Goal: Information Seeking & Learning: Learn about a topic

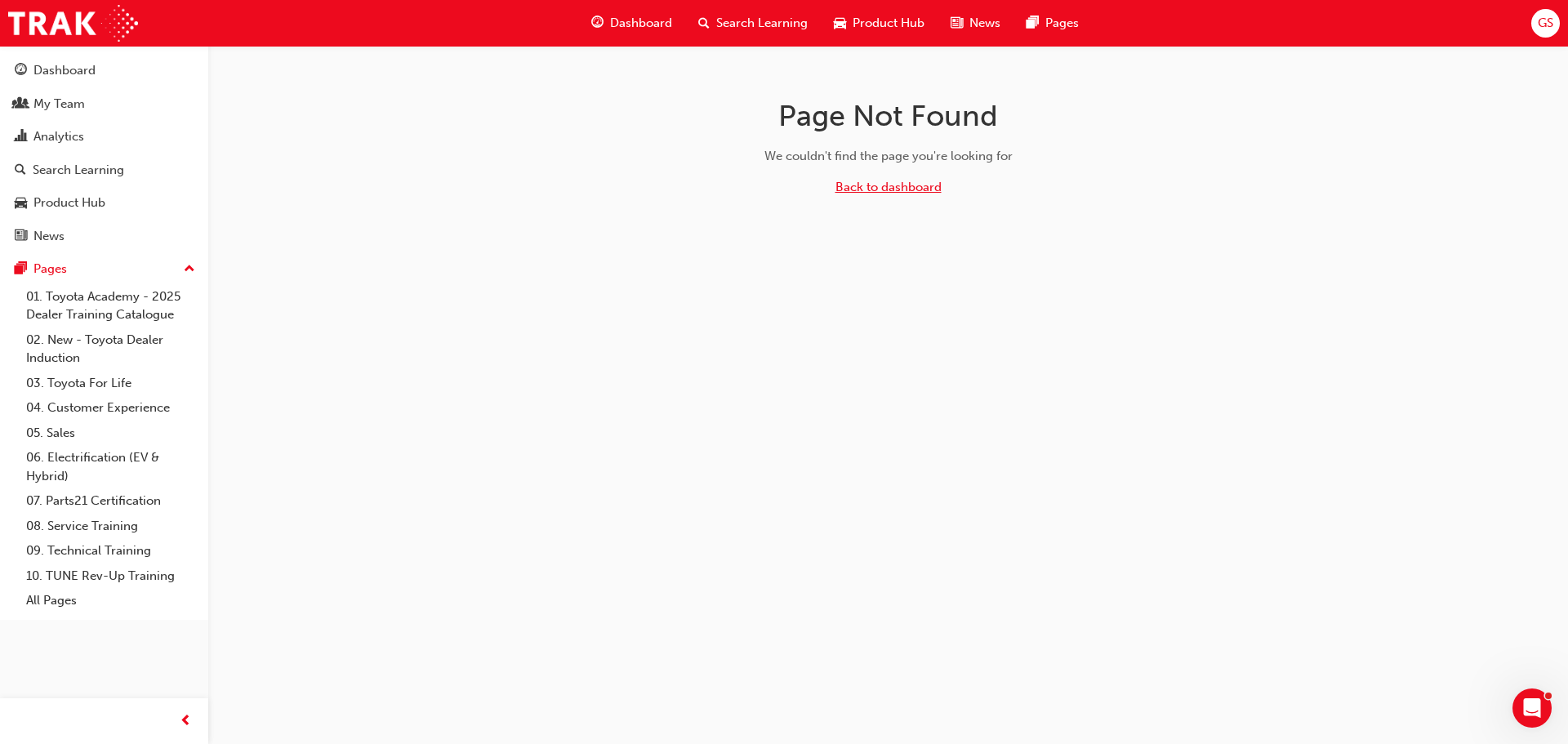
click at [874, 185] on link "Back to dashboard" at bounding box center [888, 186] width 106 height 15
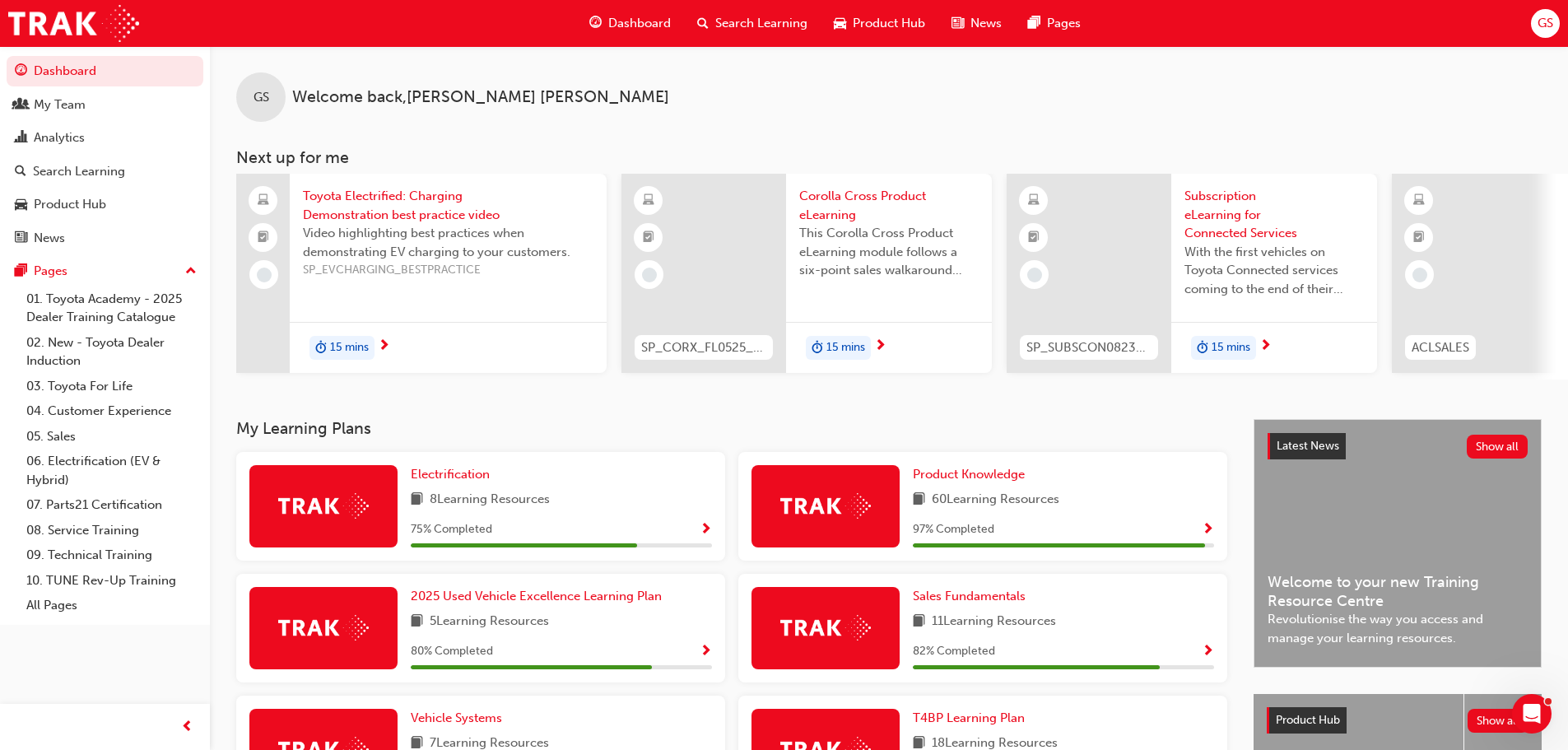
click at [752, 22] on span "Search Learning" at bounding box center [761, 23] width 92 height 19
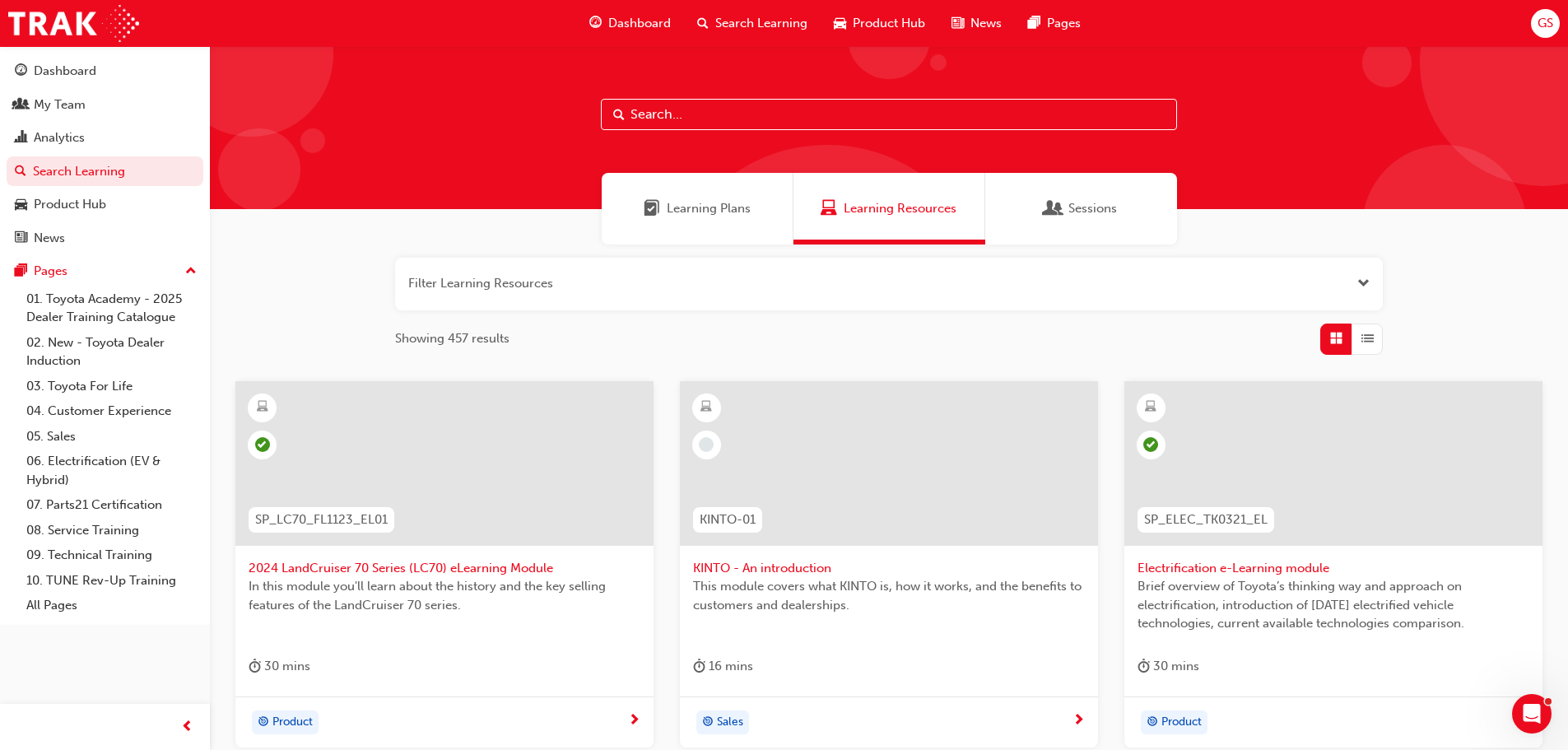
click at [679, 117] on input "text" at bounding box center [889, 114] width 576 height 31
paste input "SP_RAV4_NM26_EL01"
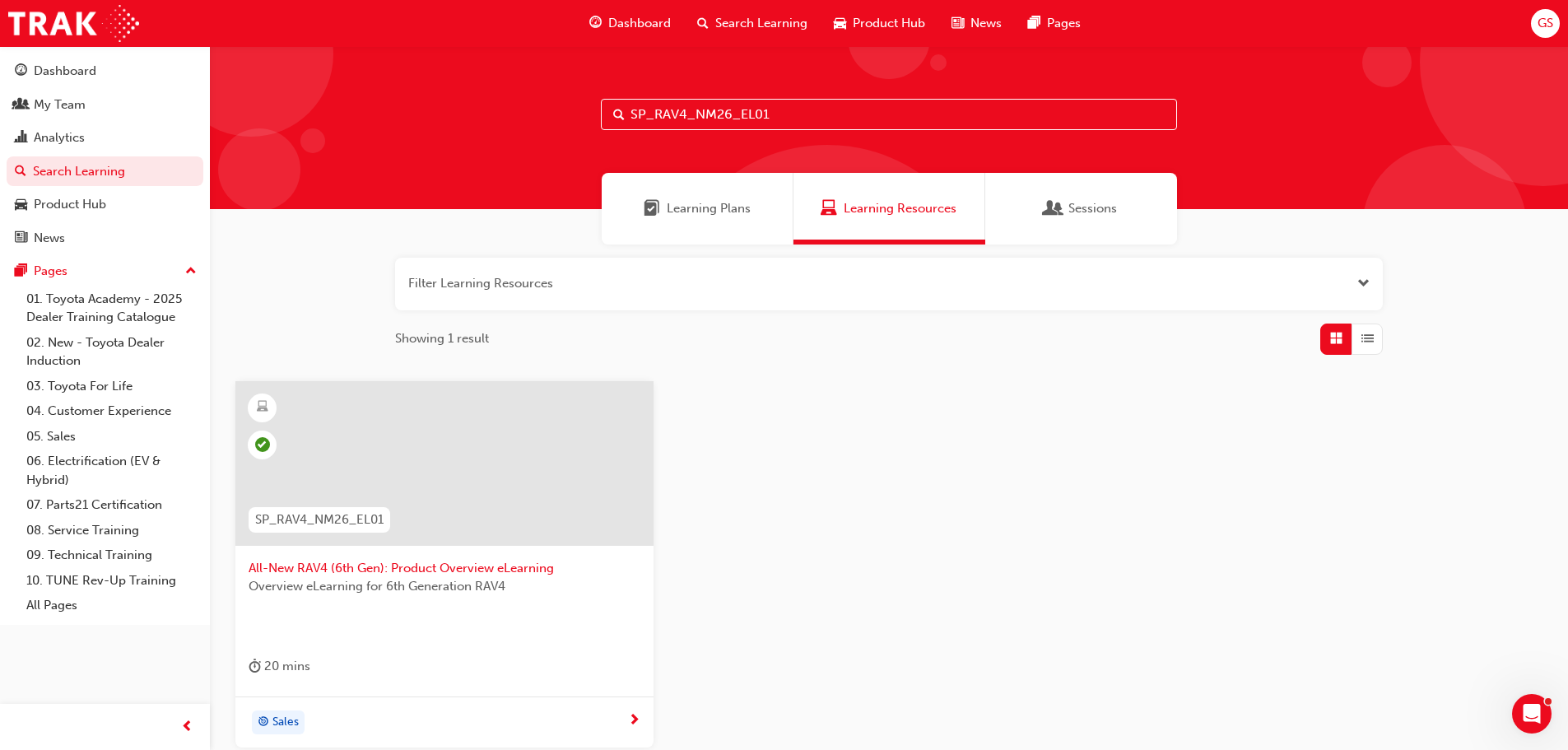
drag, startPoint x: 774, startPoint y: 110, endPoint x: 568, endPoint y: 119, distance: 206.8
click at [568, 119] on div "SP_RAV4_NM26_EL01" at bounding box center [889, 127] width 1358 height 163
paste input "CORX_FL0525_EL"
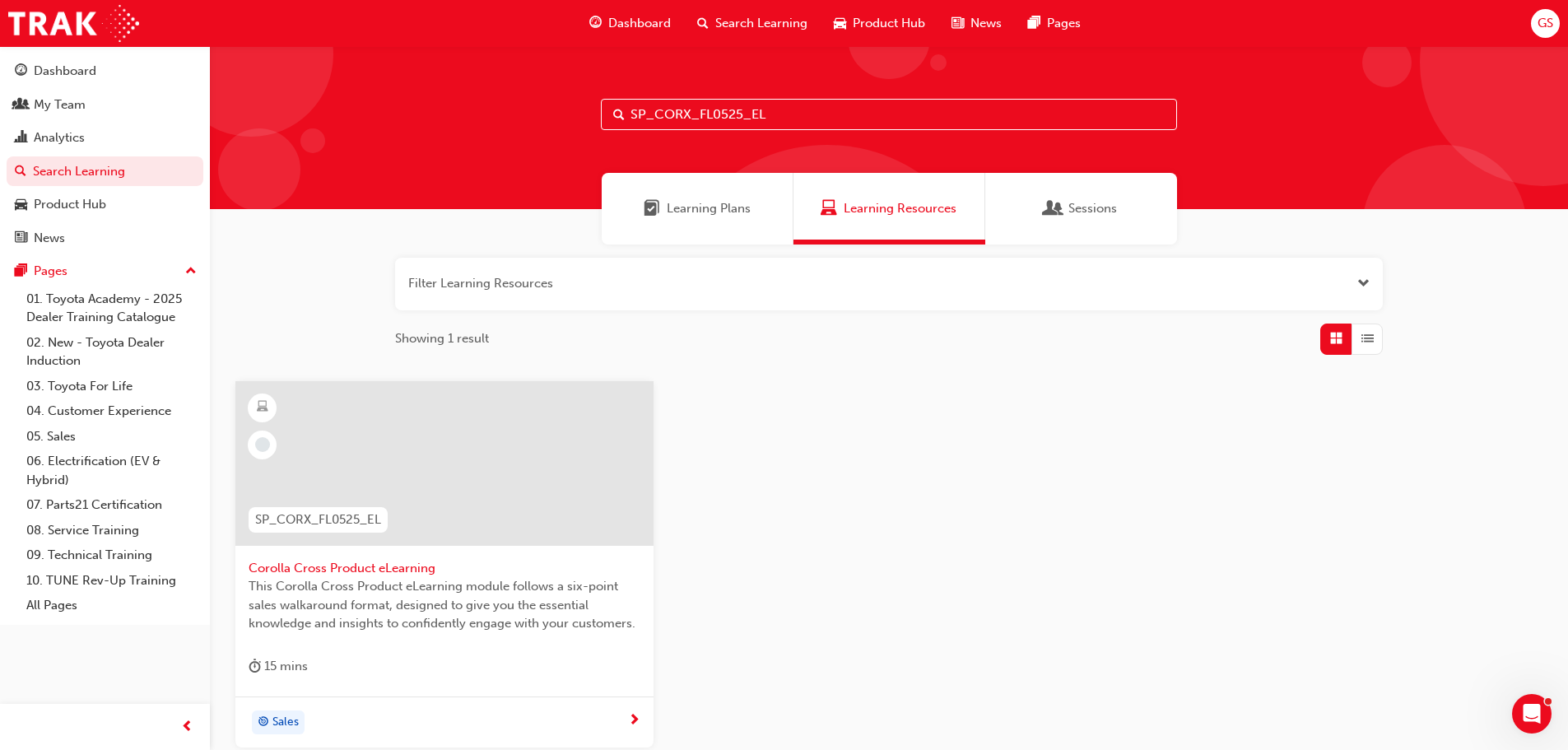
type input "SP_CORX_FL0525_EL"
click at [367, 567] on span "Corolla Cross Product eLearning" at bounding box center [445, 568] width 392 height 19
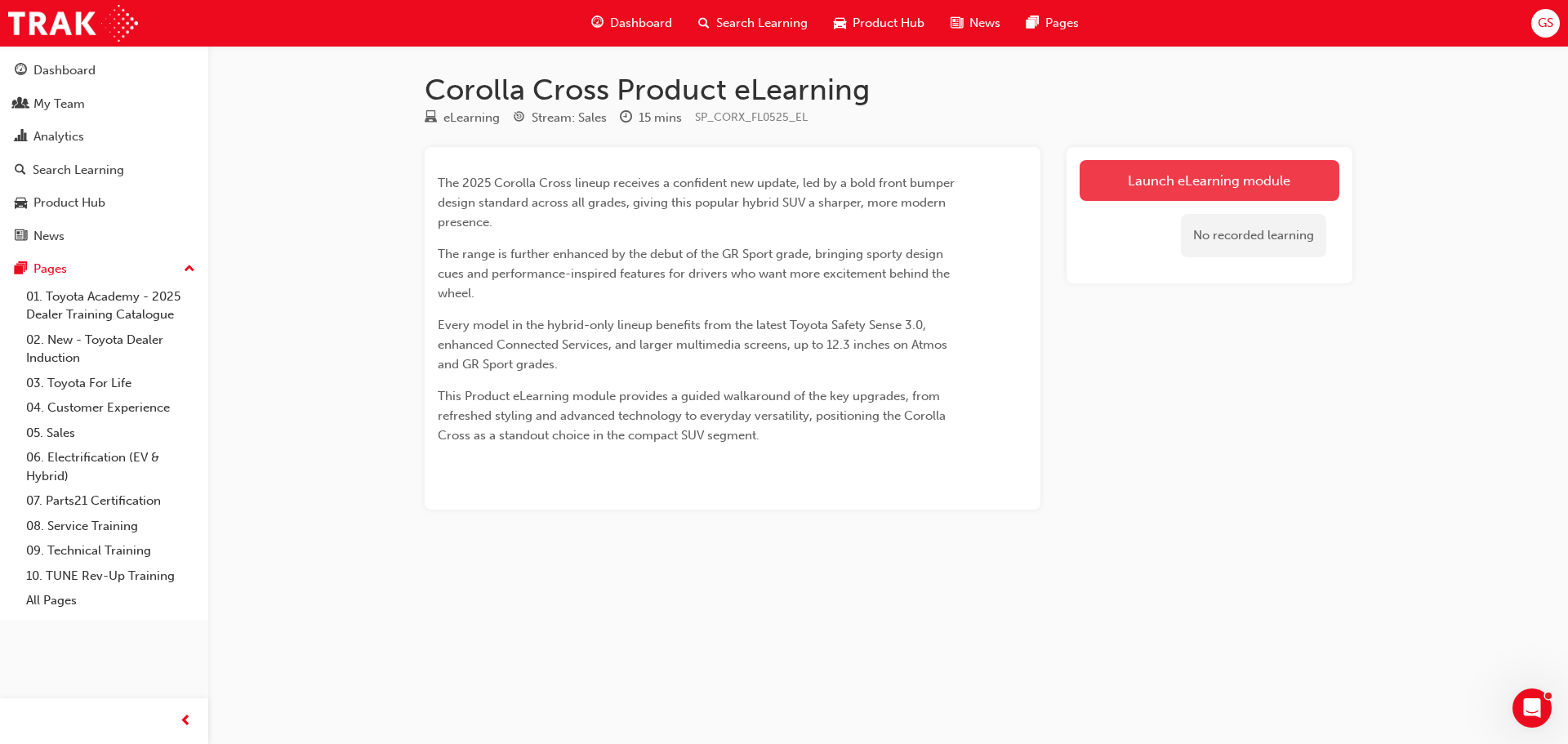
click at [1133, 172] on link "Launch eLearning module" at bounding box center [1210, 180] width 260 height 41
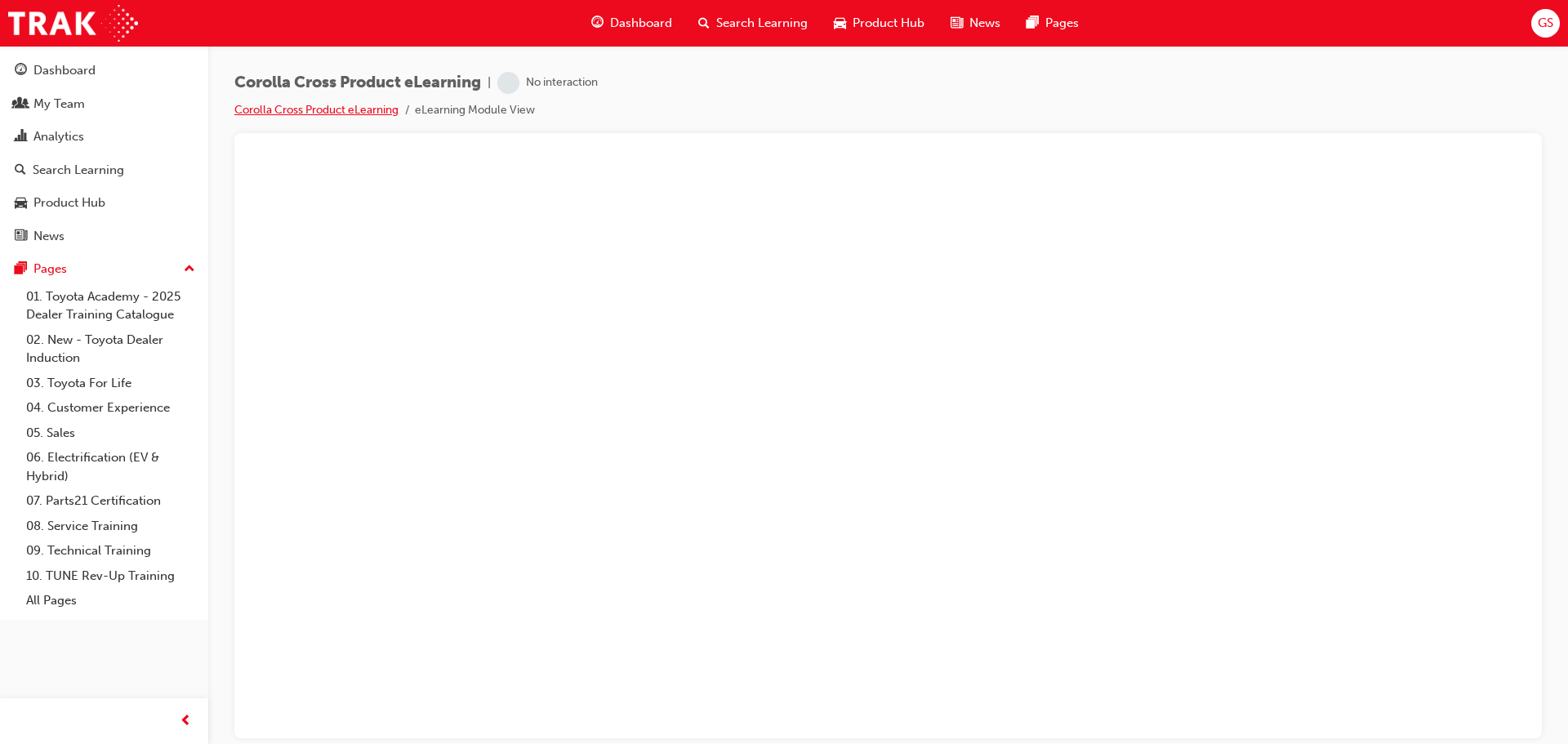
click at [353, 110] on link "Corolla Cross Product eLearning" at bounding box center [316, 110] width 164 height 14
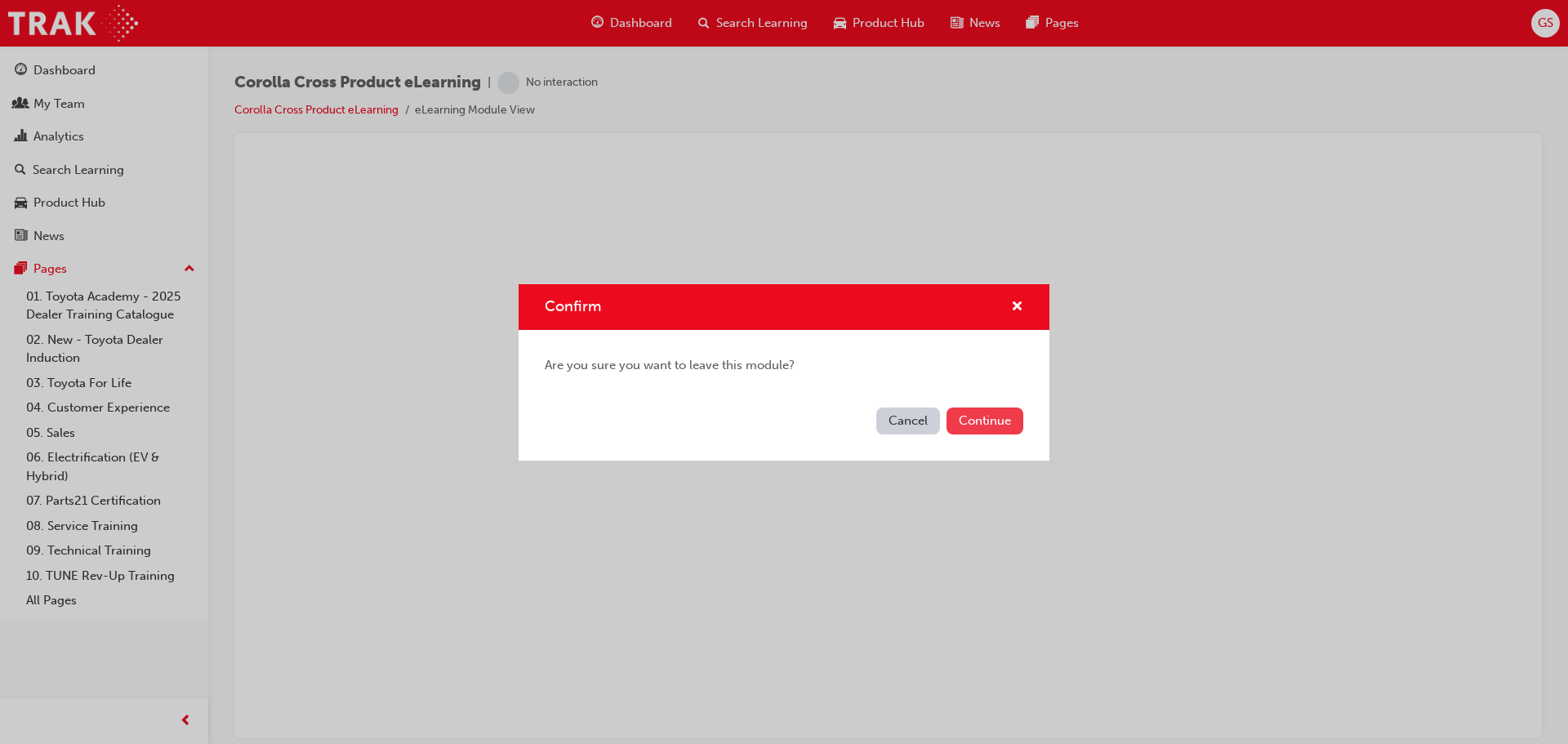
click at [974, 419] on button "Continue" at bounding box center [984, 421] width 76 height 27
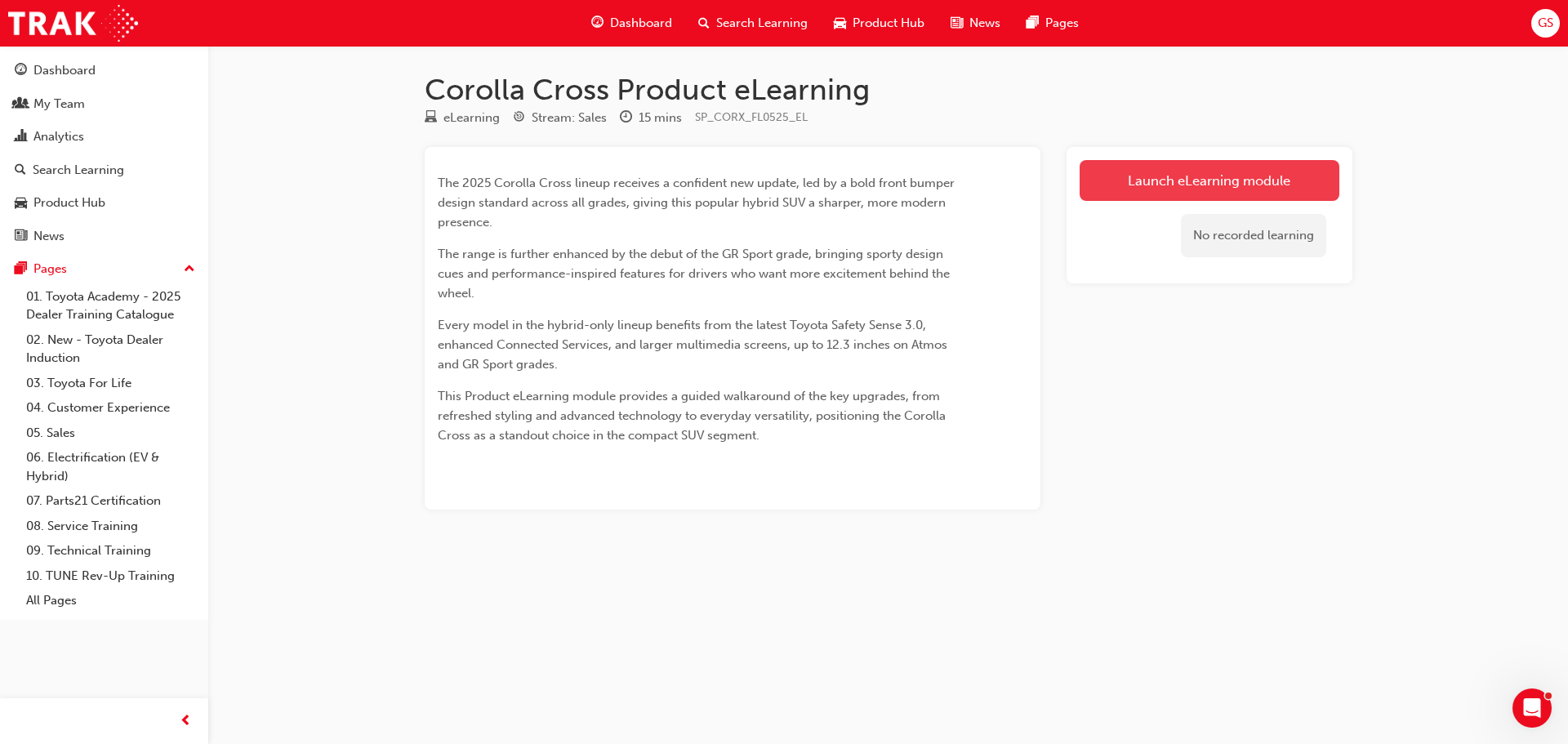
click at [1165, 187] on link "Launch eLearning module" at bounding box center [1210, 180] width 260 height 41
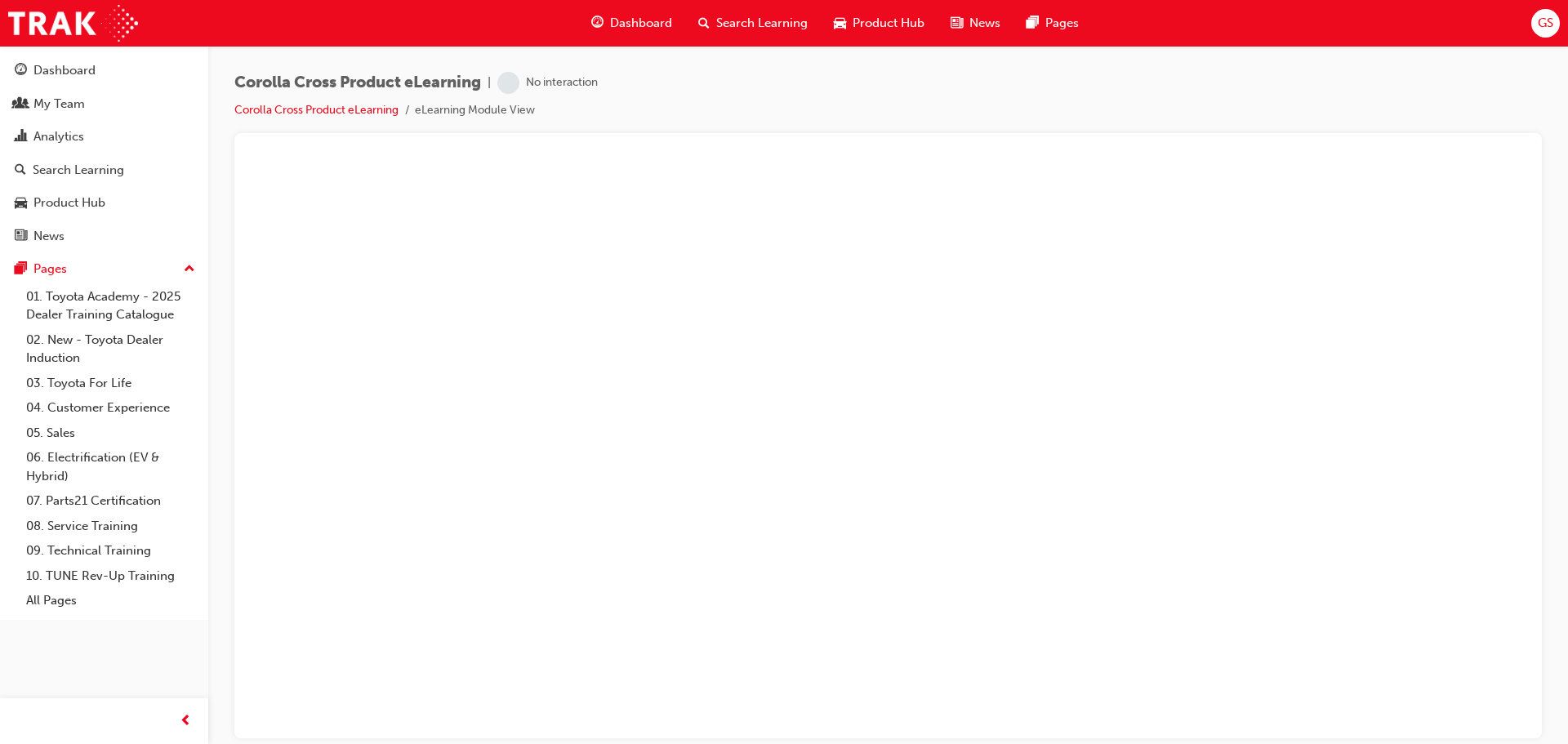
click at [754, 31] on span "Search Learning" at bounding box center [762, 23] width 91 height 19
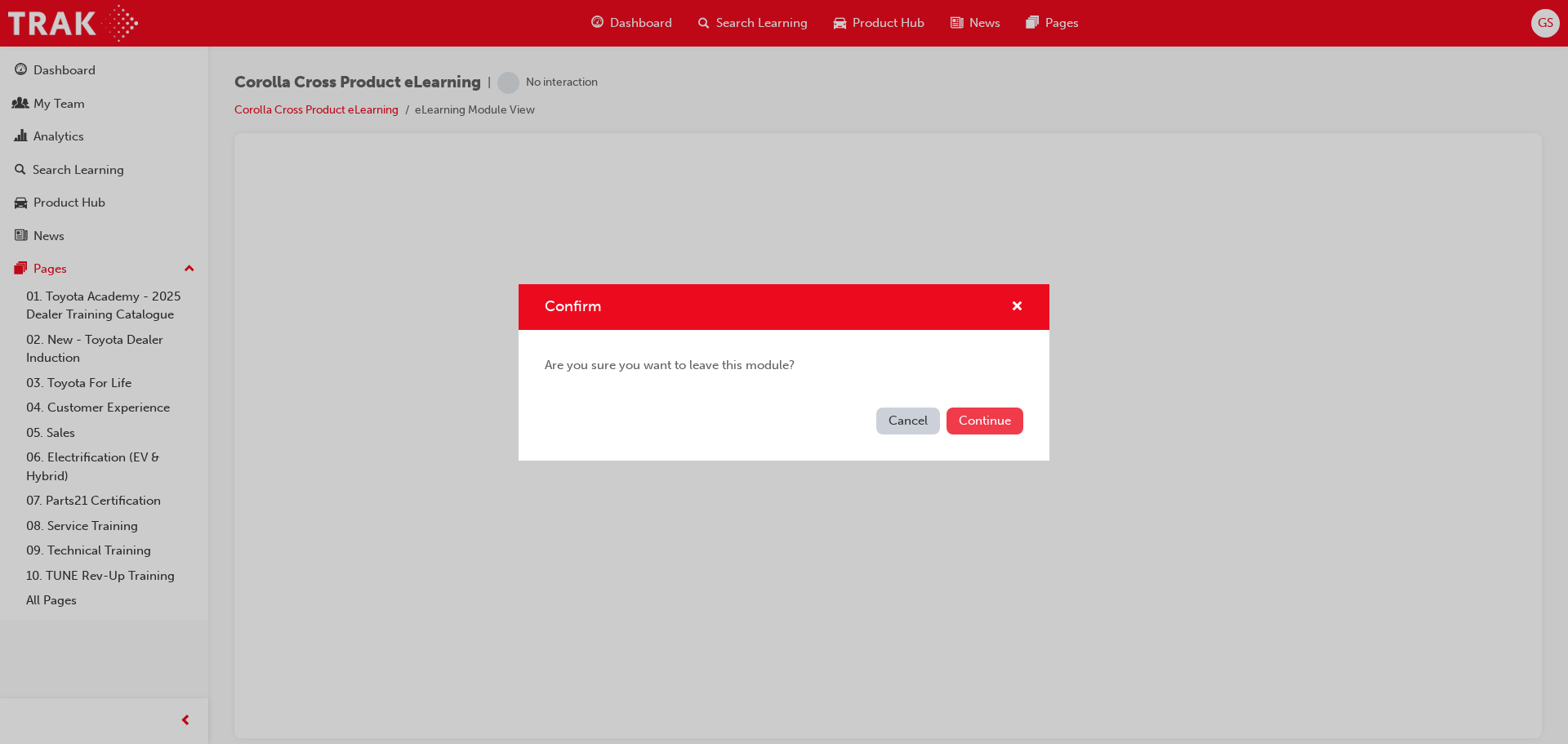
click at [972, 421] on button "Continue" at bounding box center [984, 421] width 76 height 27
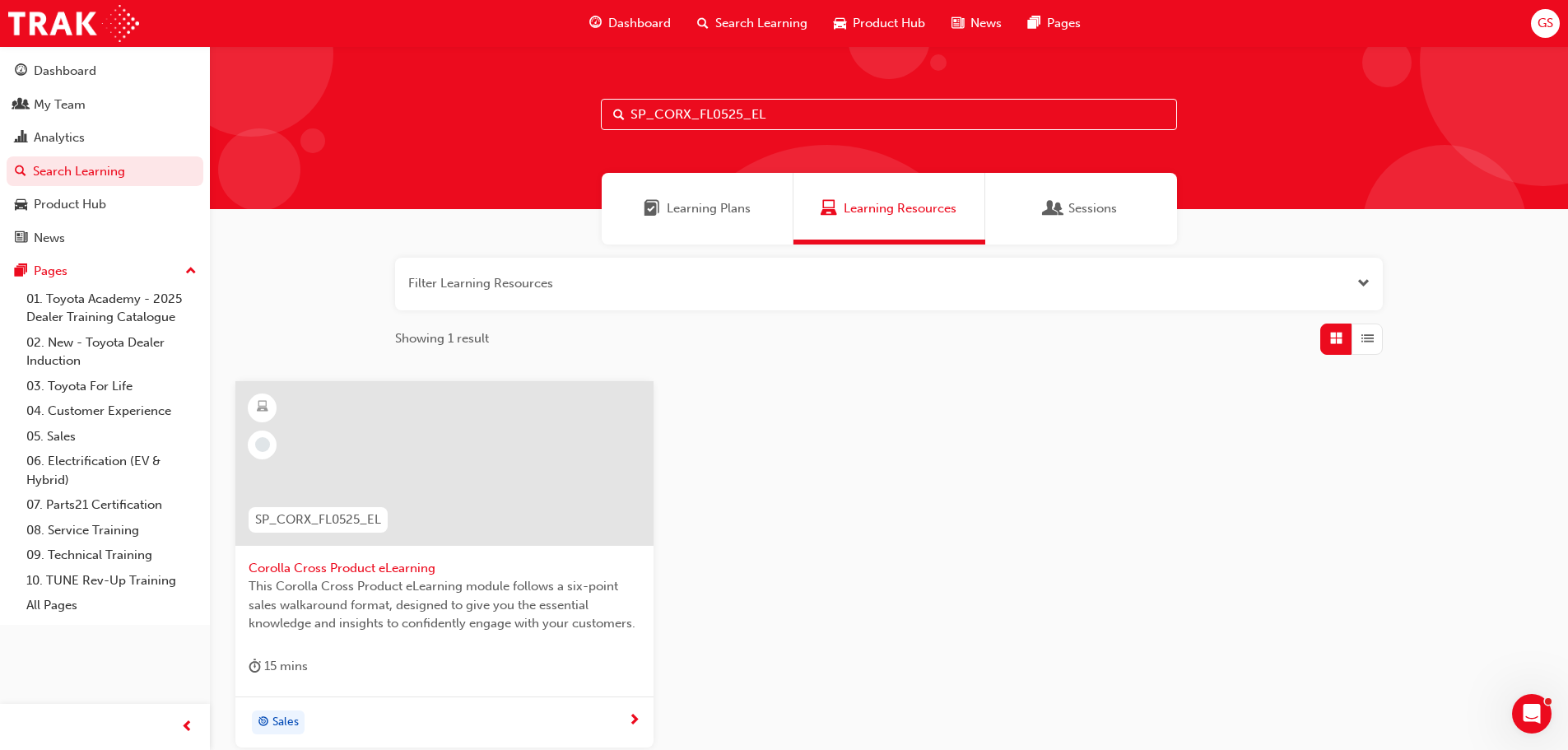
drag, startPoint x: 781, startPoint y: 119, endPoint x: 543, endPoint y: 124, distance: 237.9
click at [543, 124] on div "SP_CORX_FL0525_EL" at bounding box center [889, 127] width 1358 height 163
paste input "HILUXGR_DEV0923_EL1"
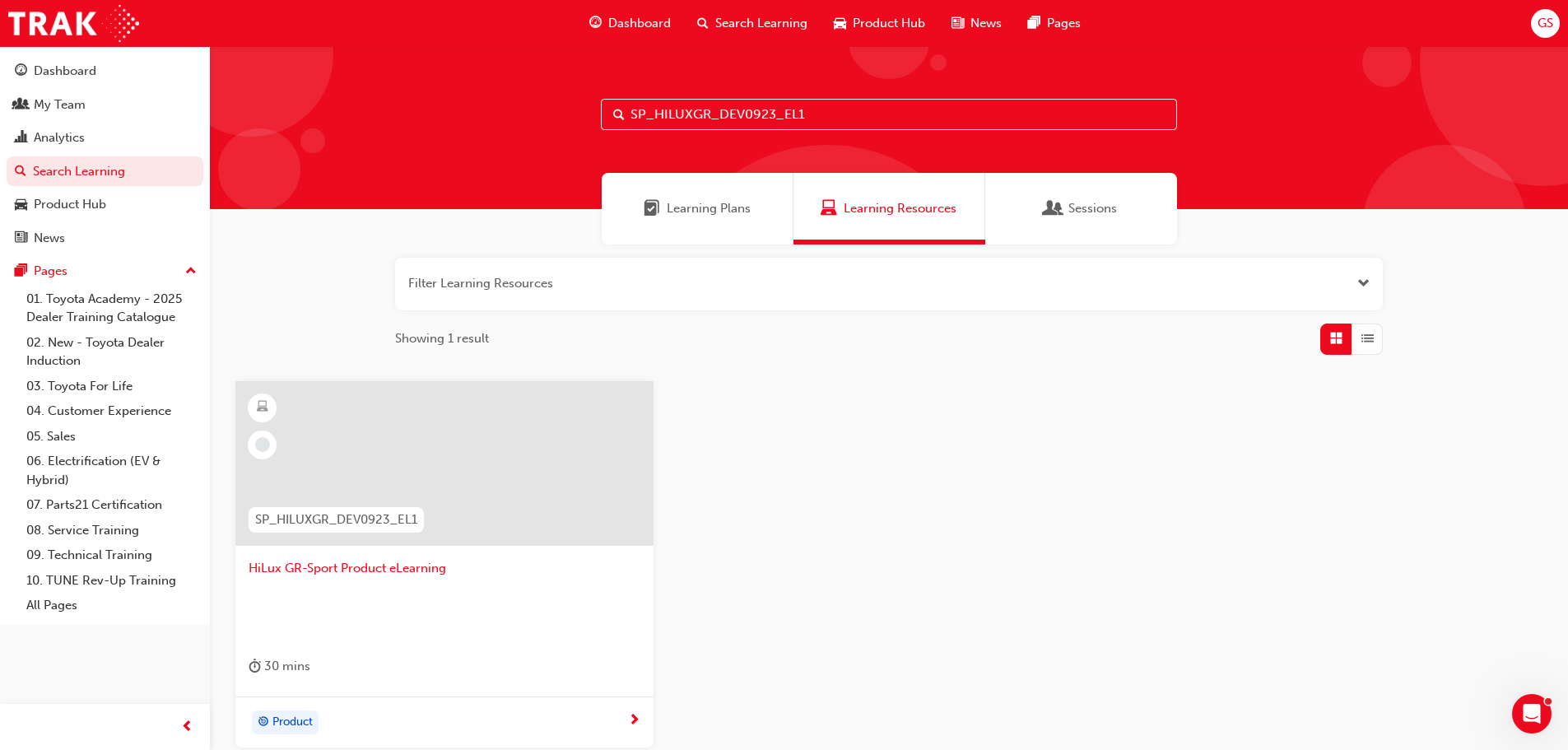
type input "SP_HILUXGR_DEV0923_EL1"
click at [347, 572] on span "HiLux GR-Sport Product eLearning" at bounding box center [445, 568] width 392 height 19
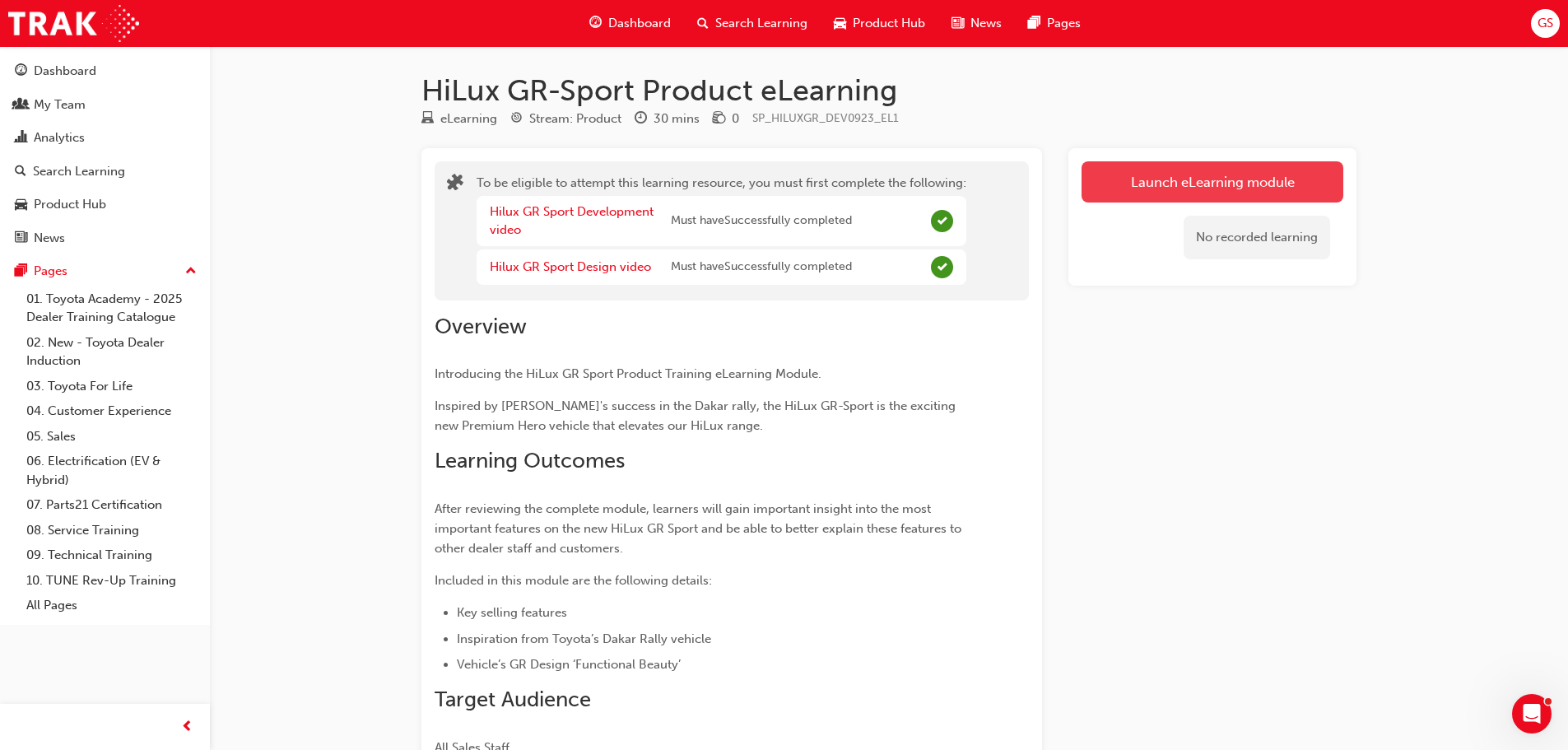
click at [1174, 179] on link "Launch eLearning module" at bounding box center [1212, 181] width 262 height 41
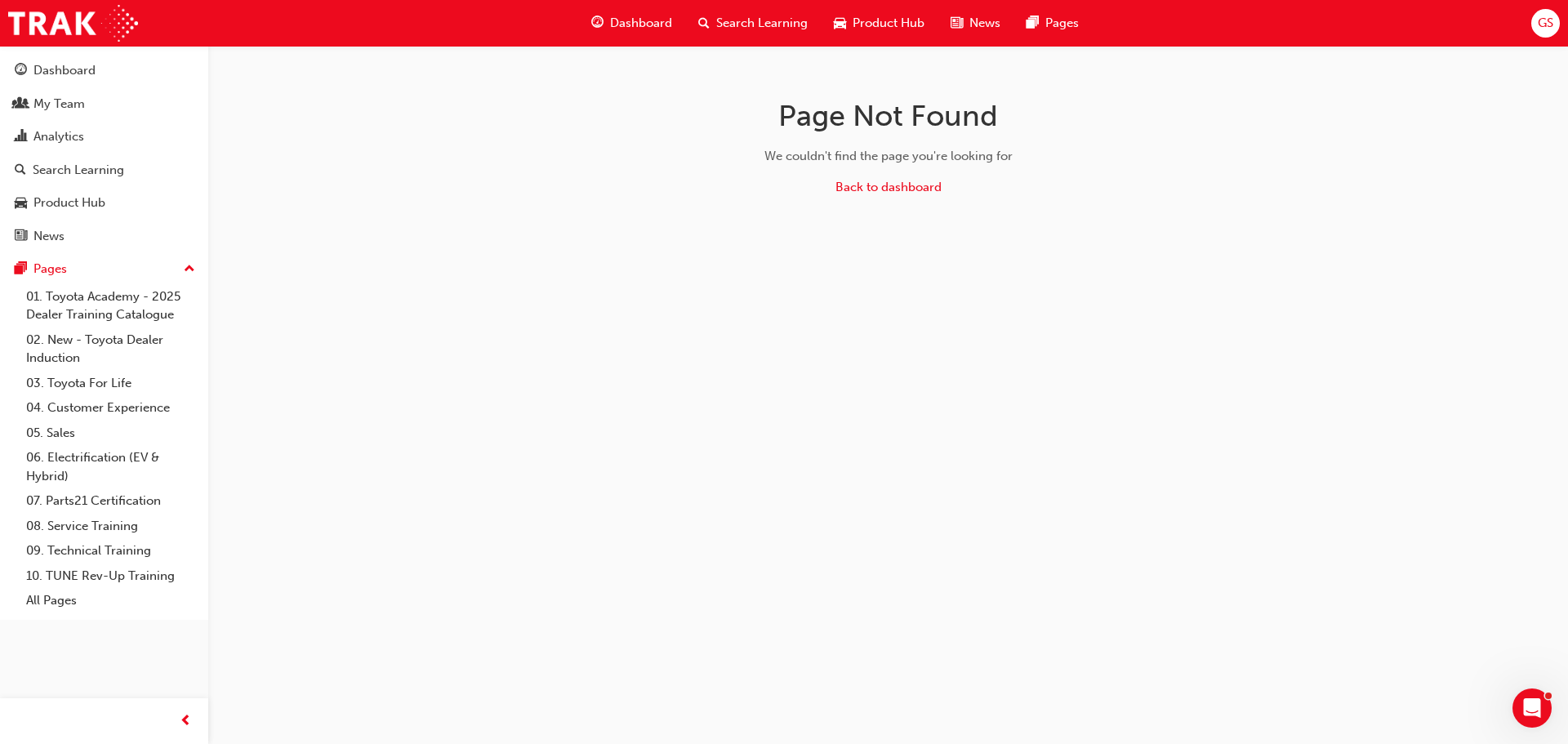
click at [748, 16] on span "Search Learning" at bounding box center [762, 23] width 91 height 19
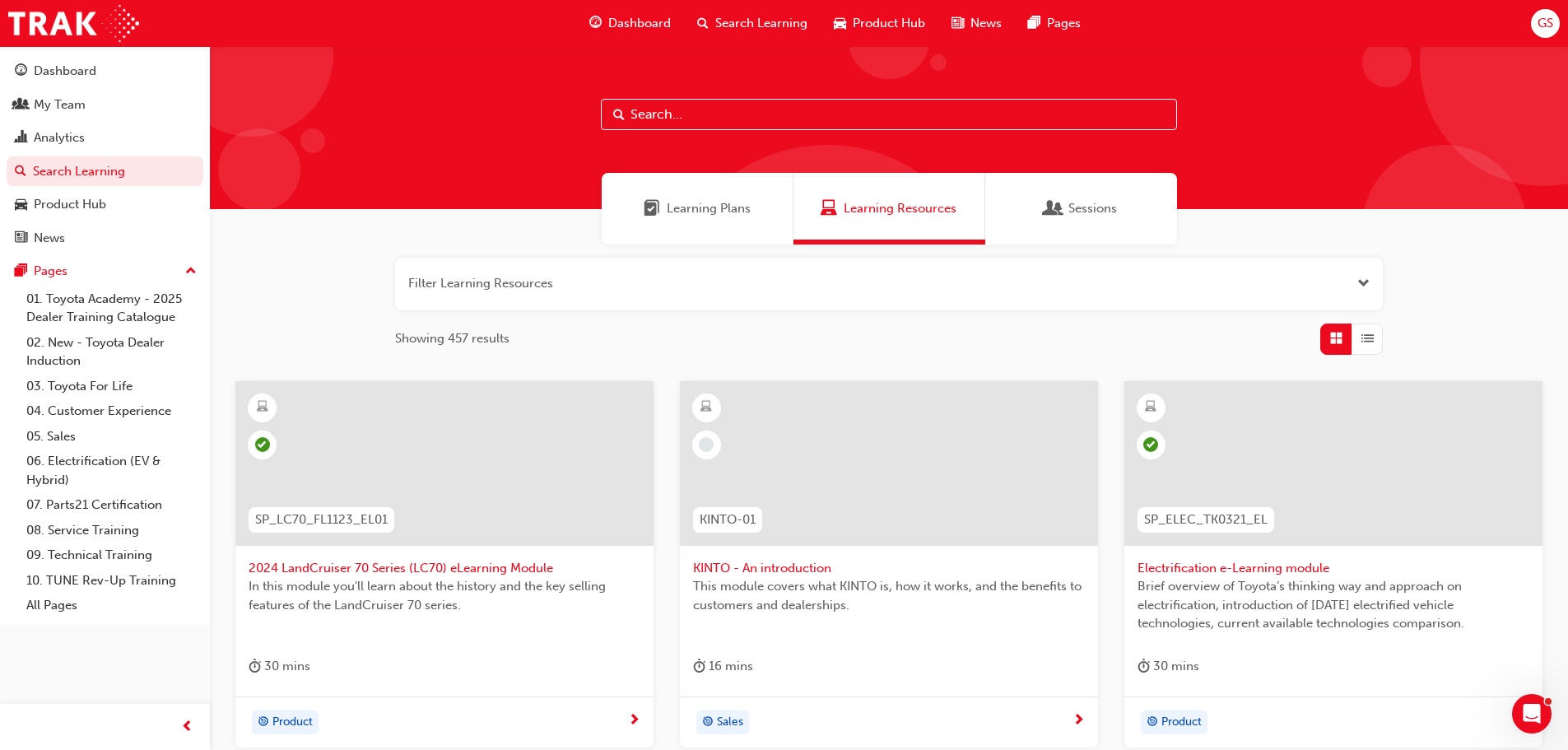
click at [644, 109] on input "text" at bounding box center [889, 114] width 576 height 31
paste input "SP_HILUXGR_DEV0923_EL1"
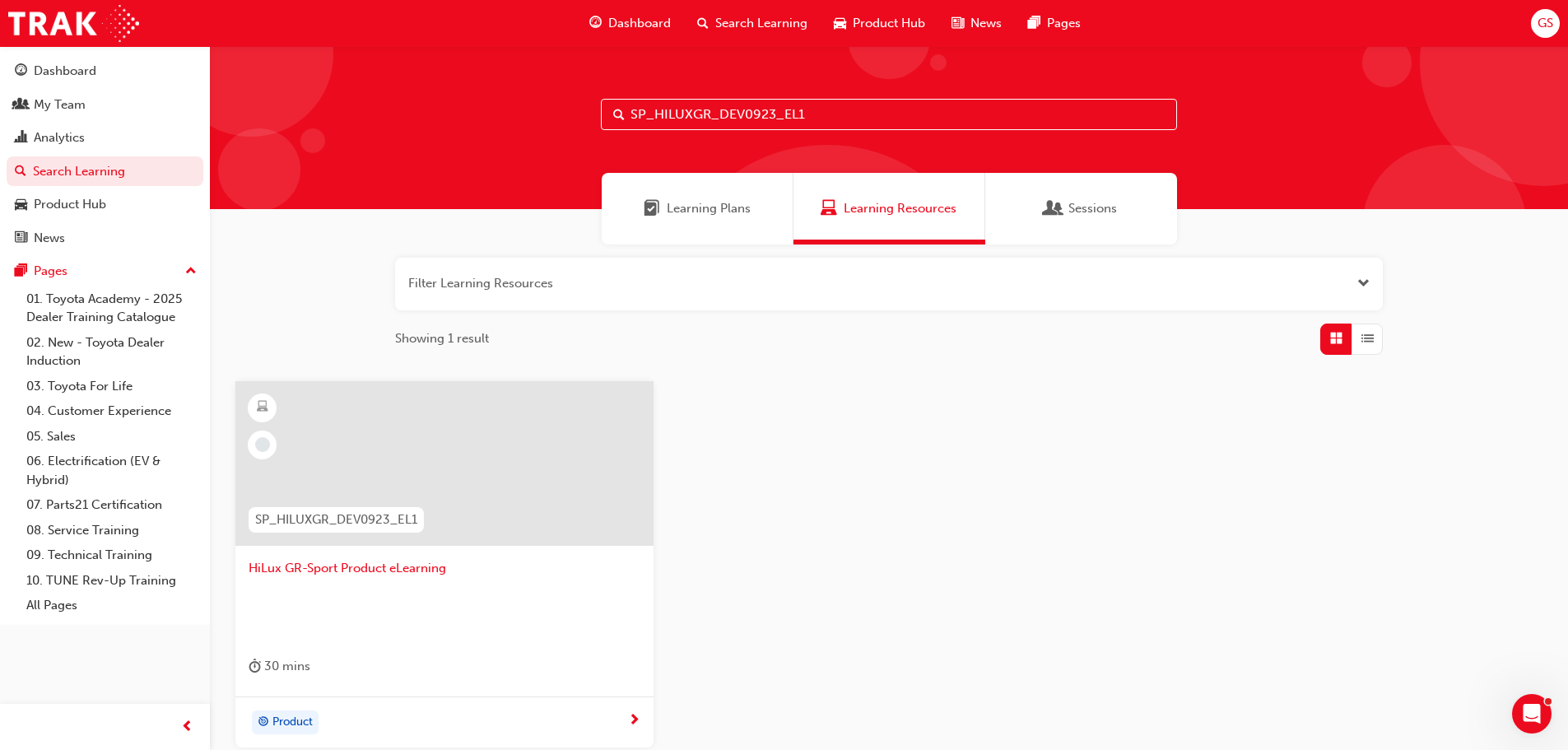
type input "SP_HILUXGR_DEV0923_EL1"
click at [372, 570] on span "HiLux GR-Sport Product eLearning" at bounding box center [445, 568] width 392 height 19
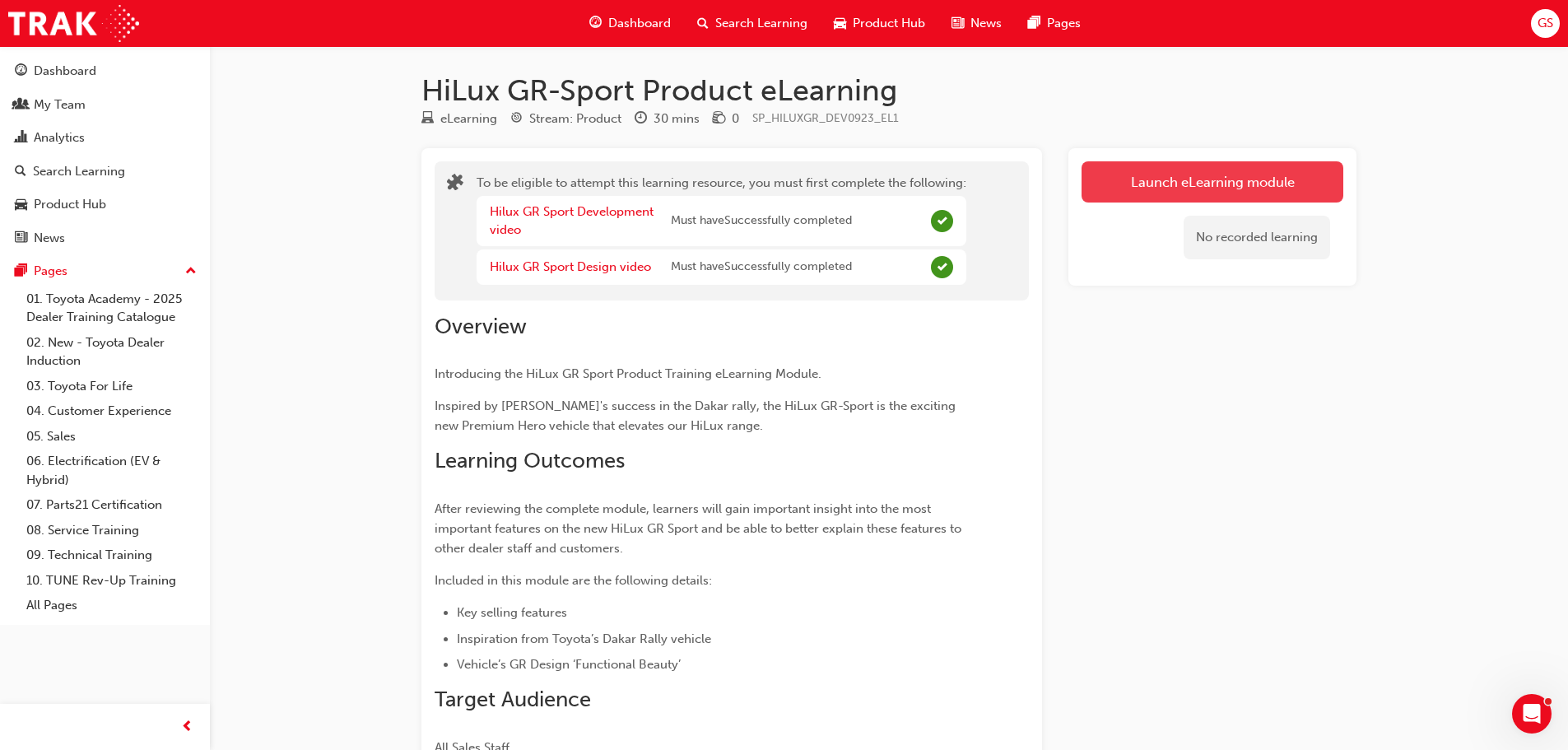
click at [1174, 172] on link "Launch eLearning module" at bounding box center [1212, 181] width 262 height 41
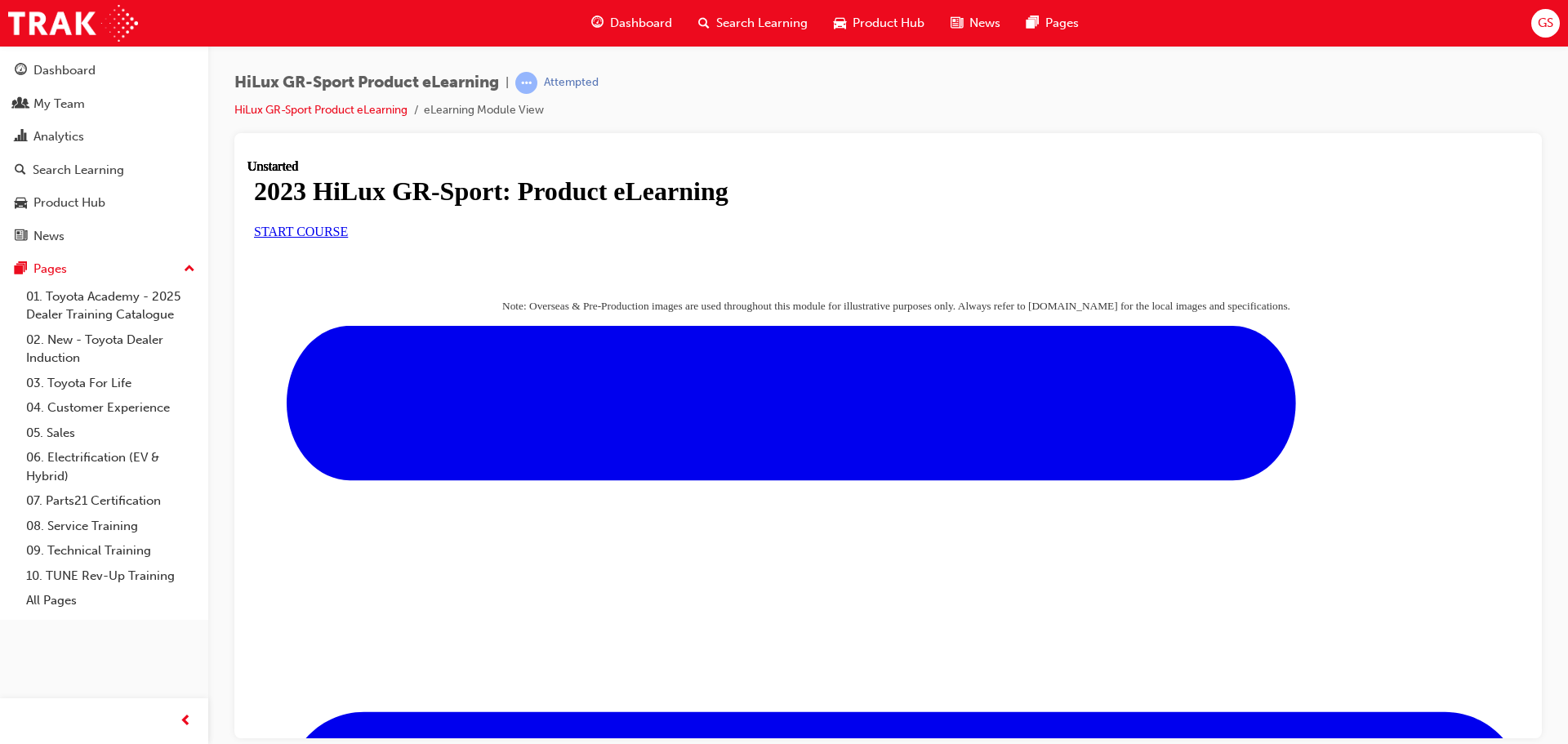
click at [348, 237] on link "START COURSE" at bounding box center [301, 230] width 94 height 14
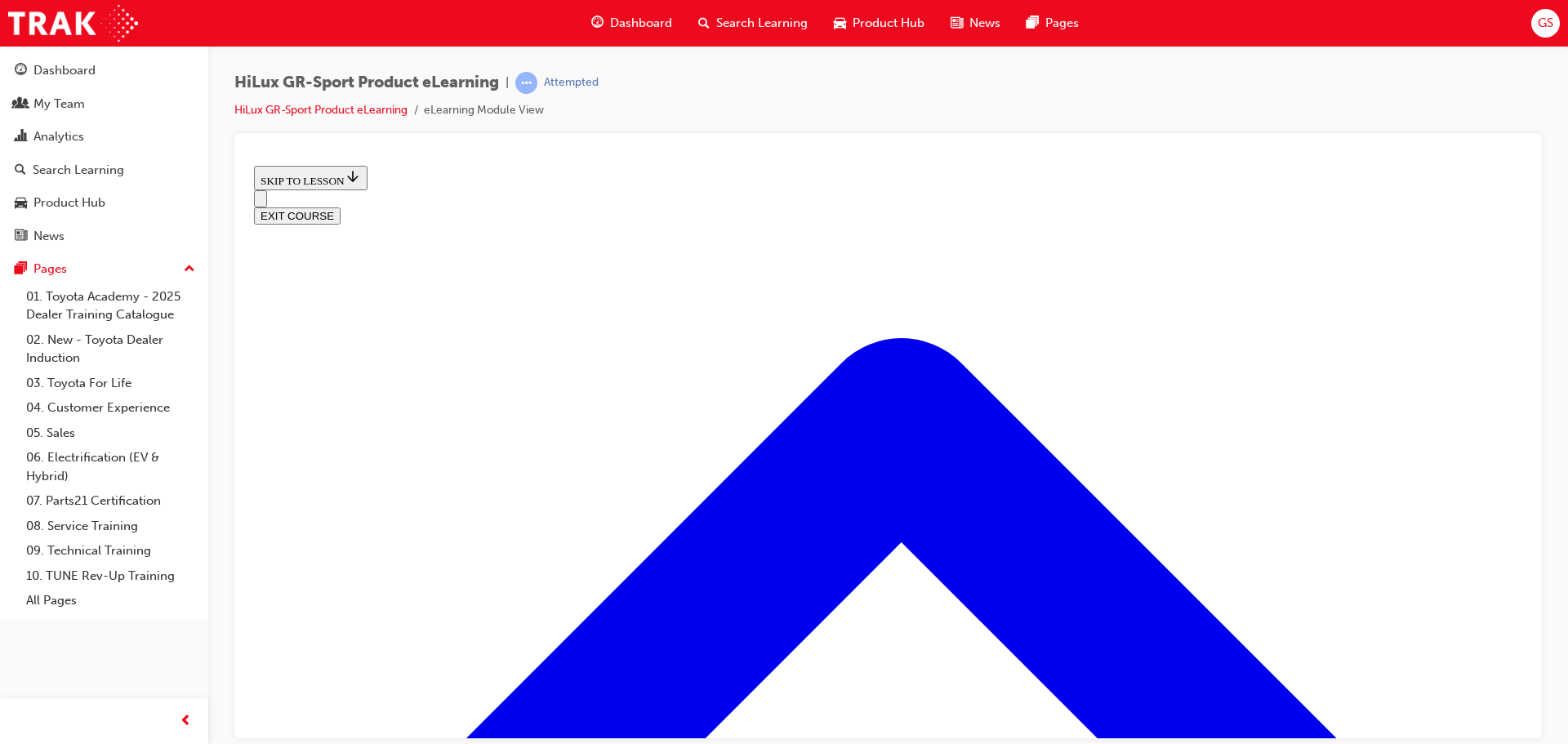
scroll to position [459, 0]
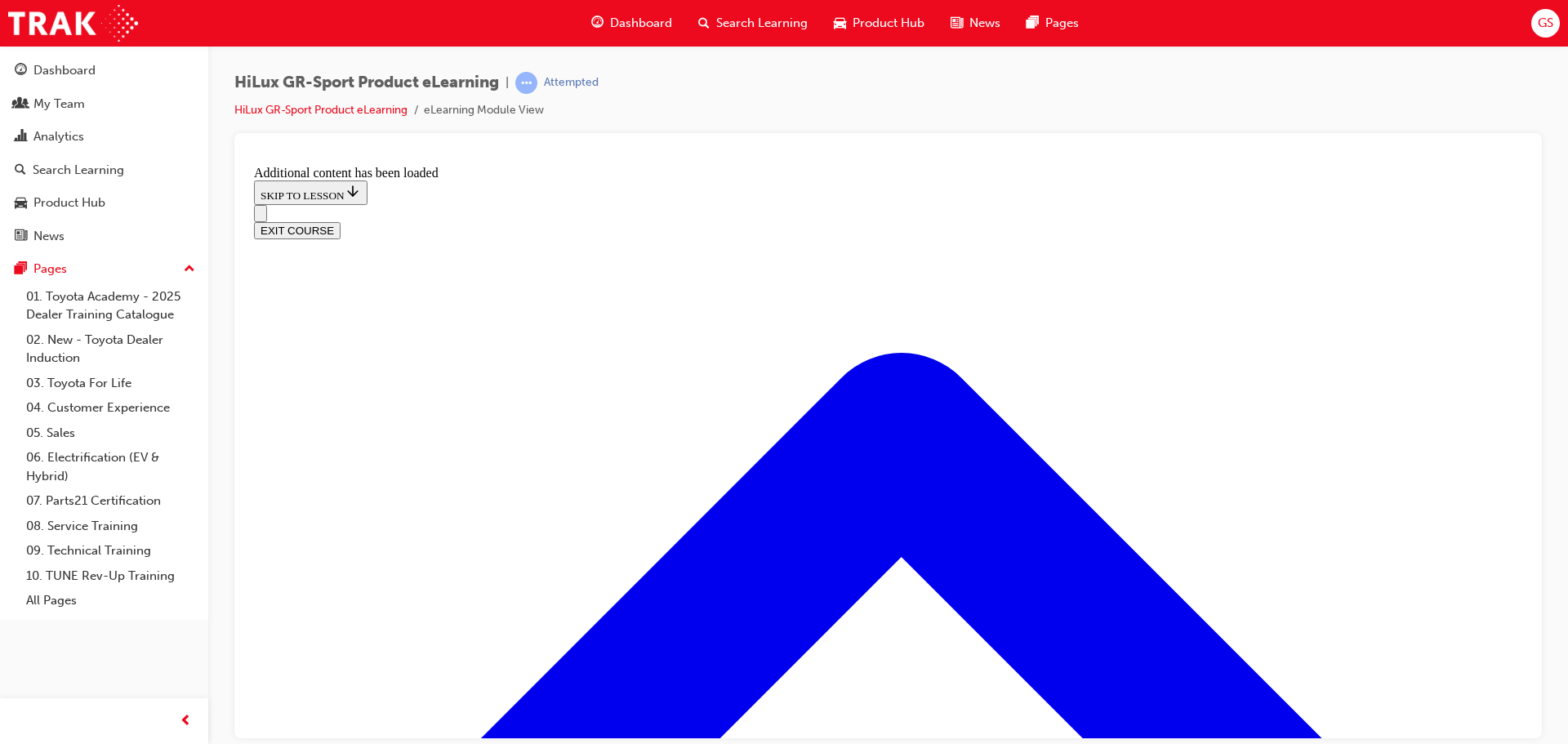
scroll to position [1543, 0]
drag, startPoint x: 756, startPoint y: 504, endPoint x: 801, endPoint y: 417, distance: 97.9
drag, startPoint x: 724, startPoint y: 508, endPoint x: 768, endPoint y: 594, distance: 96.6
drag, startPoint x: 722, startPoint y: 507, endPoint x: 763, endPoint y: 511, distance: 41.2
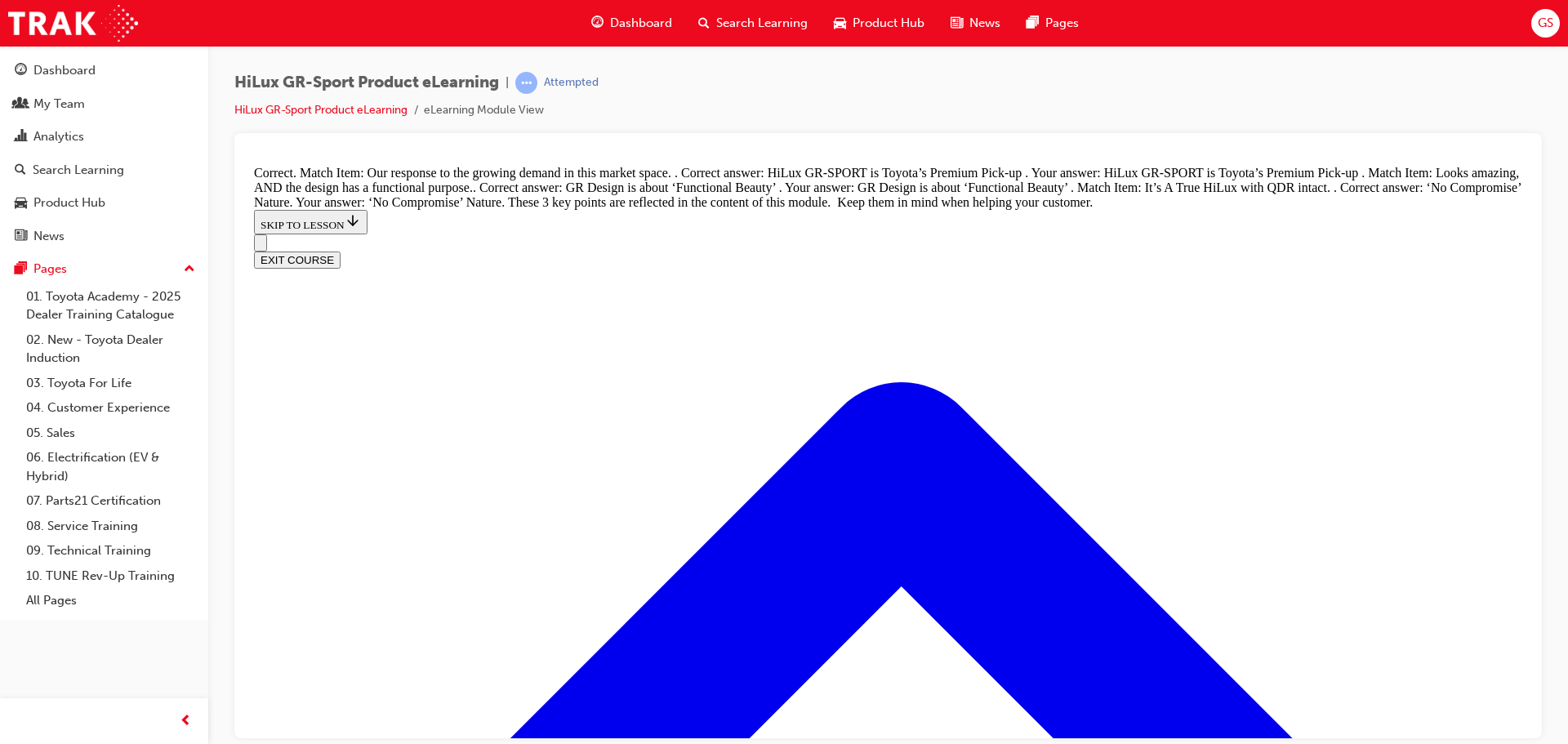
scroll to position [1934, 0]
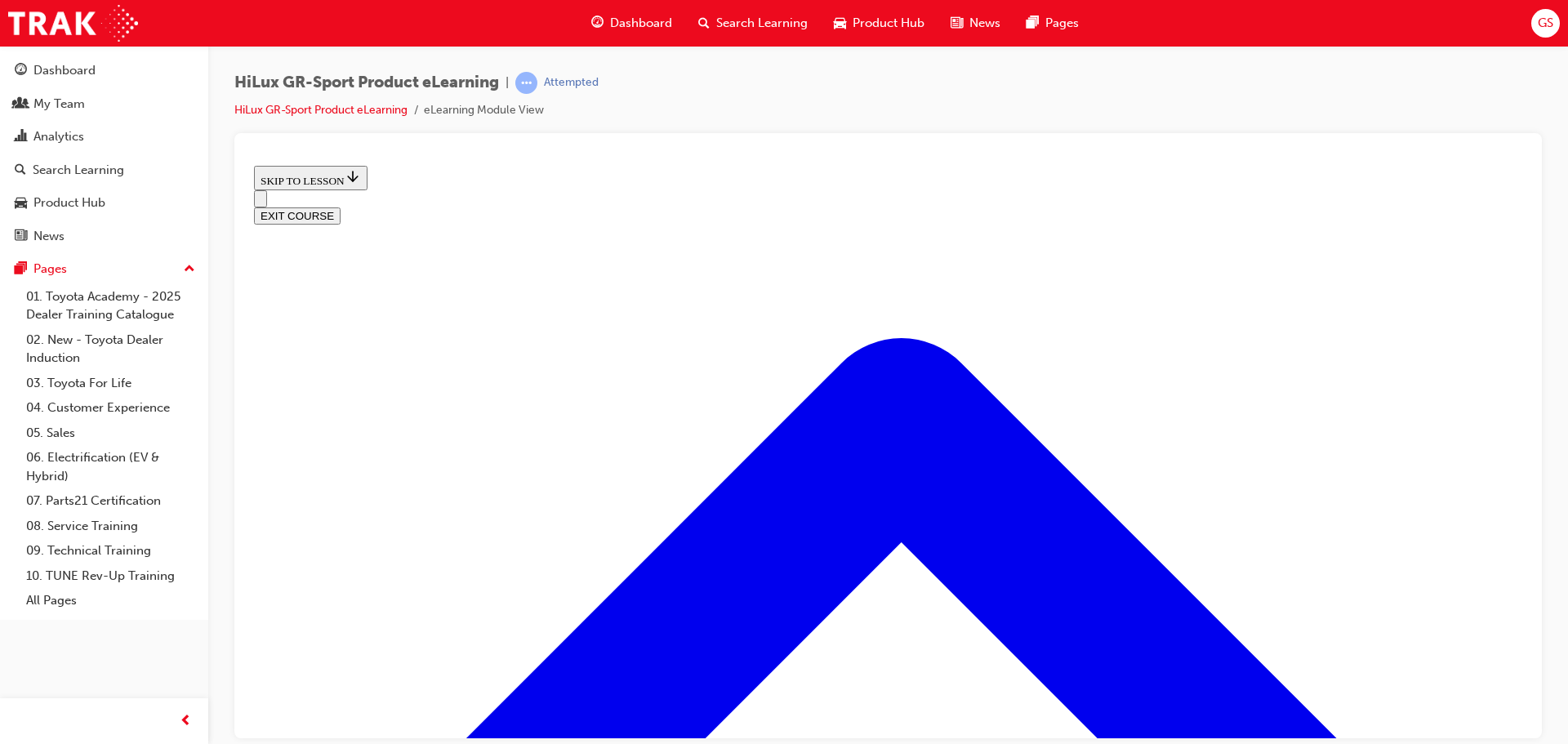
scroll to position [622, 0]
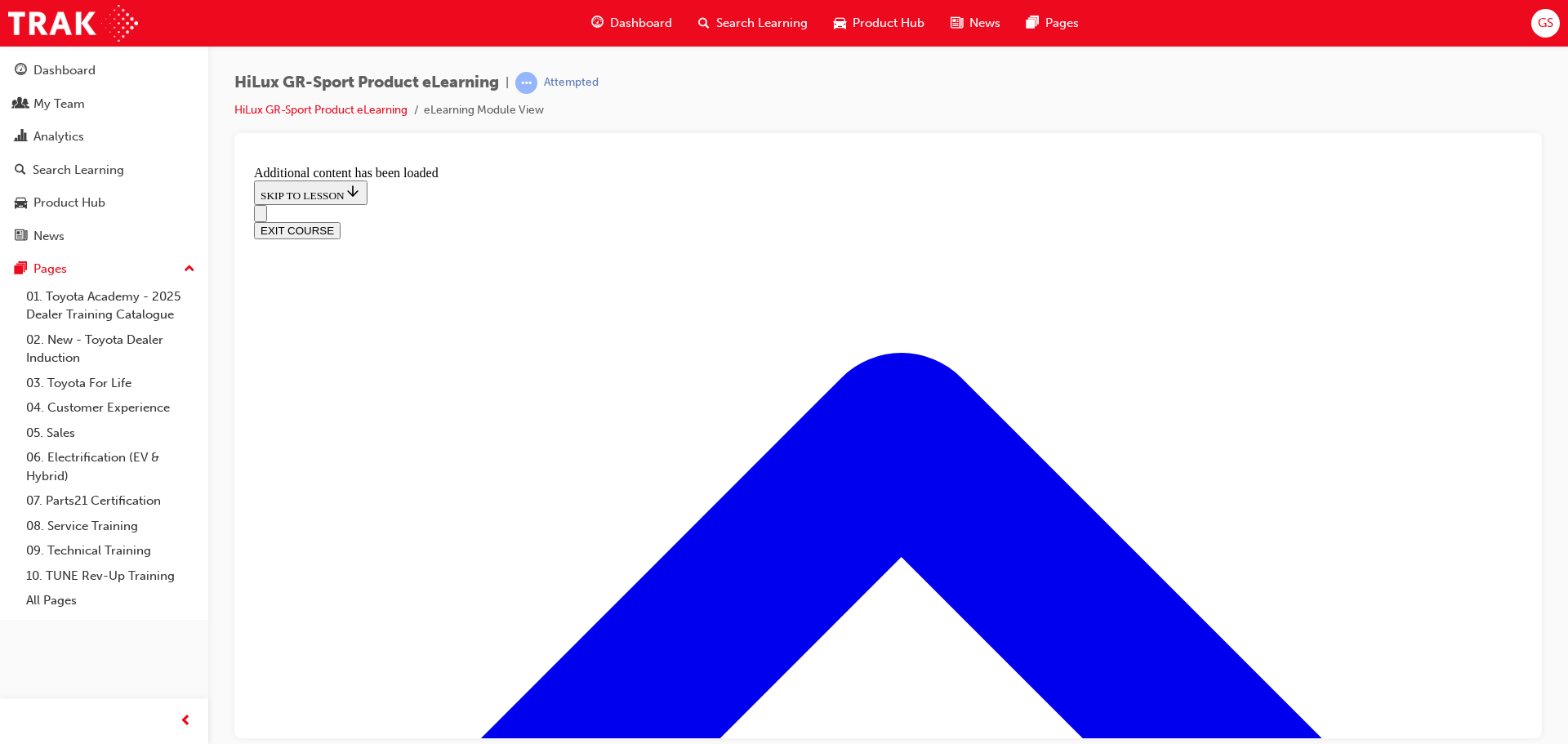
scroll to position [1366, 0]
radio input "true"
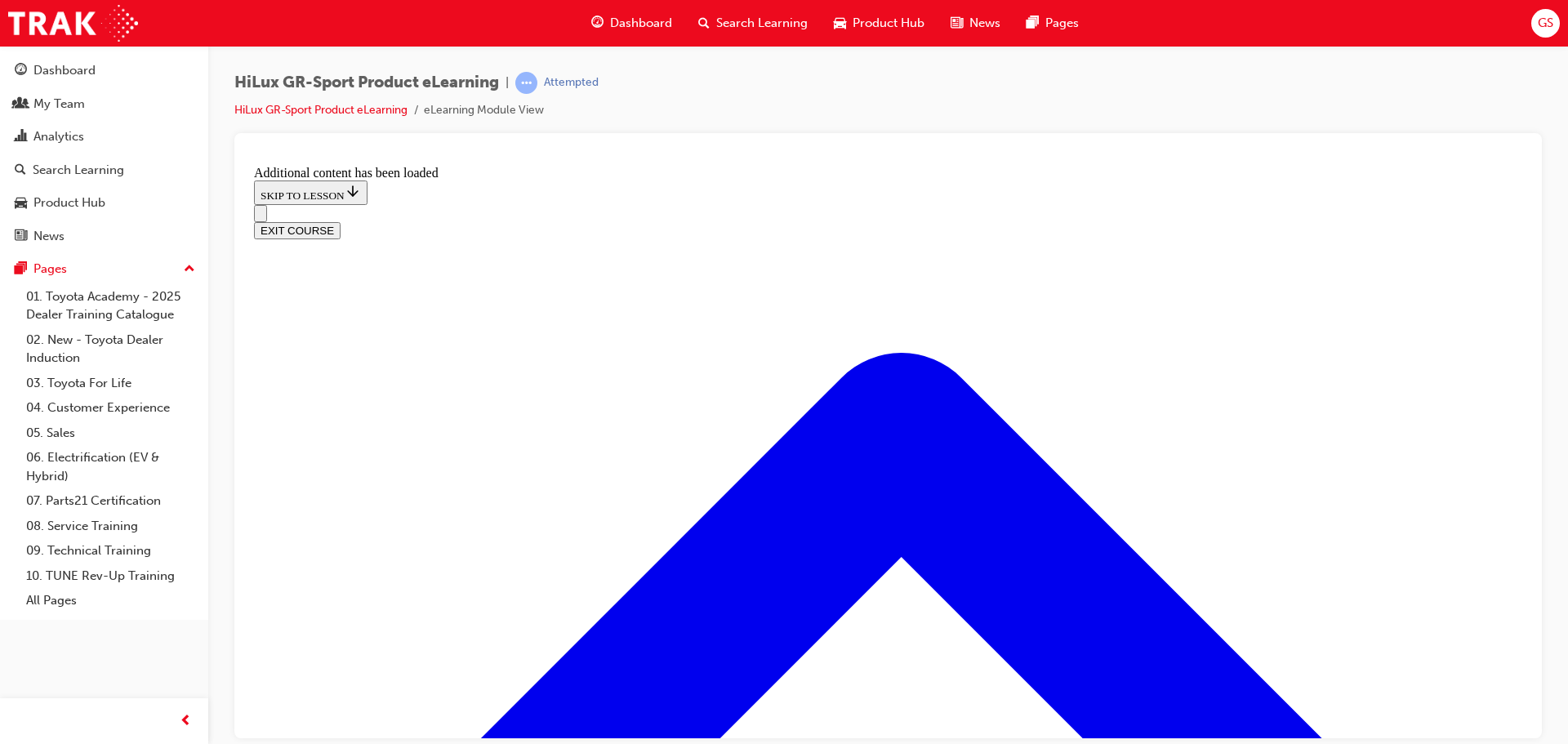
radio input "true"
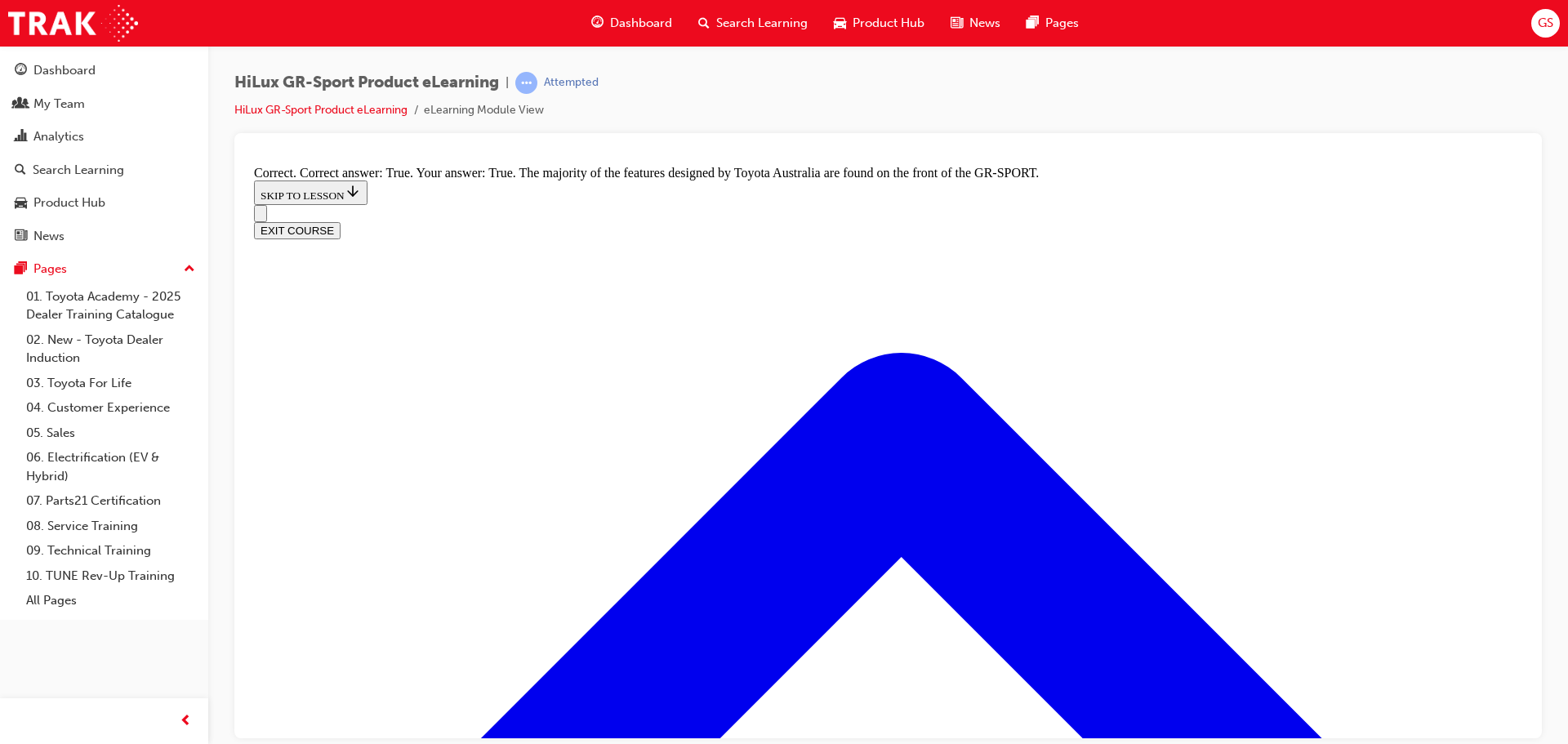
radio input "true"
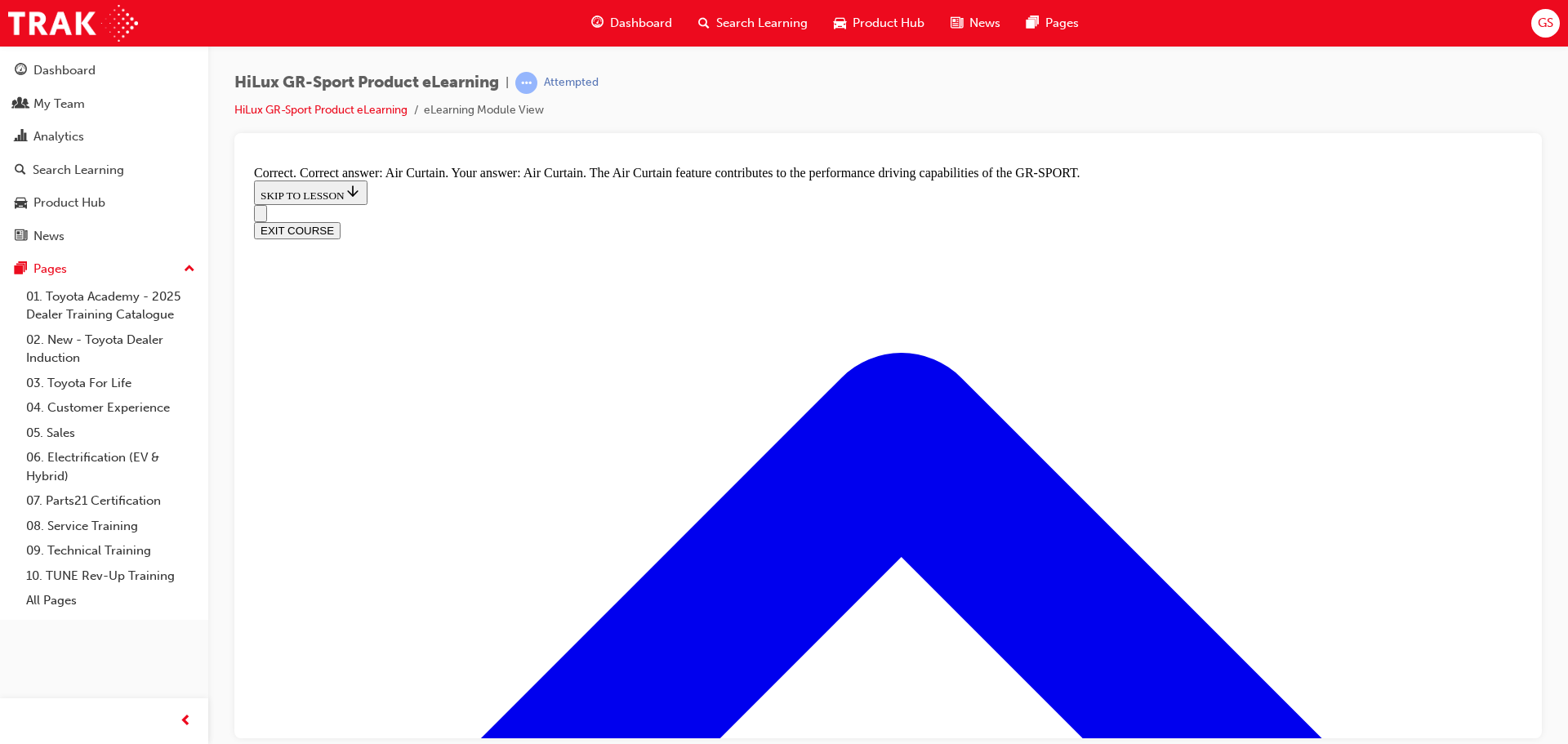
radio input "true"
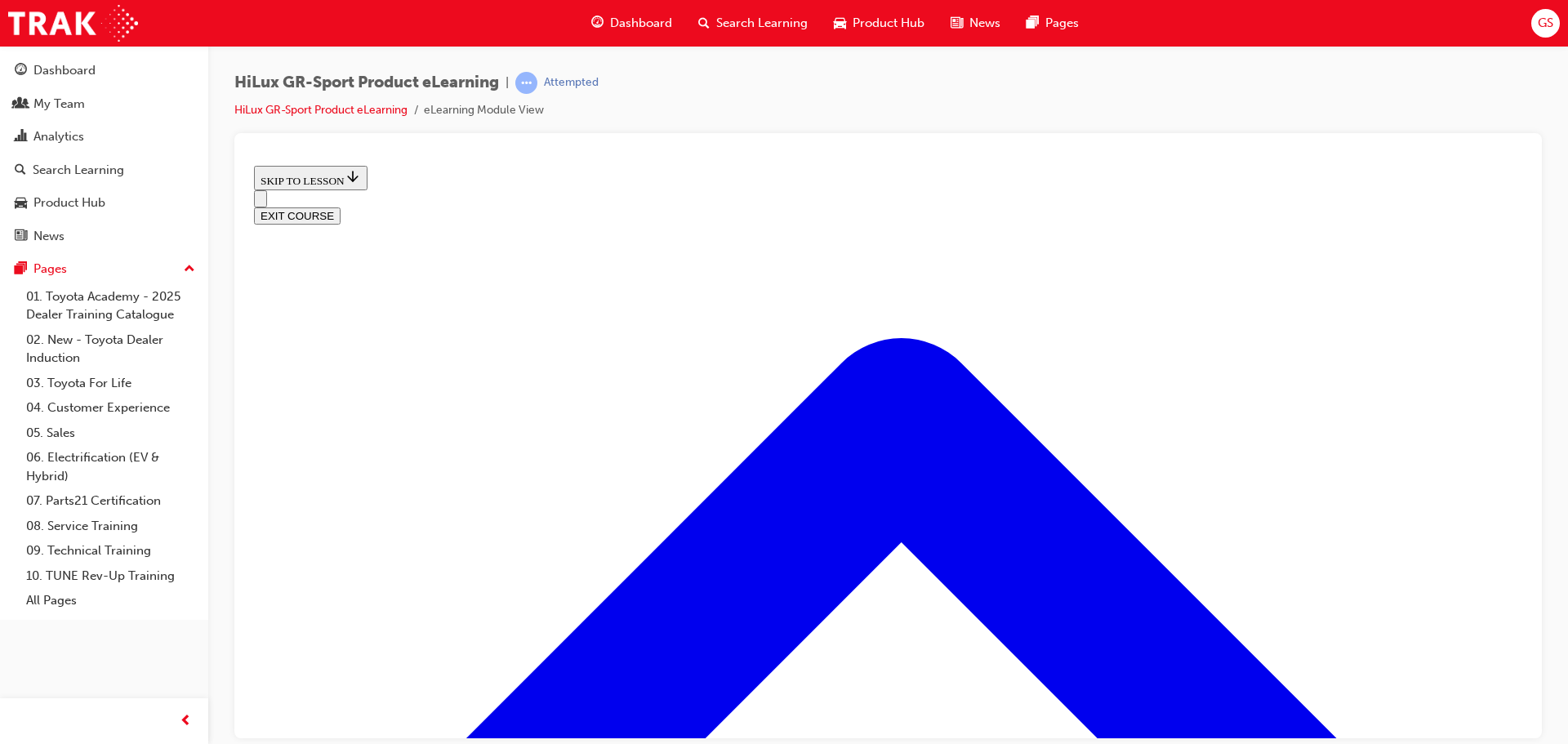
scroll to position [51, 0]
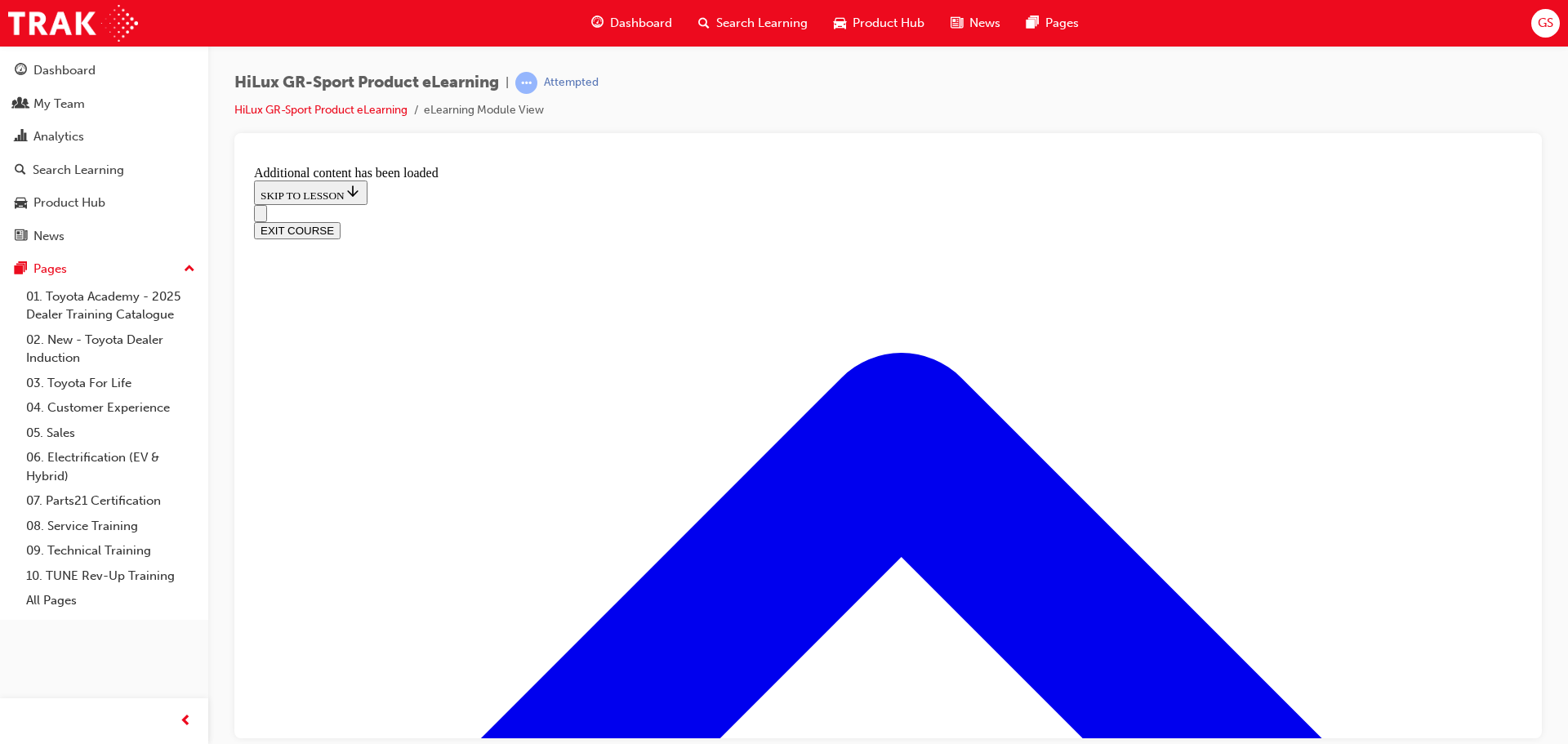
scroll to position [874, 0]
radio input "true"
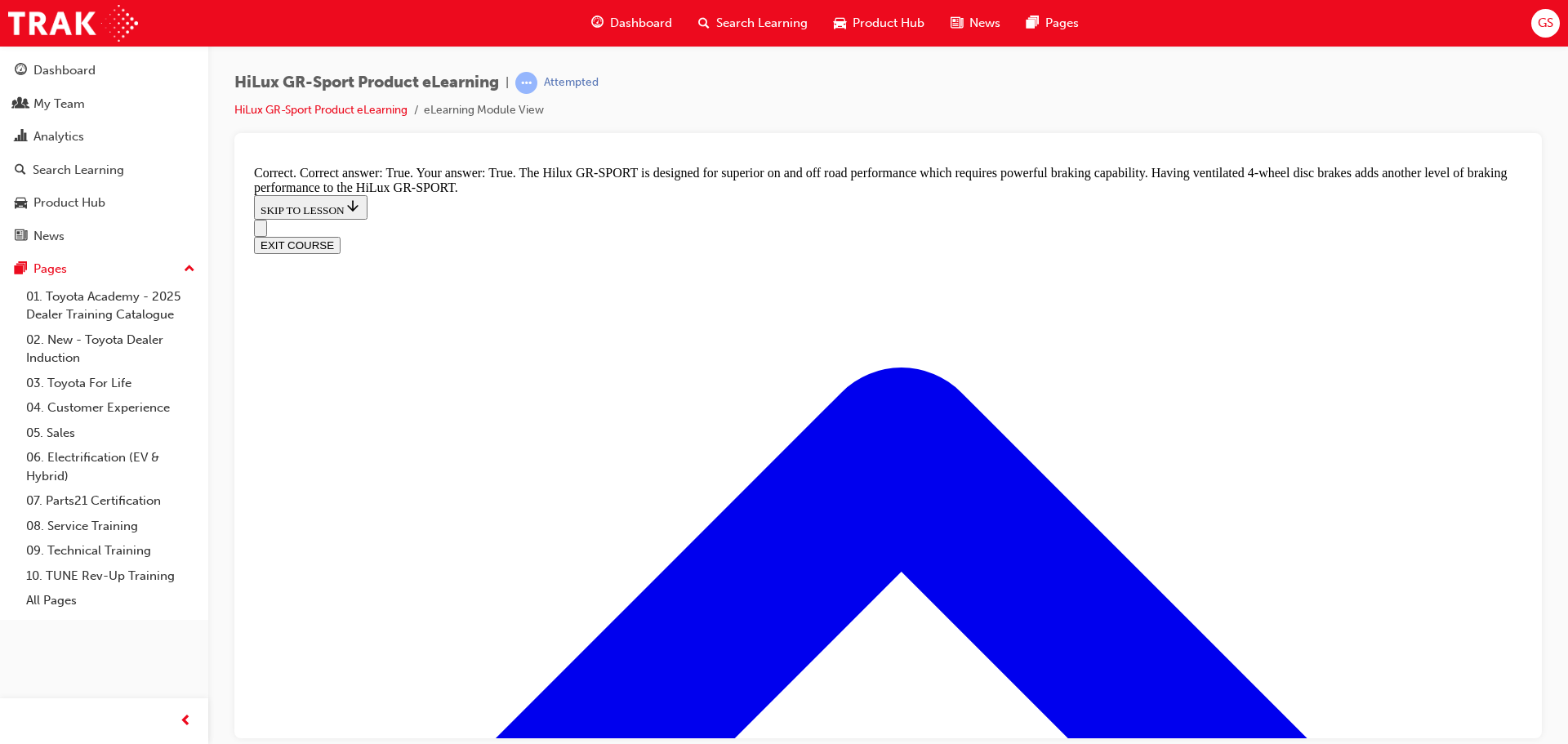
scroll to position [1201, 0]
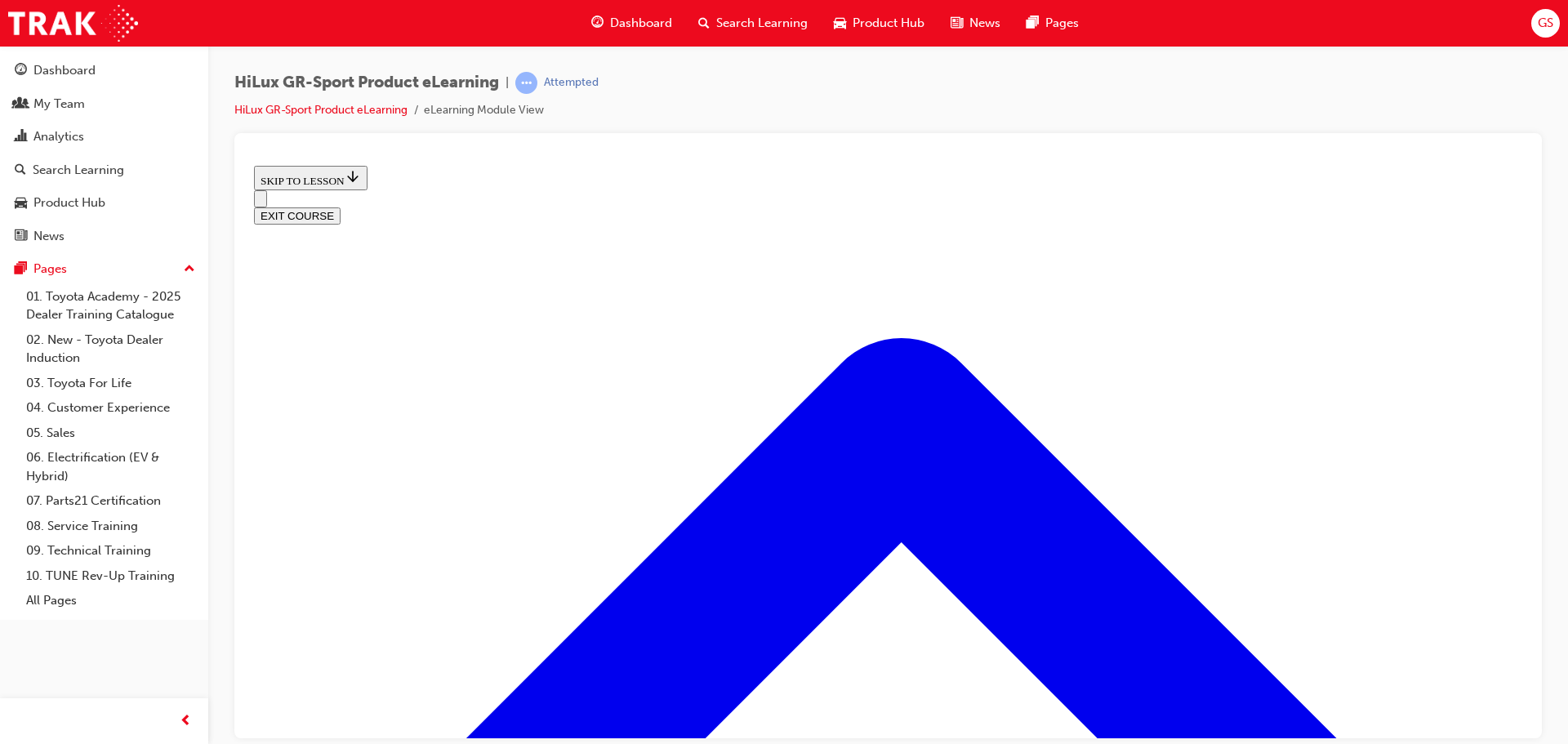
scroll to position [1541, 0]
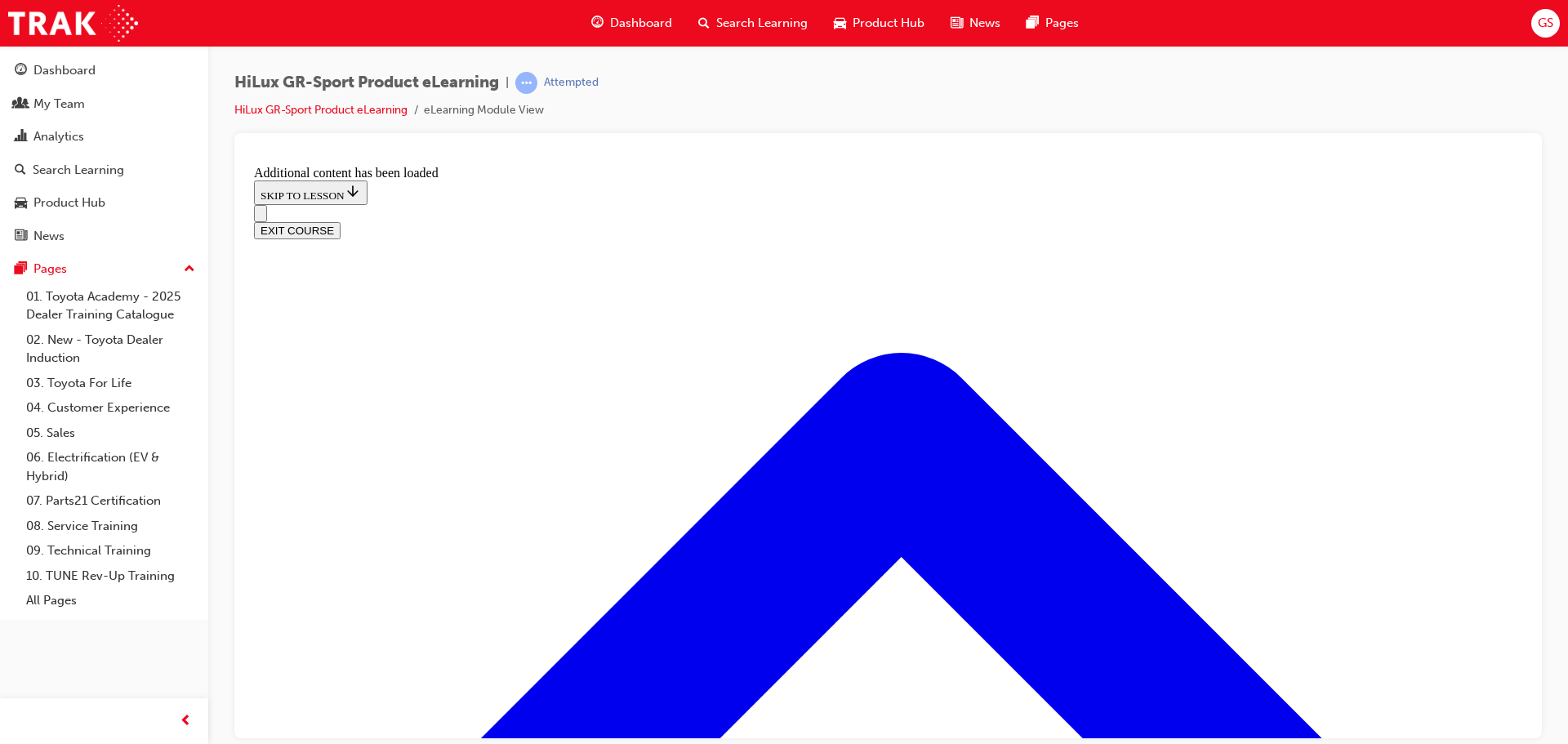
scroll to position [1962, 0]
checkbox input "true"
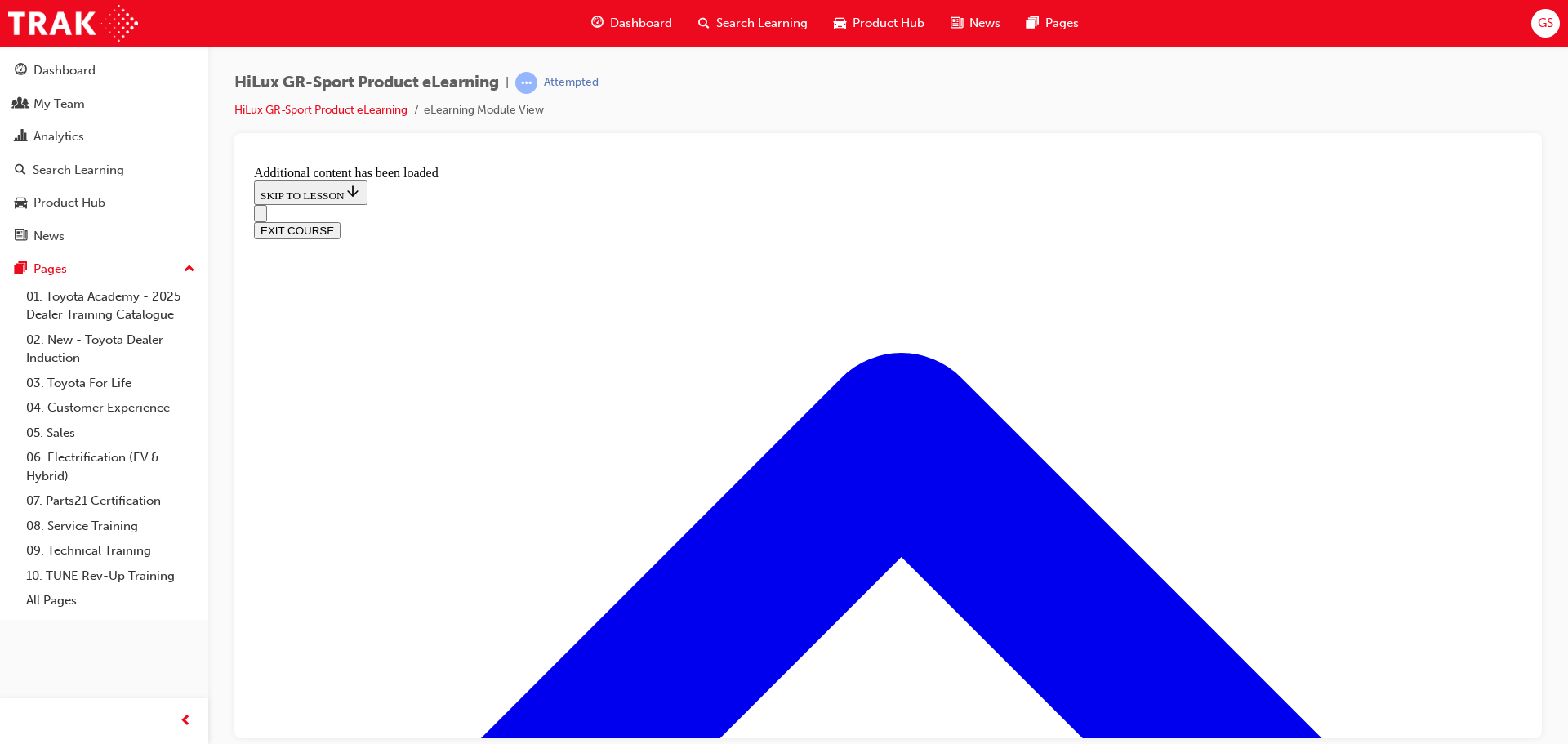
checkbox input "true"
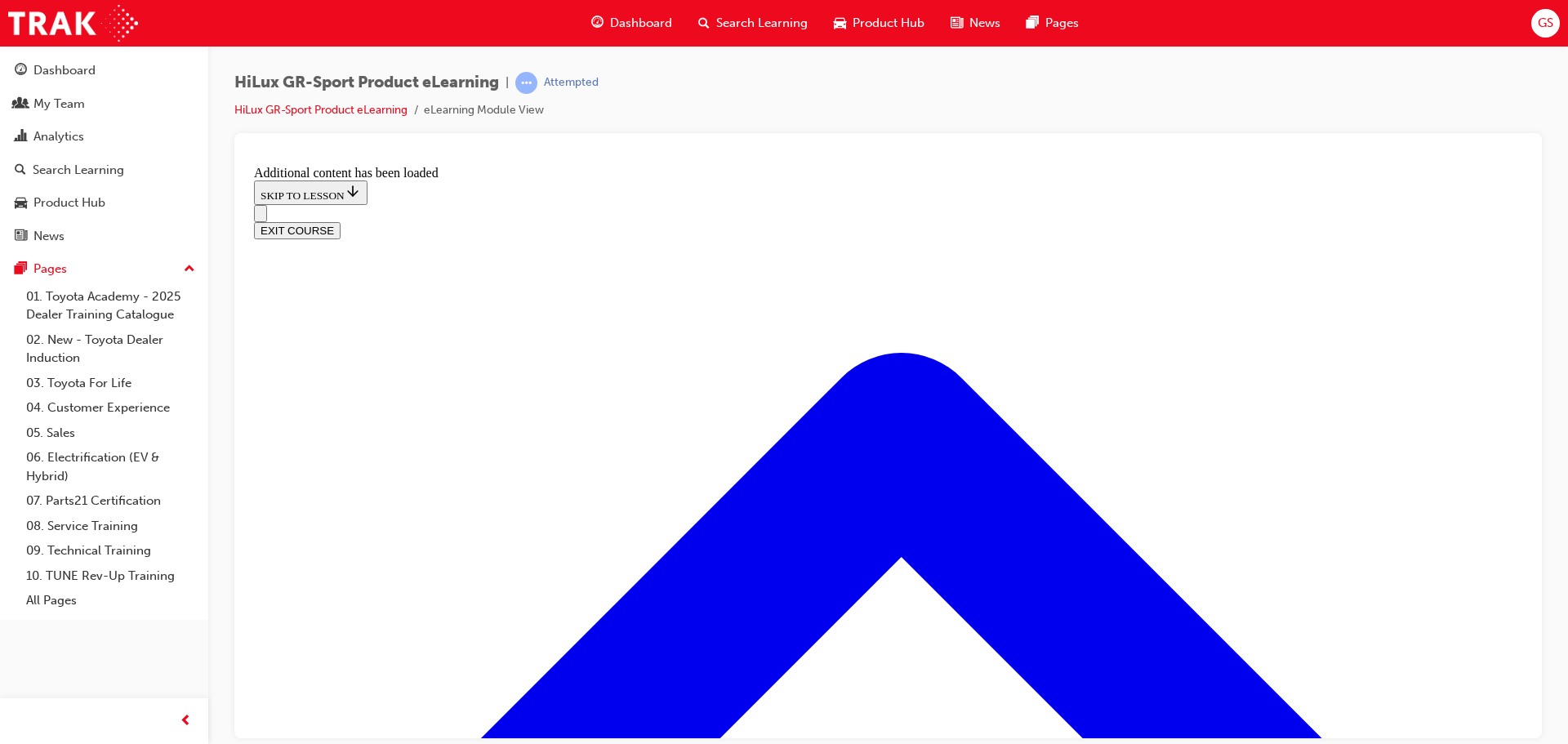
checkbox input "true"
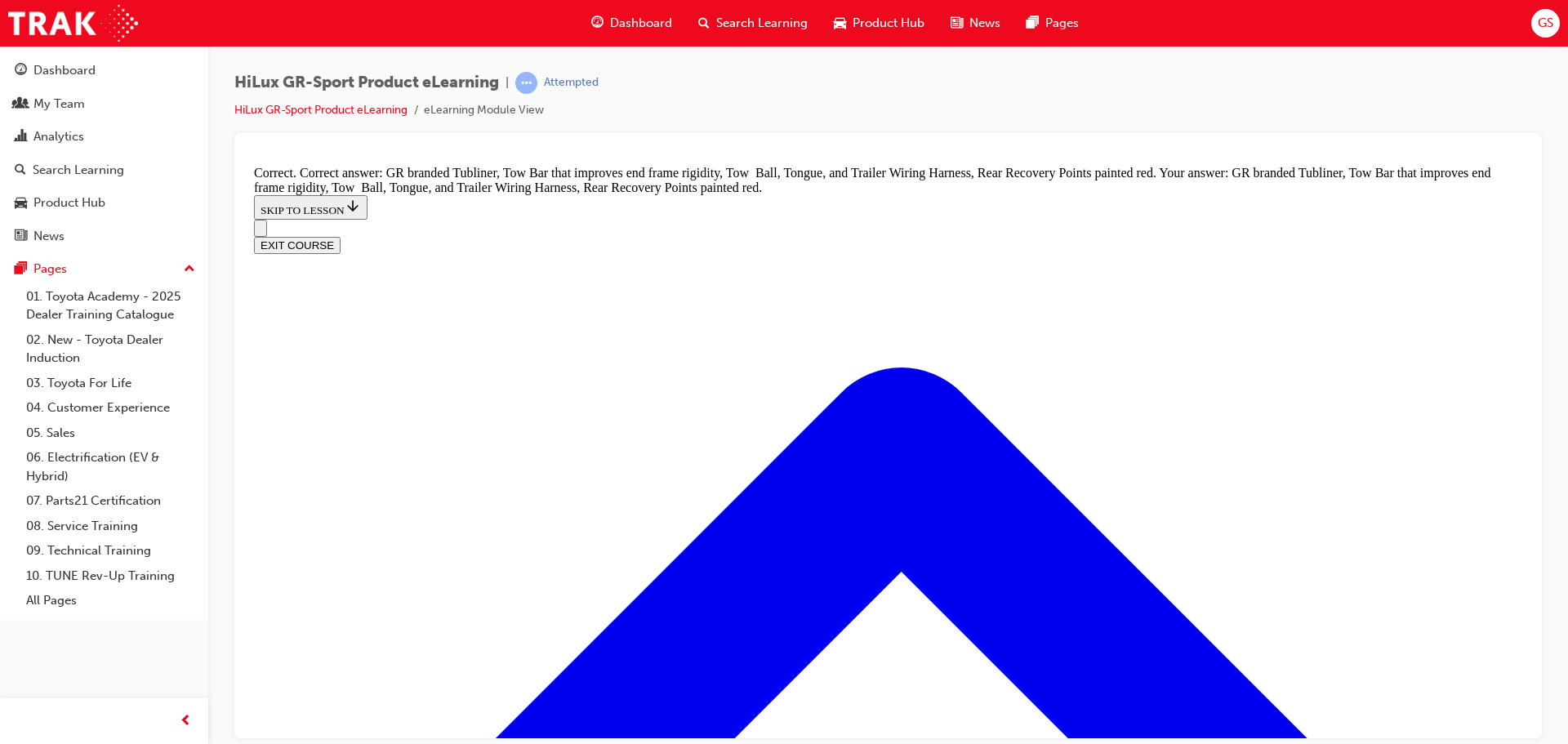
scroll to position [2363, 0]
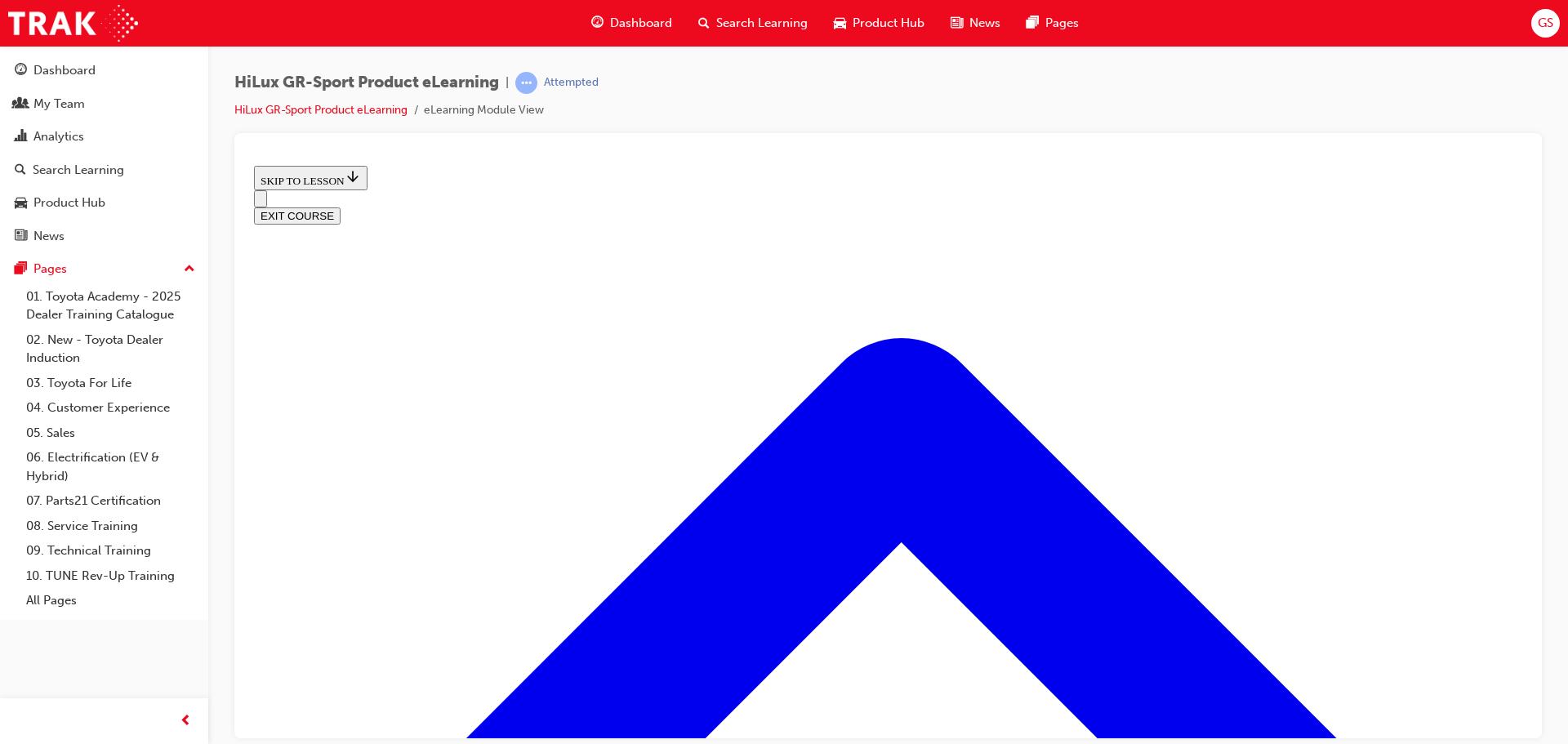
scroll to position [541, 0]
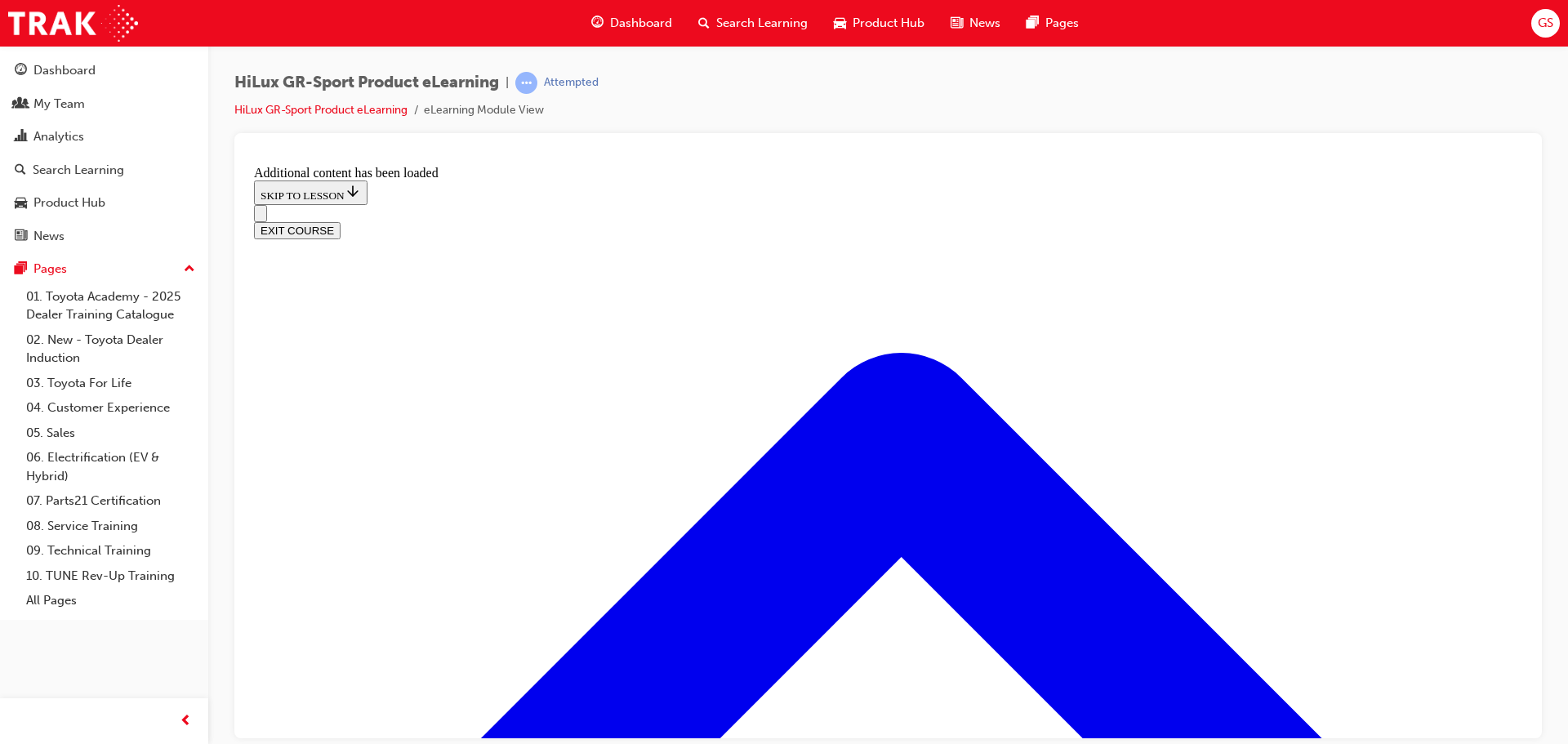
scroll to position [1314, 0]
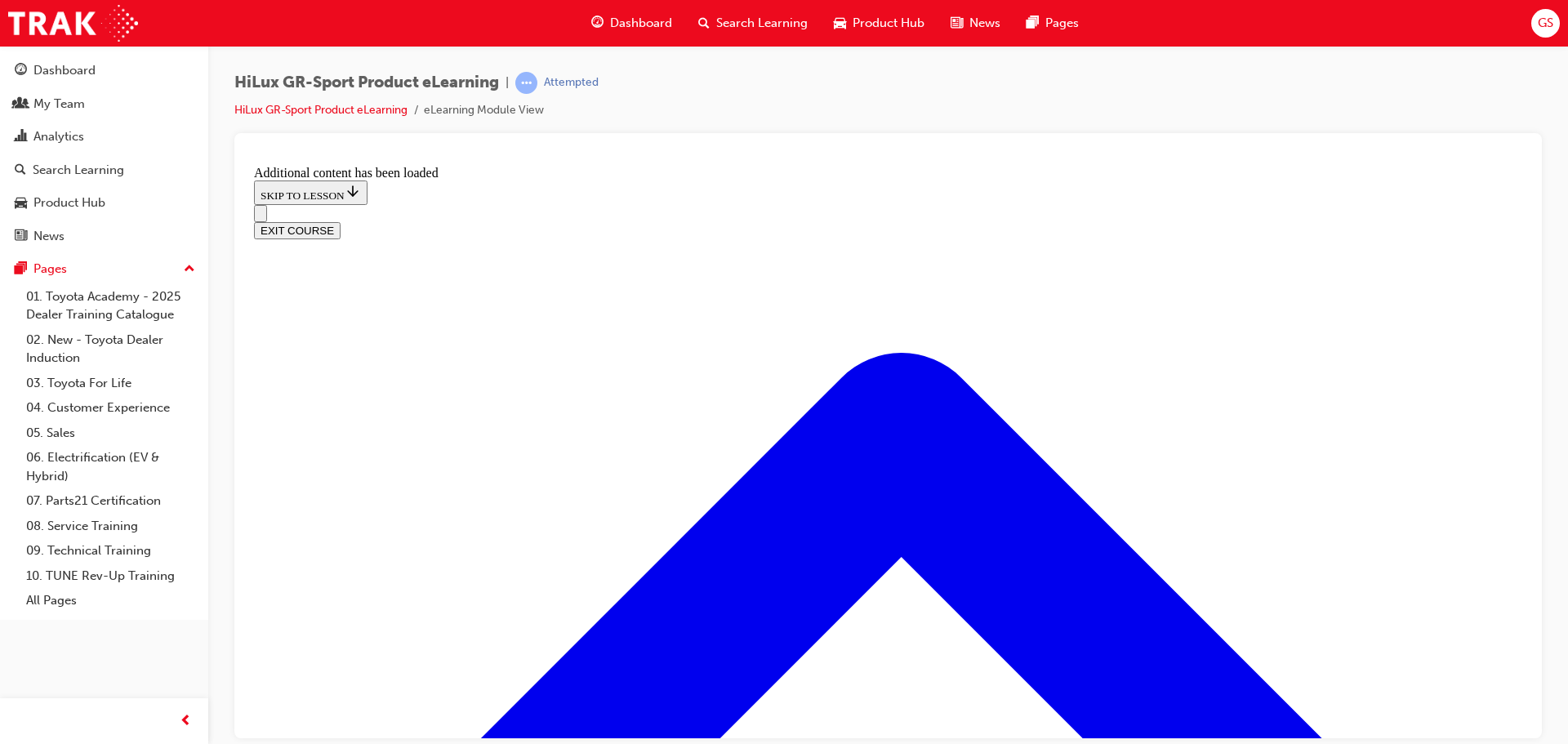
checkbox input "true"
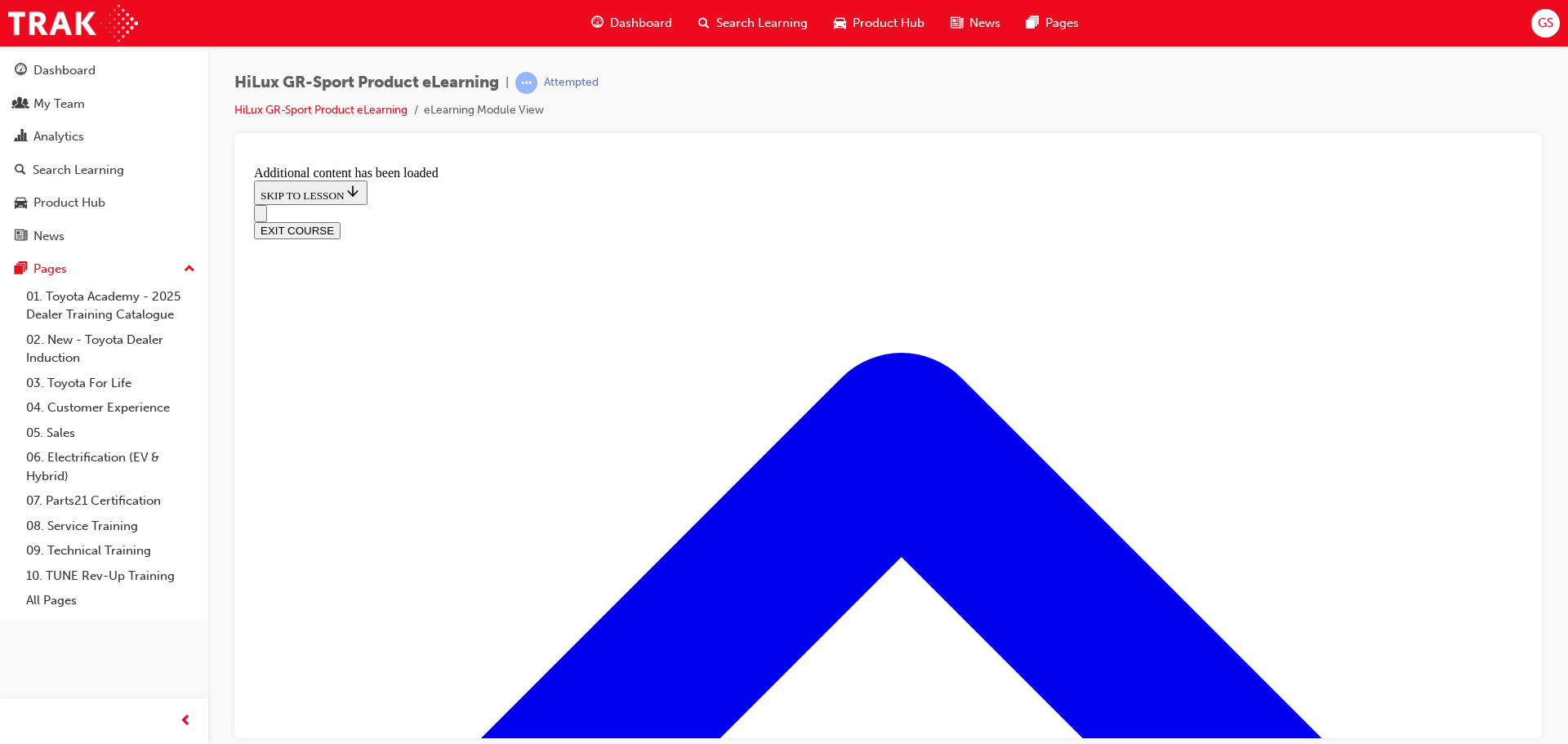
checkbox input "true"
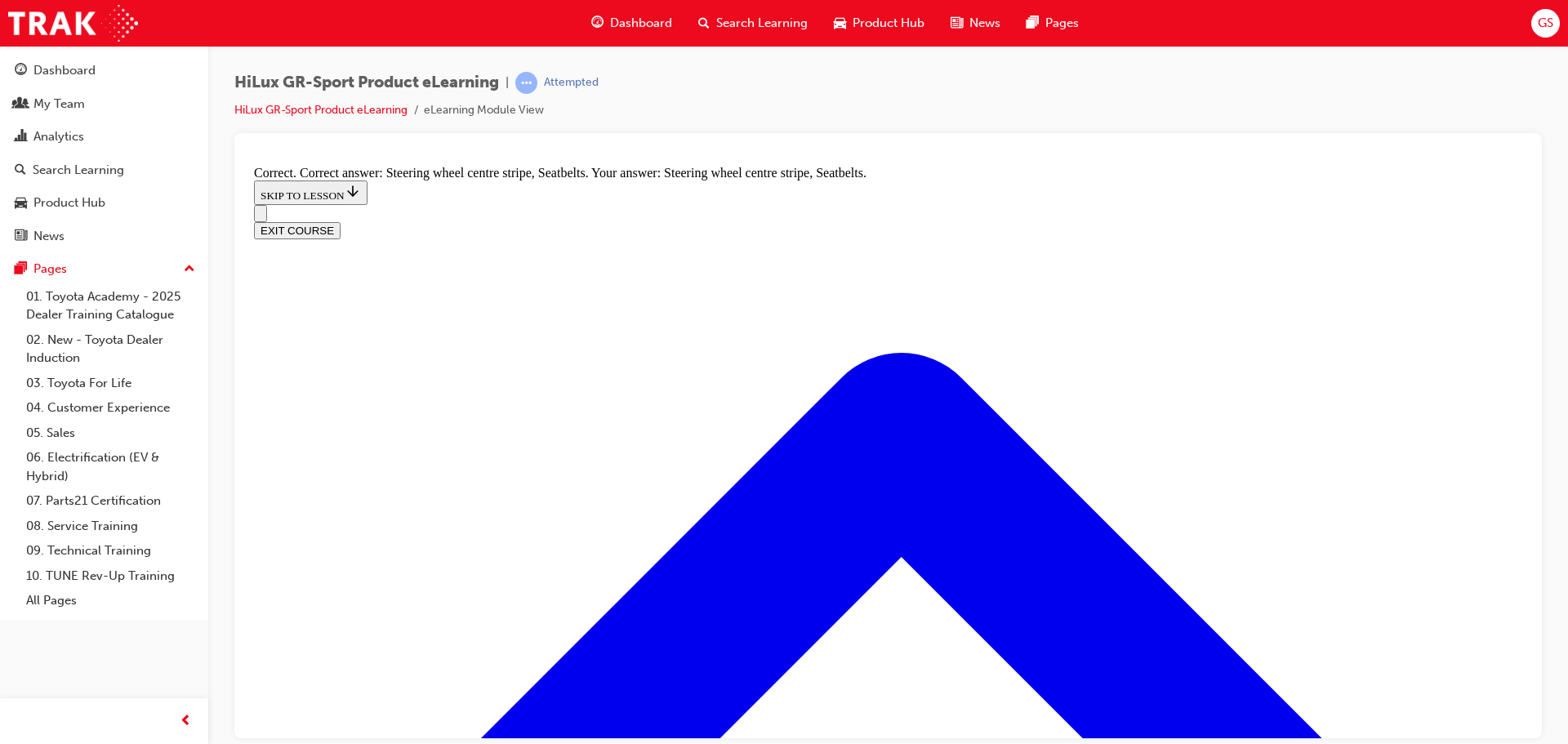
radio input "true"
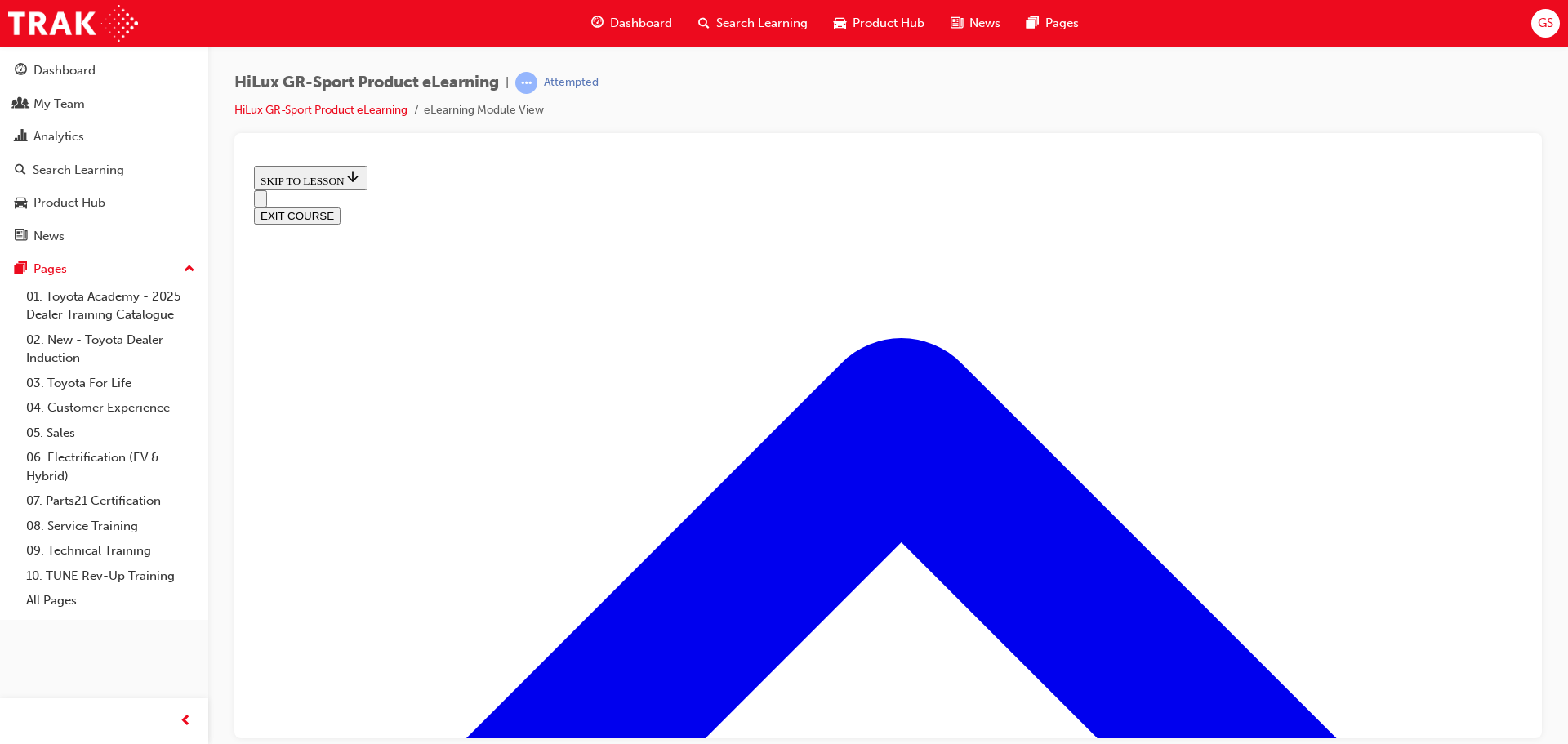
scroll to position [689, 0]
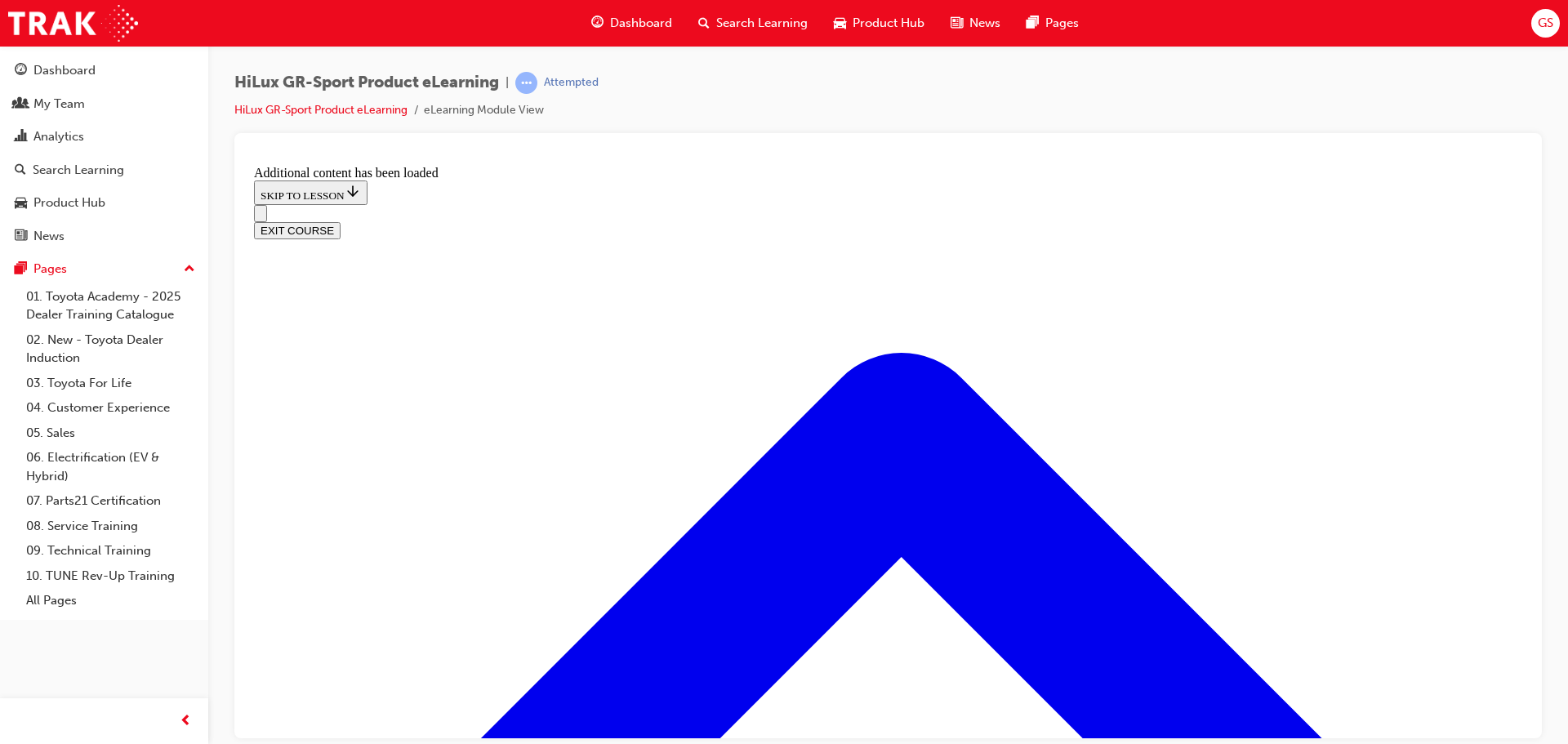
scroll to position [1192, 0]
radio input "true"
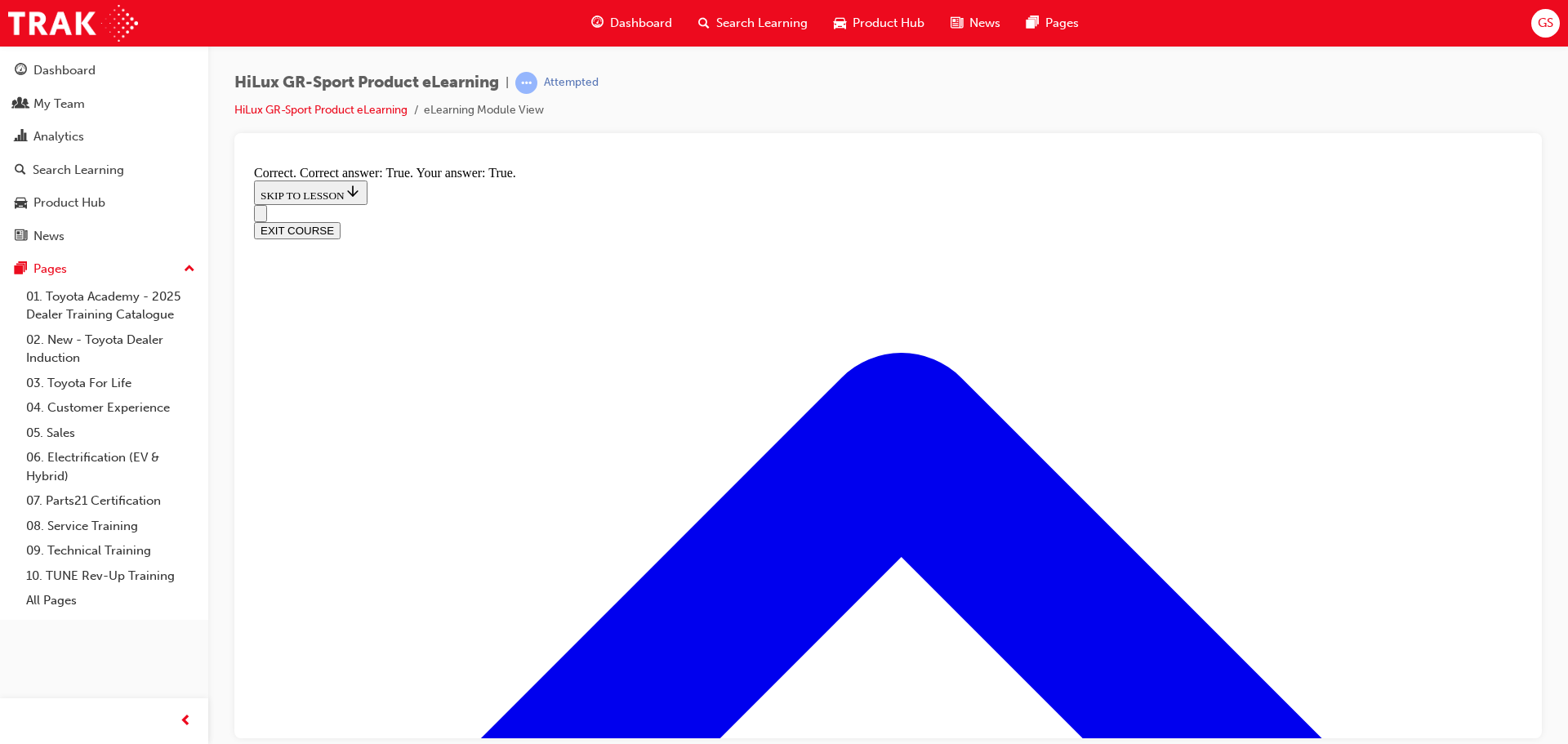
scroll to position [1316, 0]
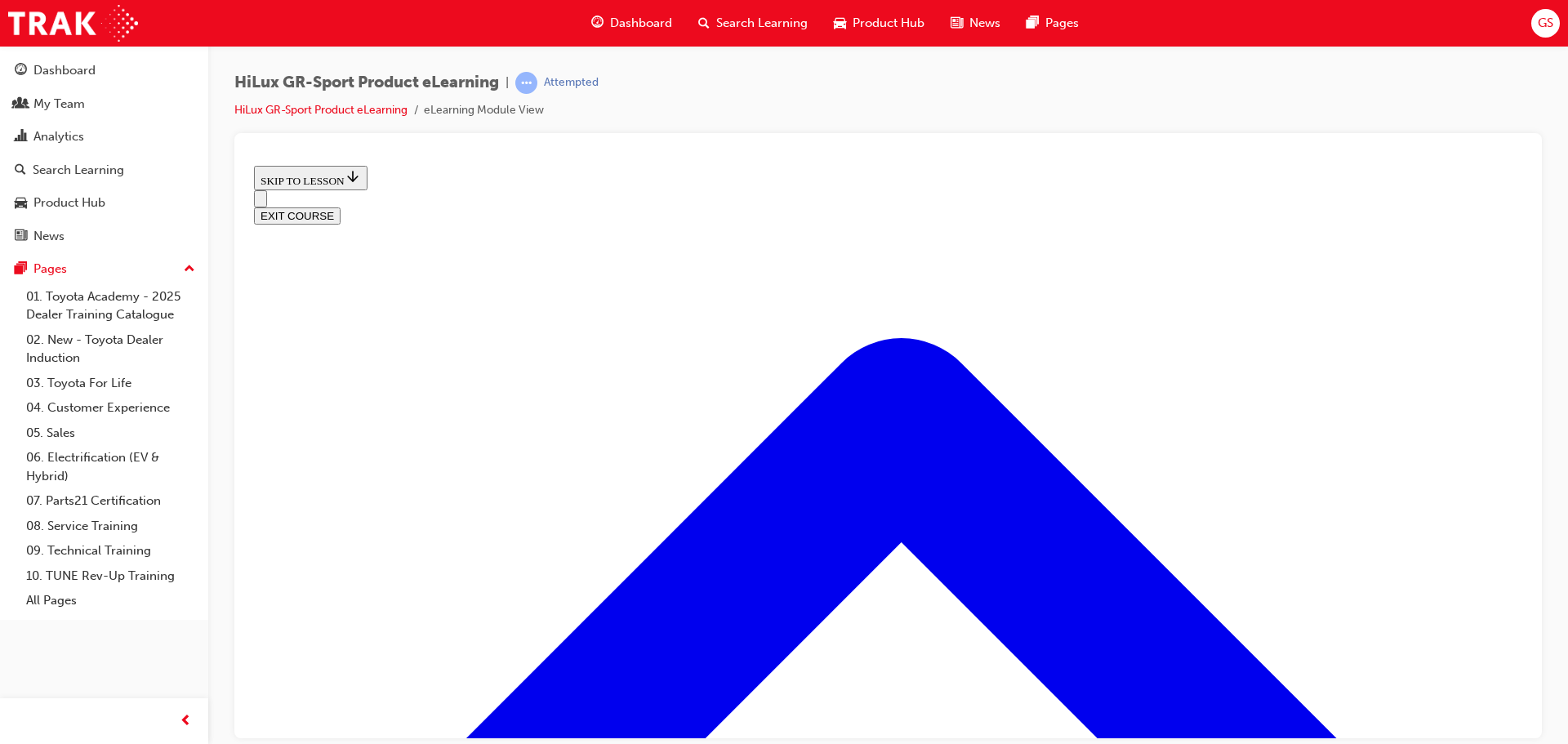
scroll to position [2132, 0]
click at [340, 206] on button "EXIT COURSE" at bounding box center [297, 214] width 86 height 17
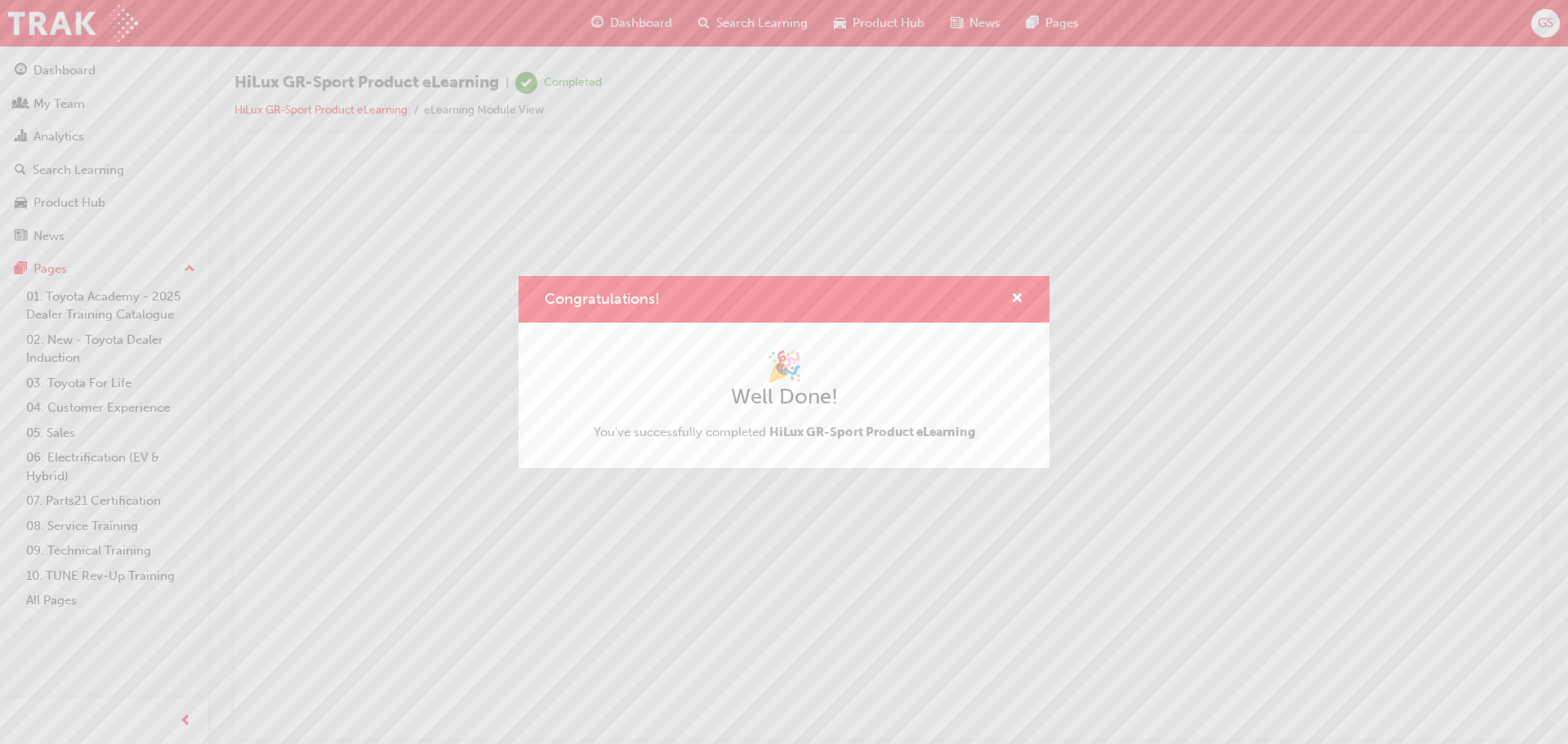
scroll to position [0, 0]
click at [1020, 303] on span "cross-icon" at bounding box center [1017, 300] width 12 height 15
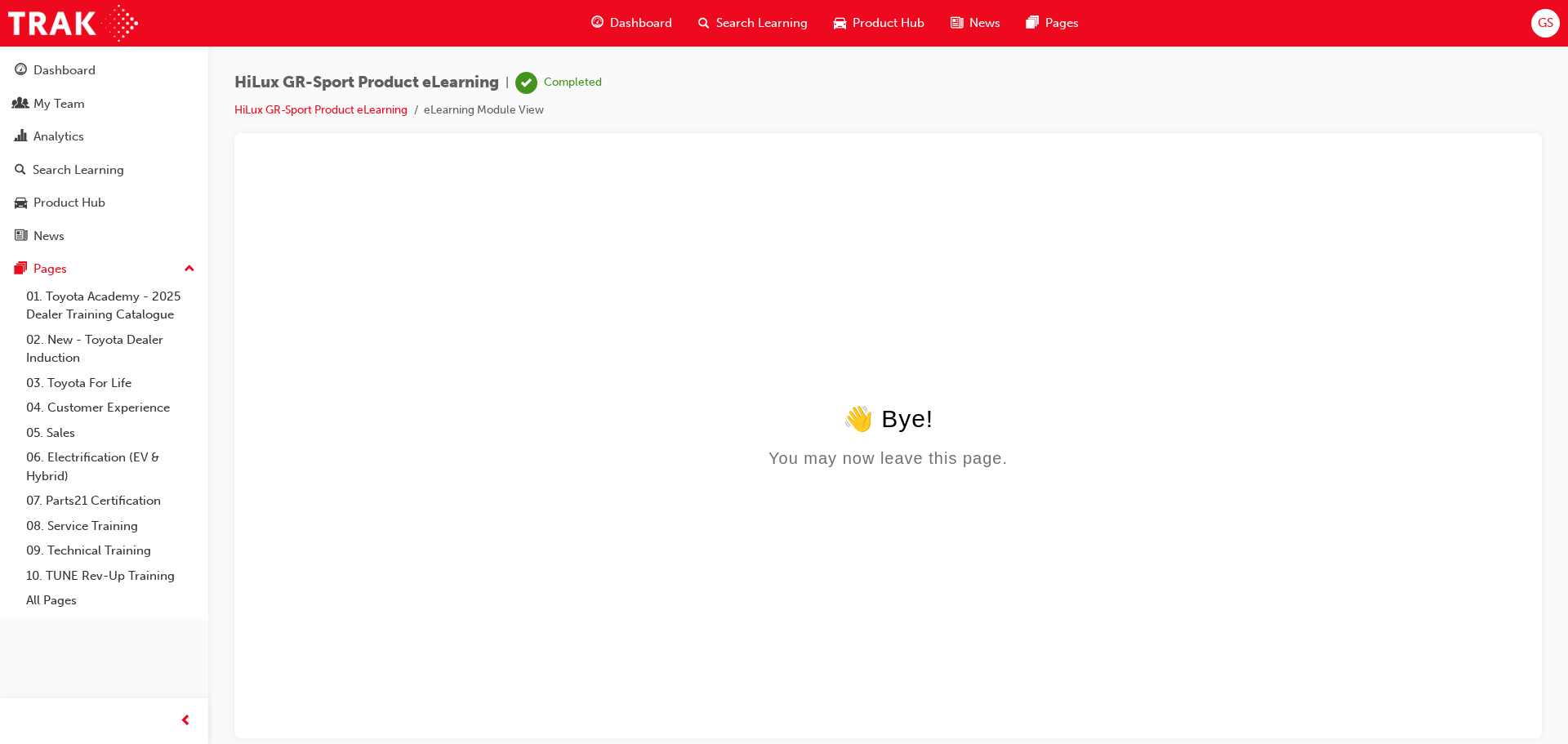
click at [771, 19] on span "Search Learning" at bounding box center [762, 23] width 91 height 19
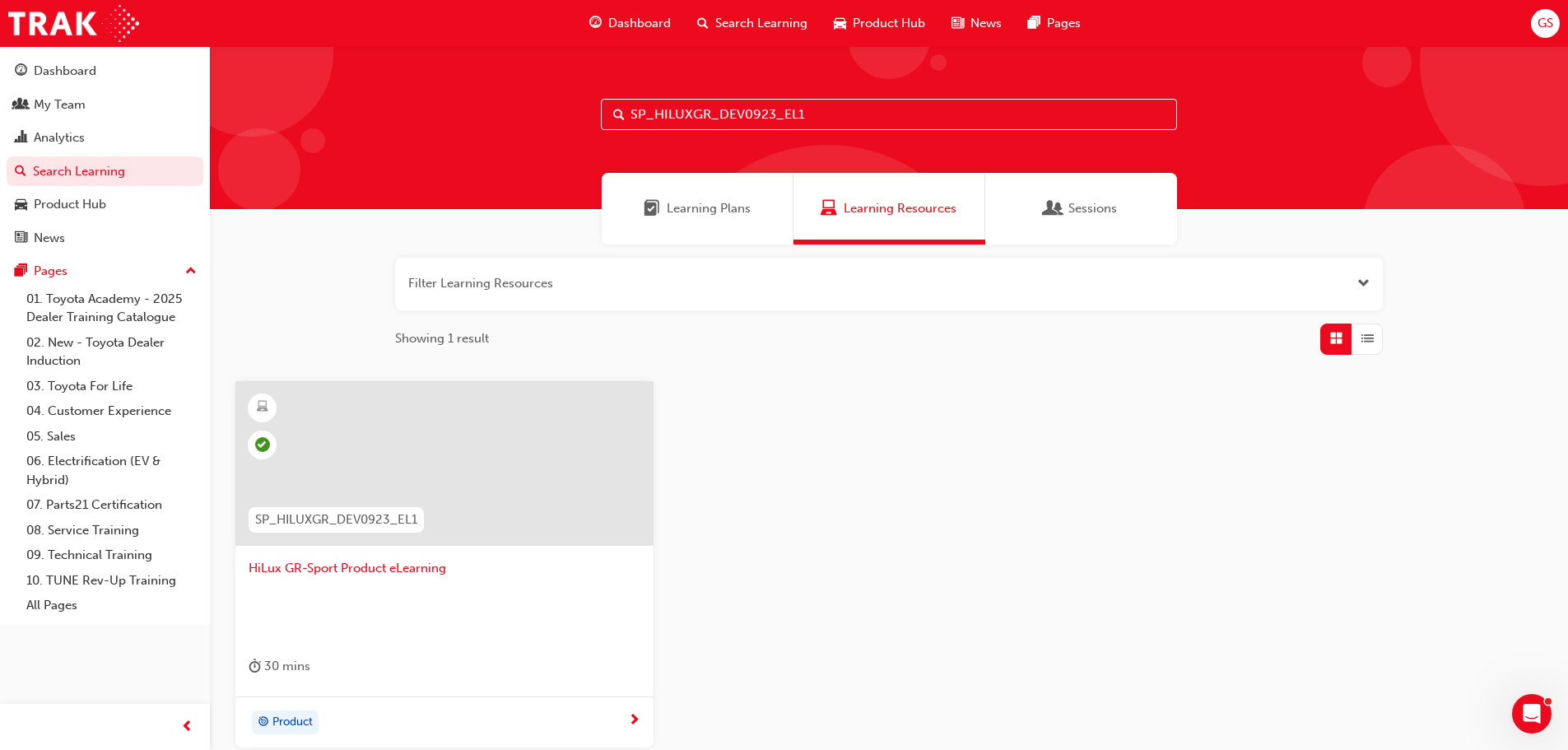
drag, startPoint x: 820, startPoint y: 118, endPoint x: 586, endPoint y: 120, distance: 233.7
click at [586, 120] on div "SP_HILUXGR_DEV0923_EL1" at bounding box center [889, 127] width 1358 height 163
paste input "CORX_FL0525_EL"
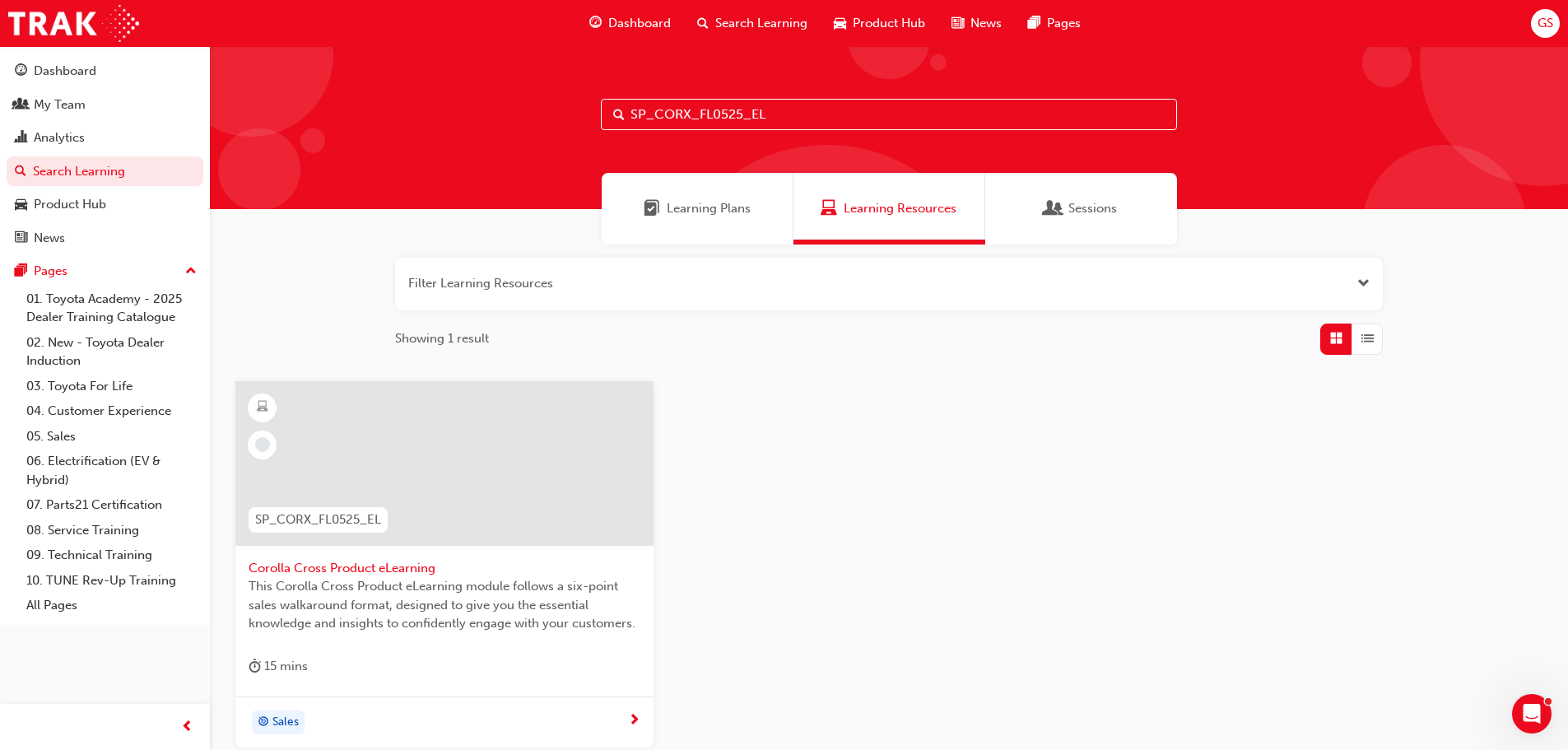
type input "SP_CORX_FL0525_EL"
click at [356, 568] on span "Corolla Cross Product eLearning" at bounding box center [445, 568] width 392 height 19
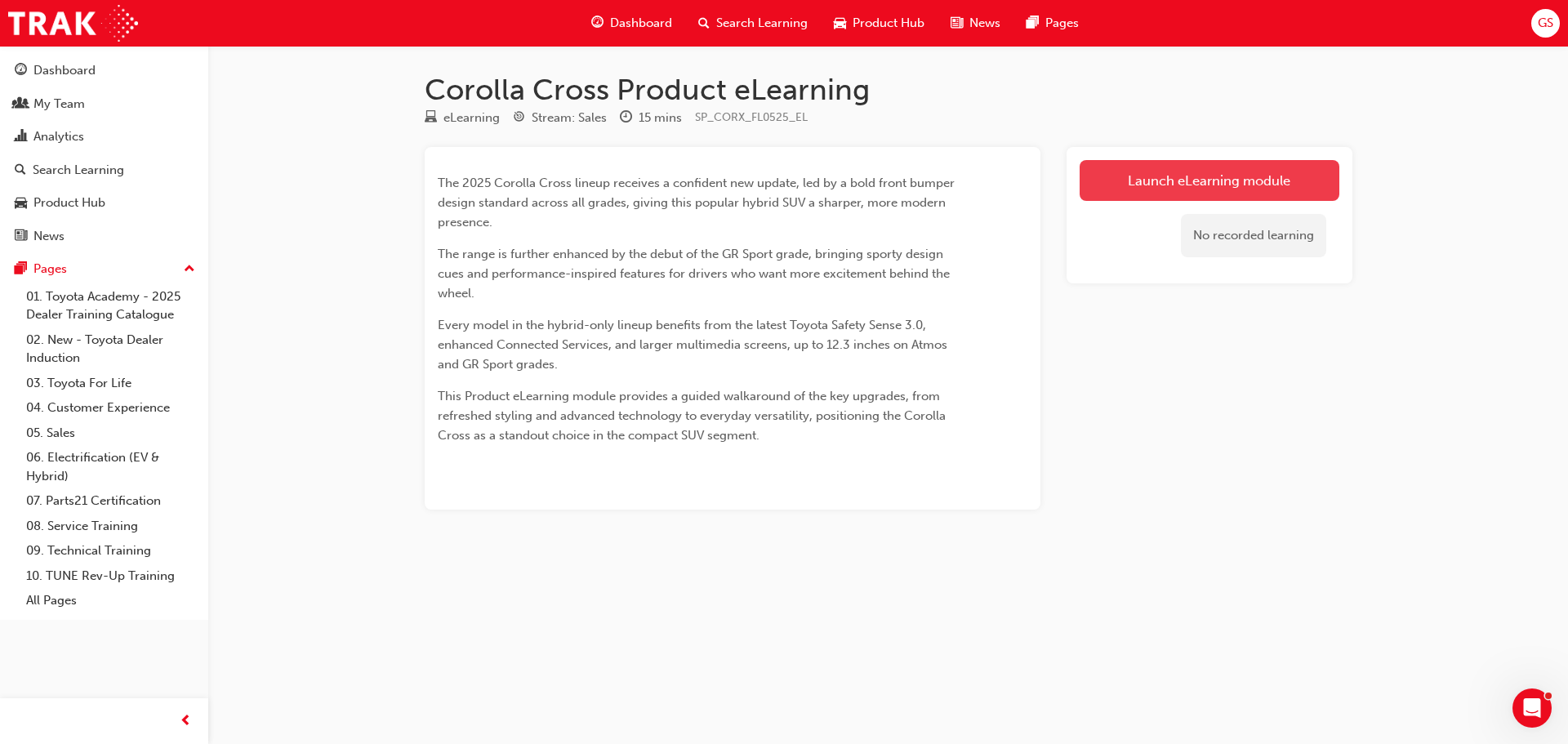
click at [1188, 183] on link "Launch eLearning module" at bounding box center [1210, 180] width 260 height 41
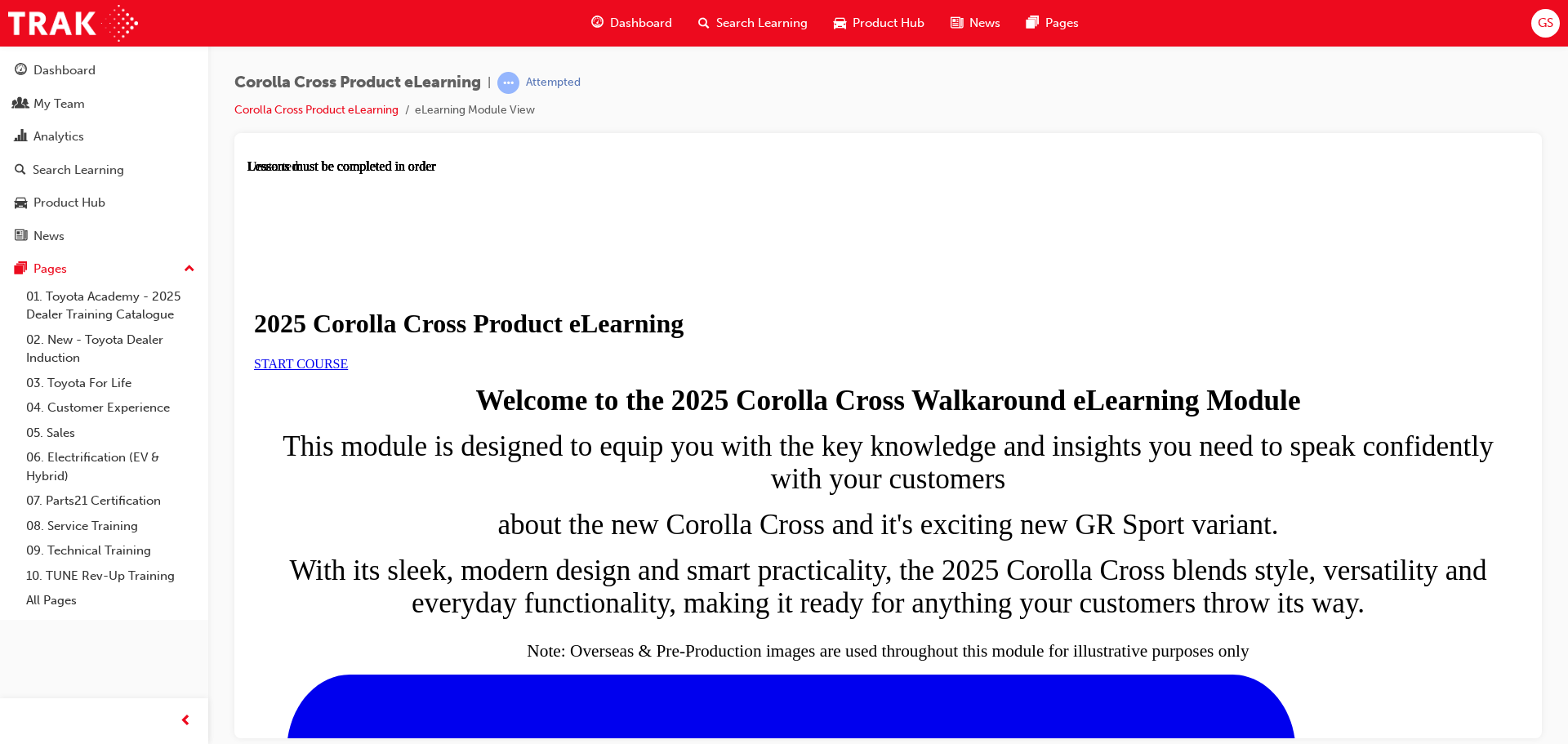
click at [348, 370] on span "START COURSE" at bounding box center [301, 363] width 94 height 14
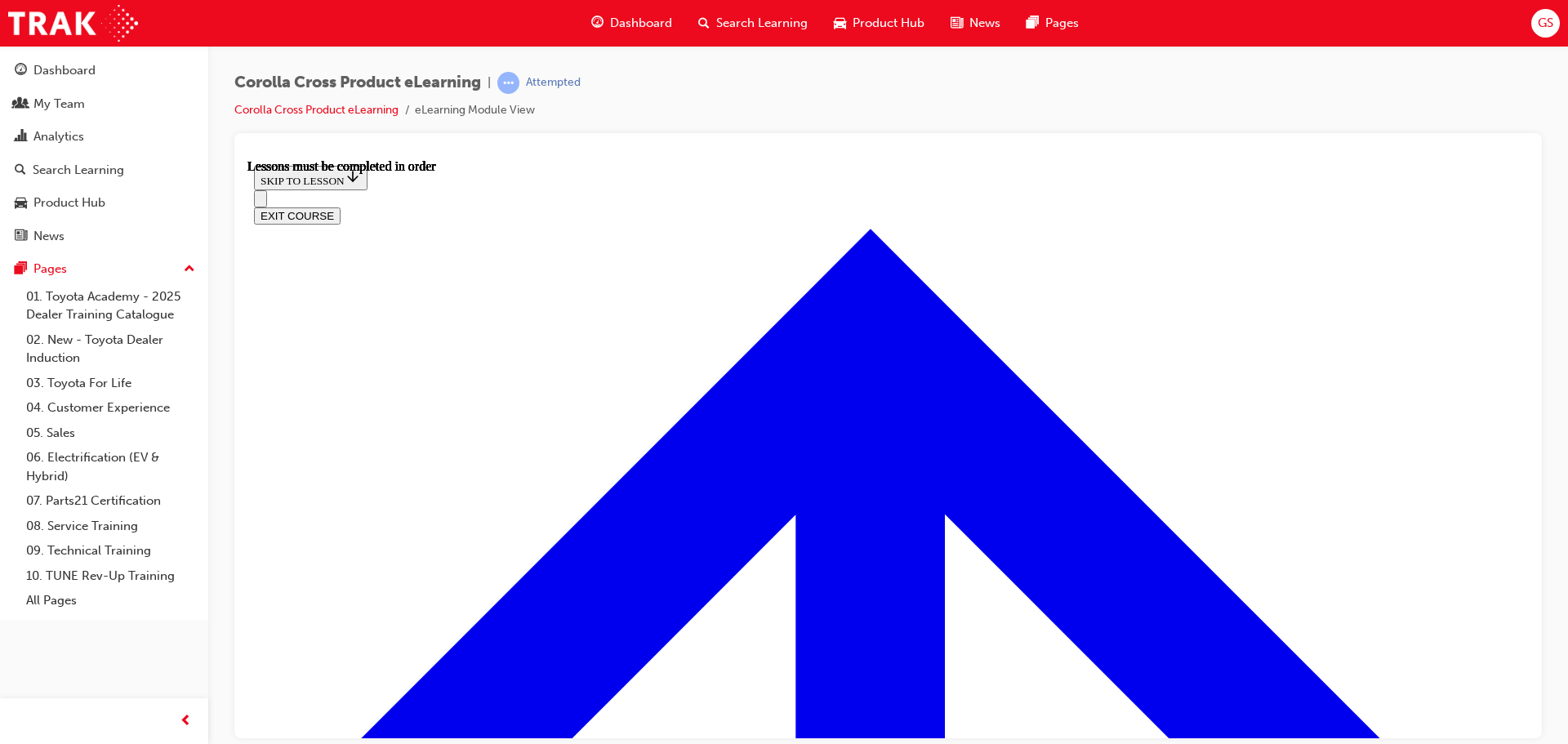
scroll to position [874, 0]
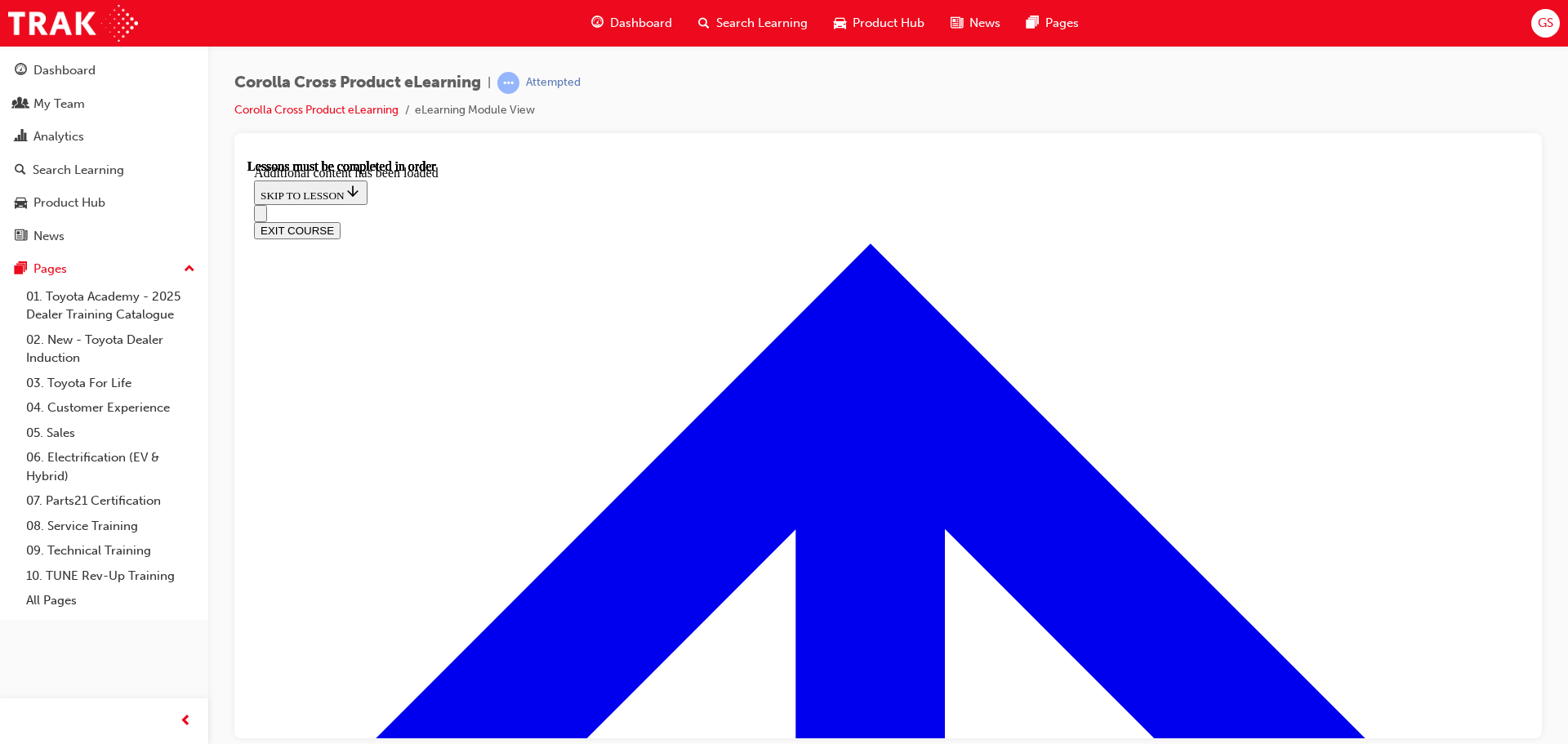
scroll to position [2077, 0]
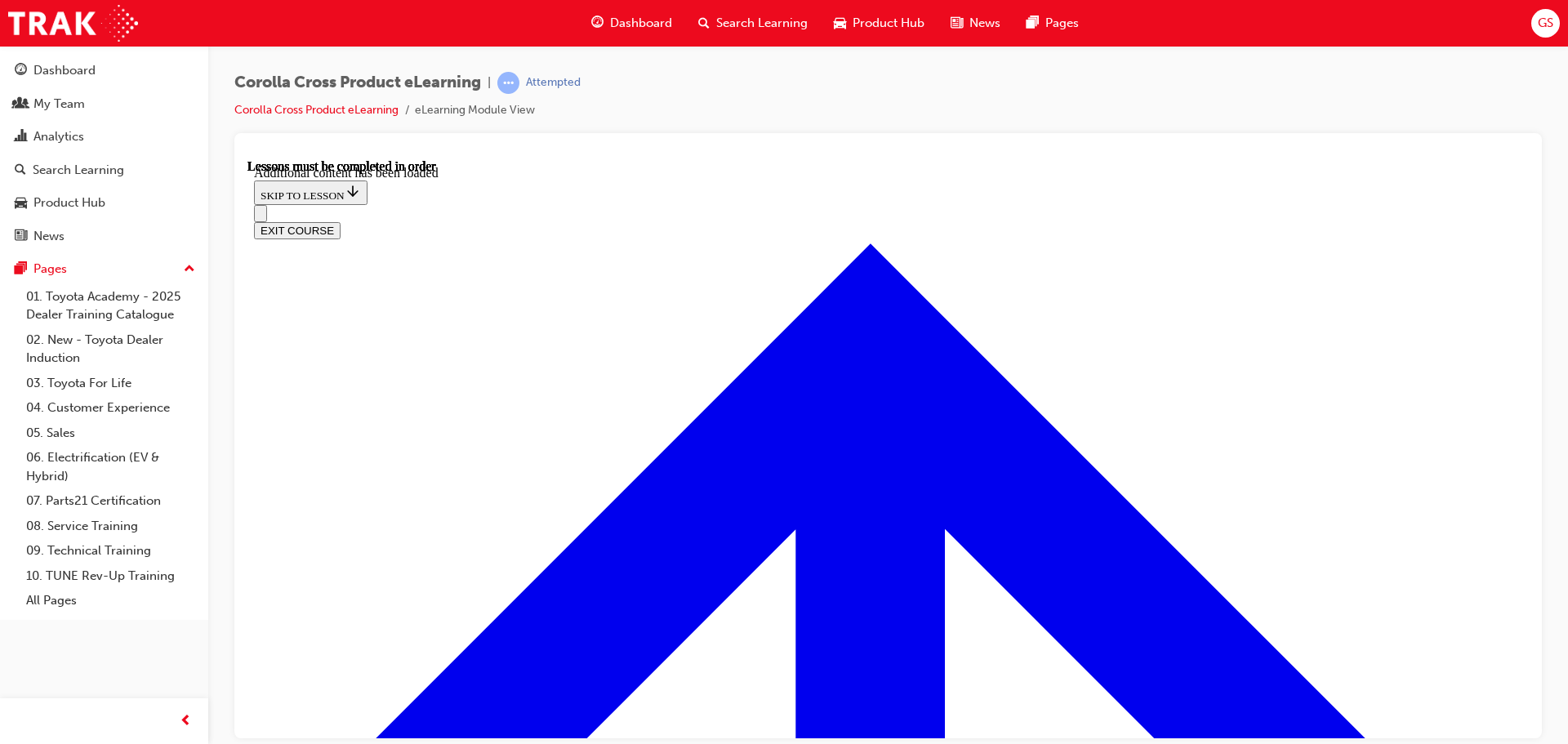
radio input "true"
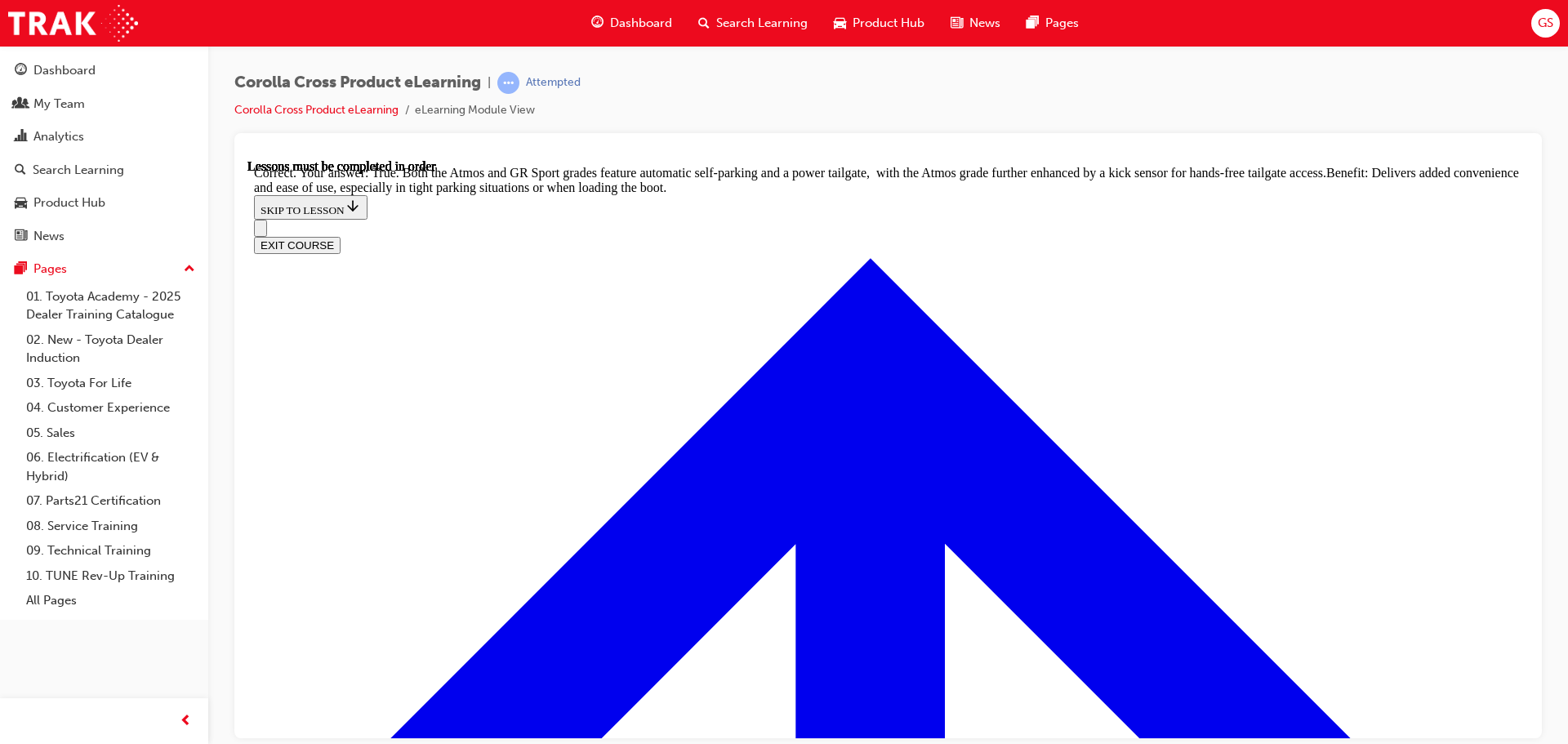
scroll to position [3580, 0]
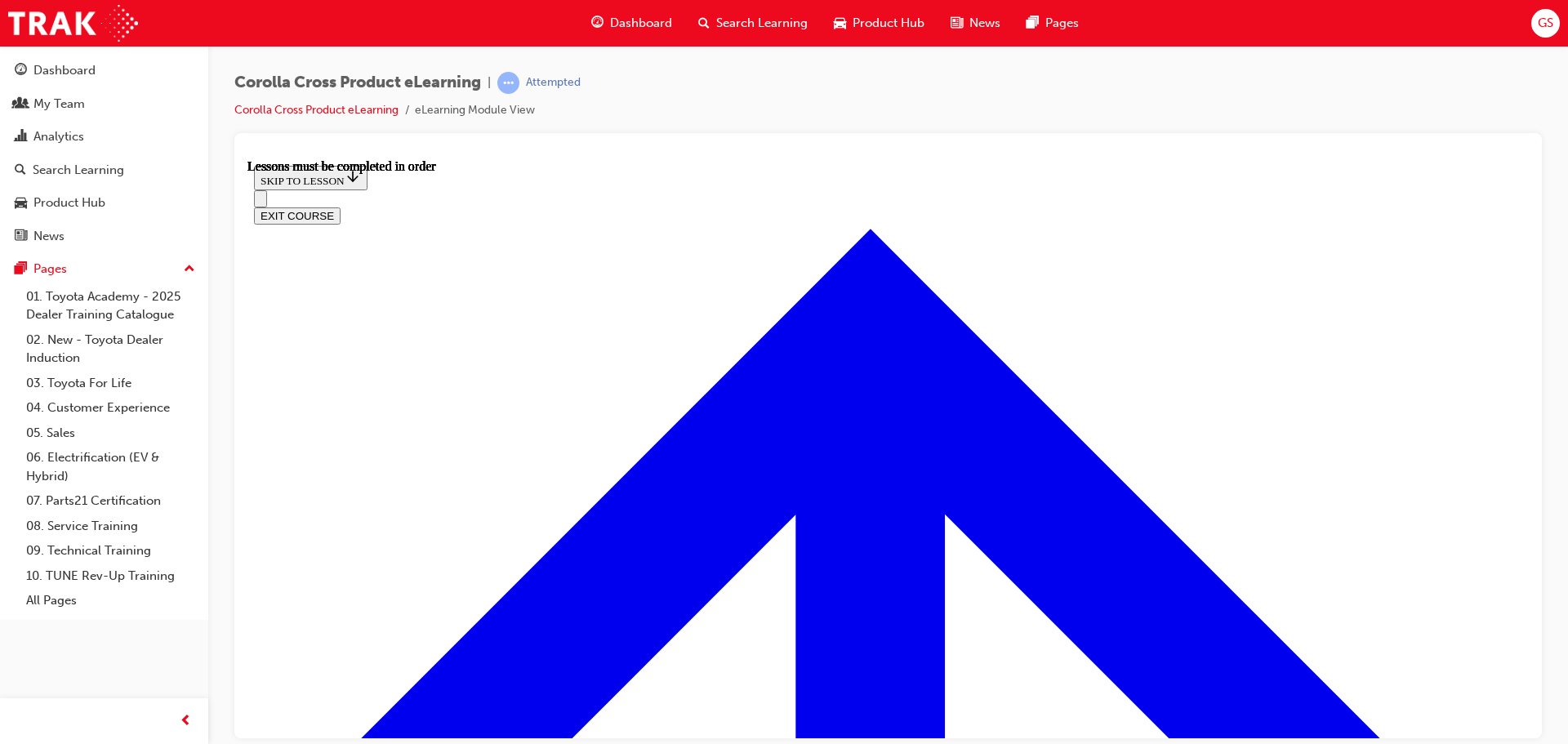
scroll to position [1282, 0]
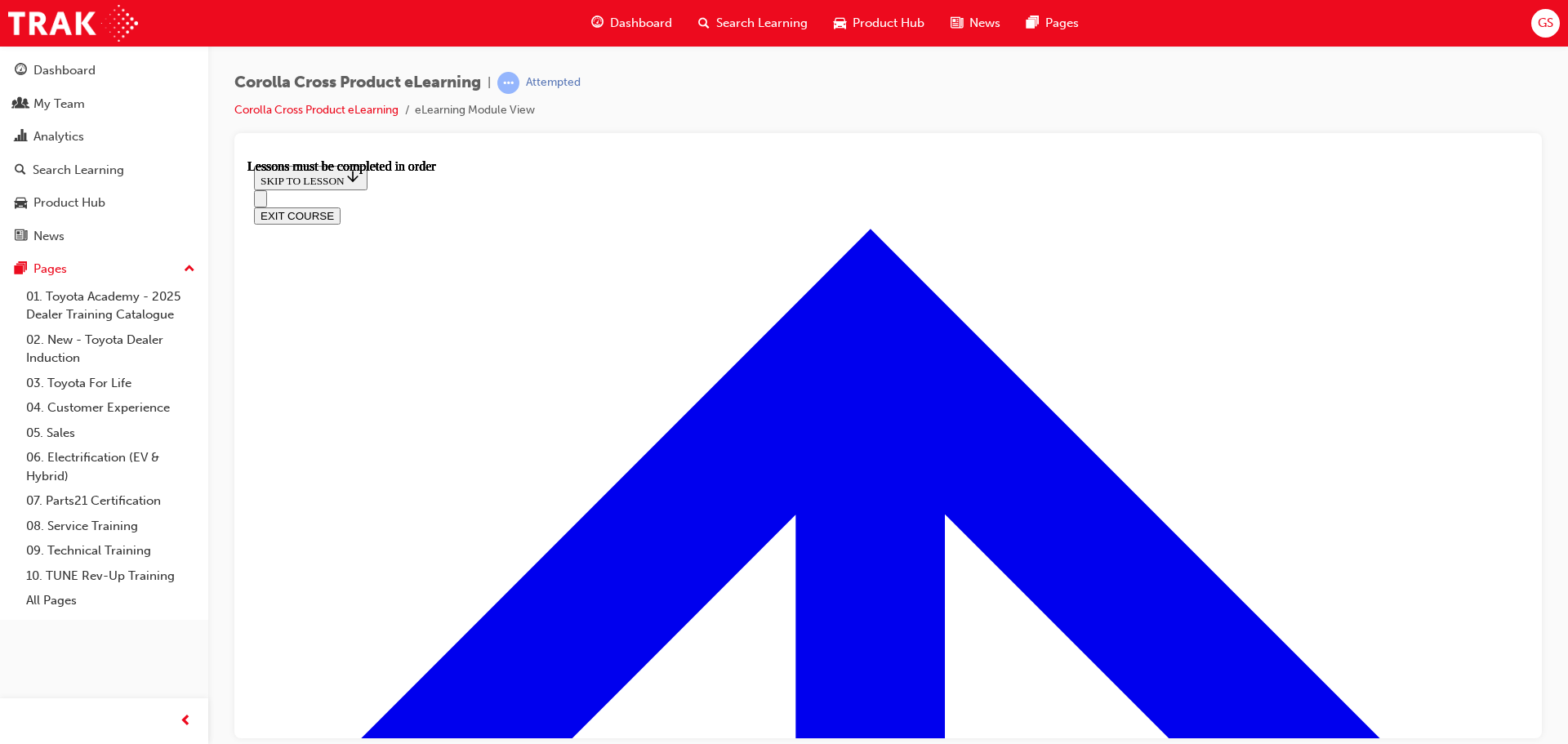
scroll to position [571, 0]
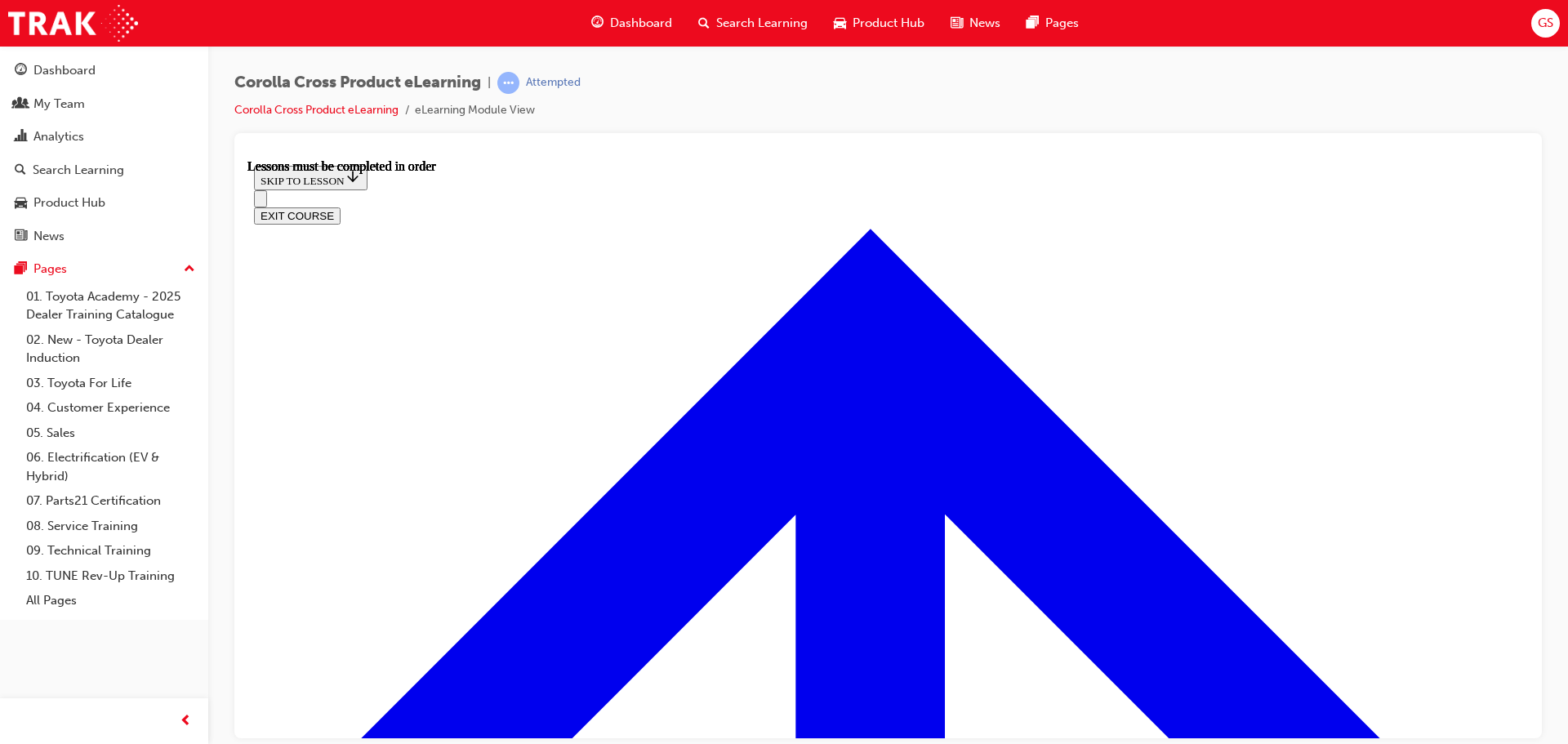
scroll to position [1117, 0]
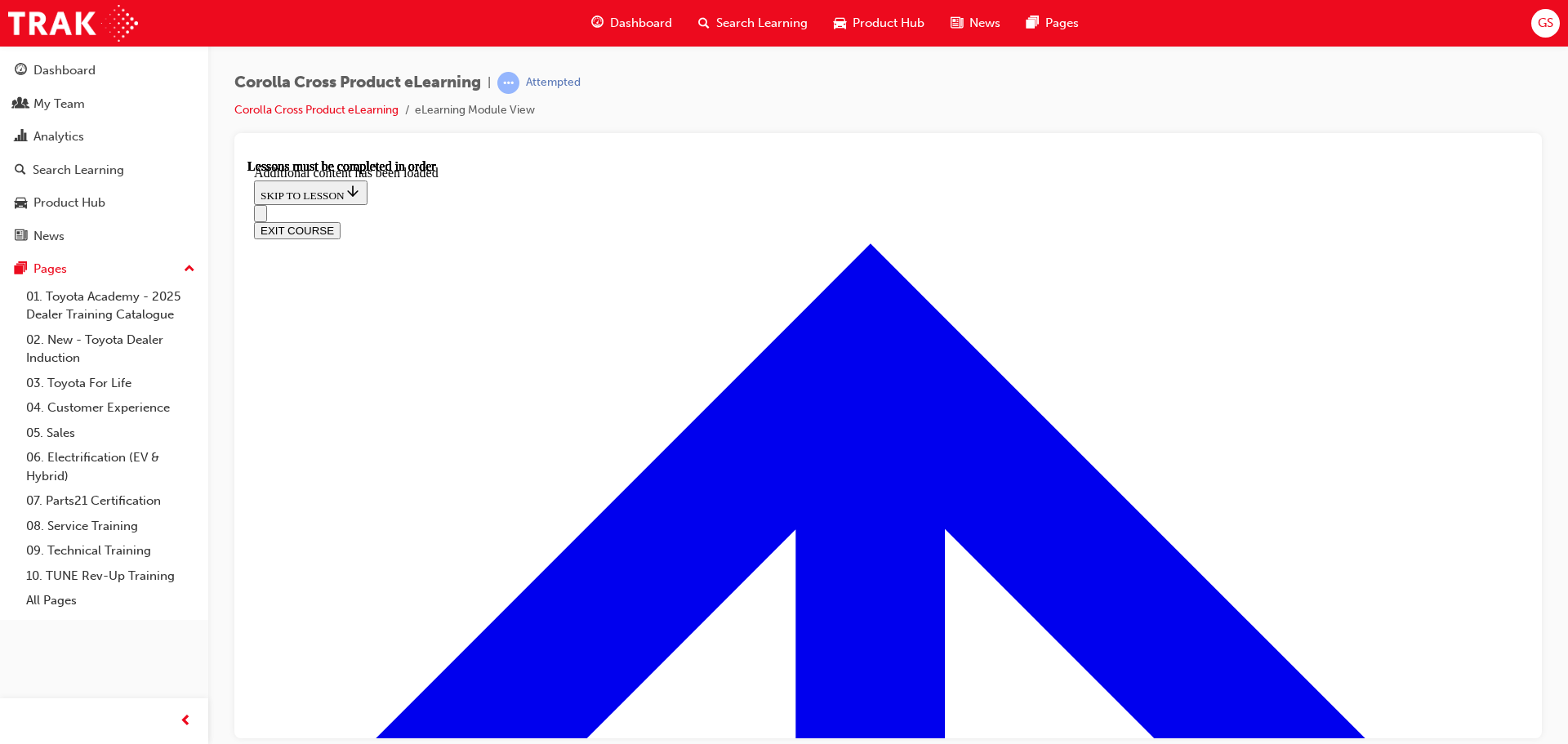
scroll to position [2426, 0]
radio input "true"
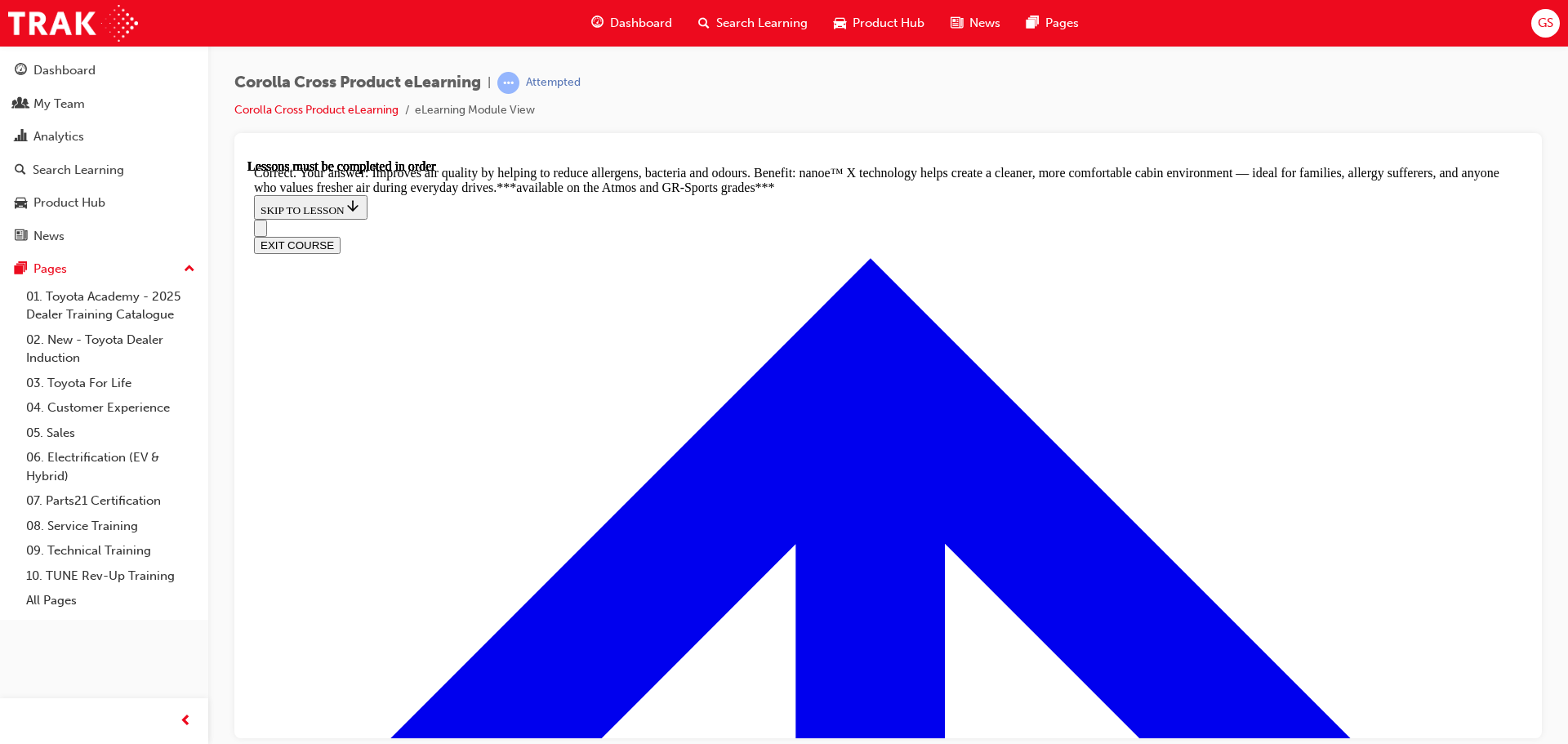
scroll to position [3243, 0]
radio input "true"
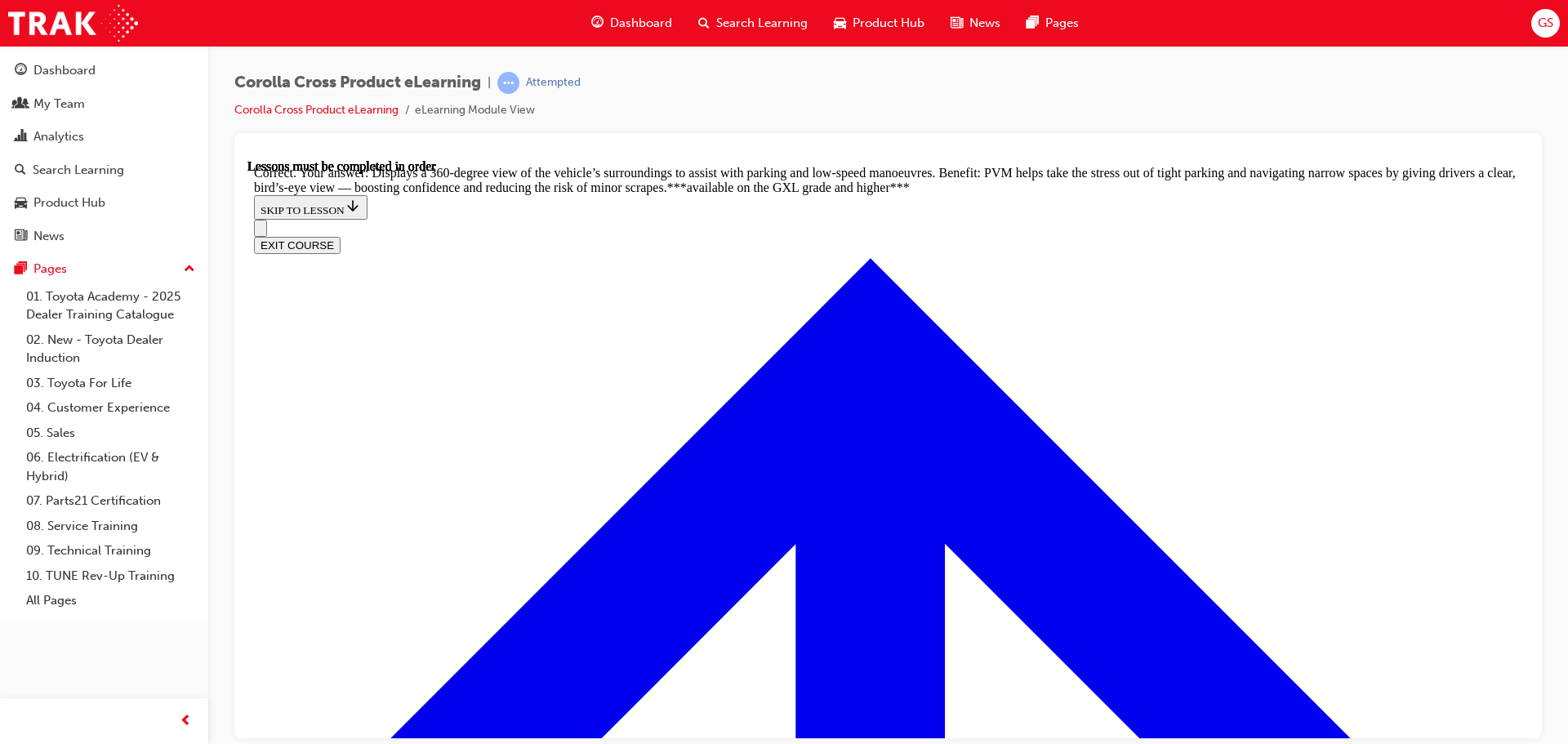
scroll to position [3671, 0]
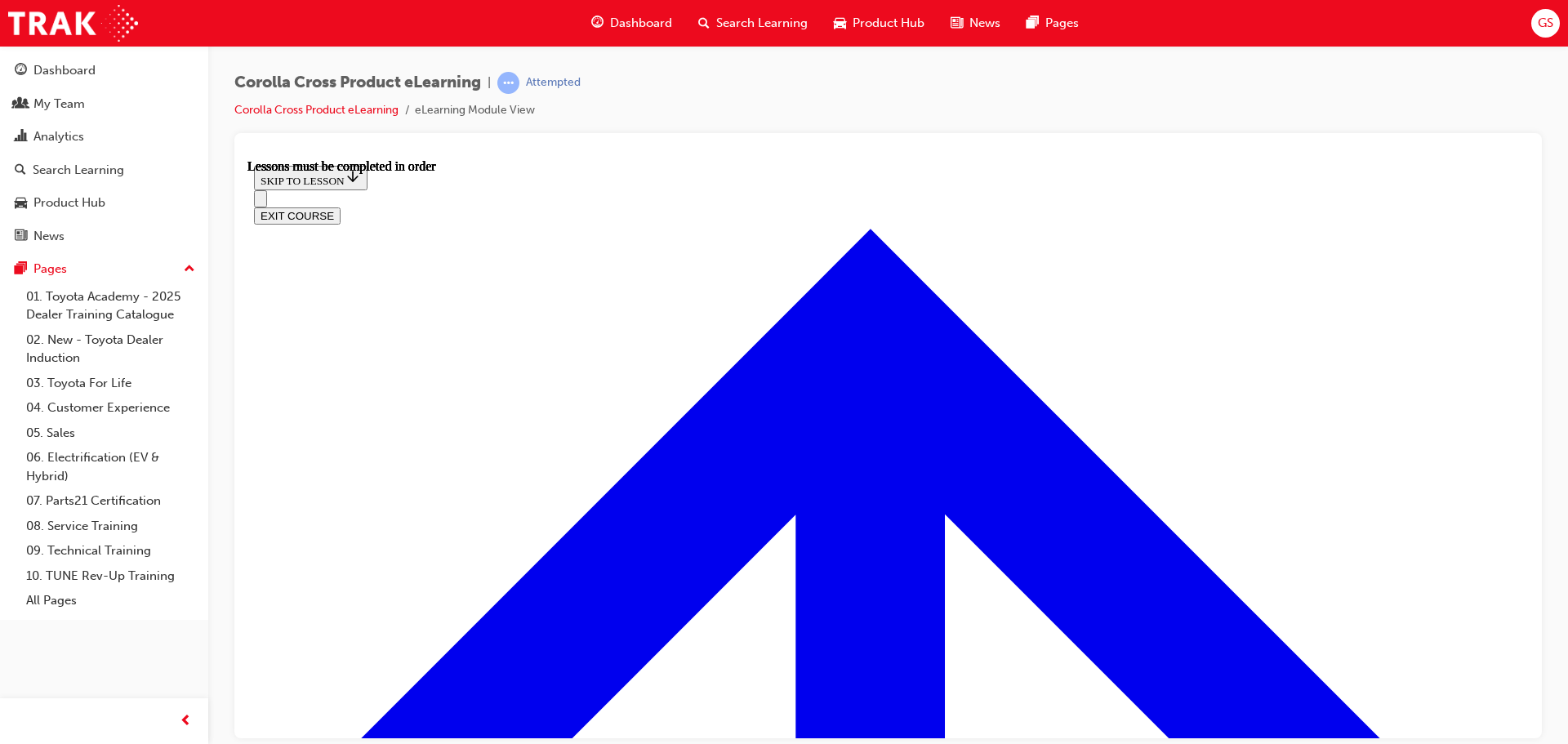
scroll to position [1527, 0]
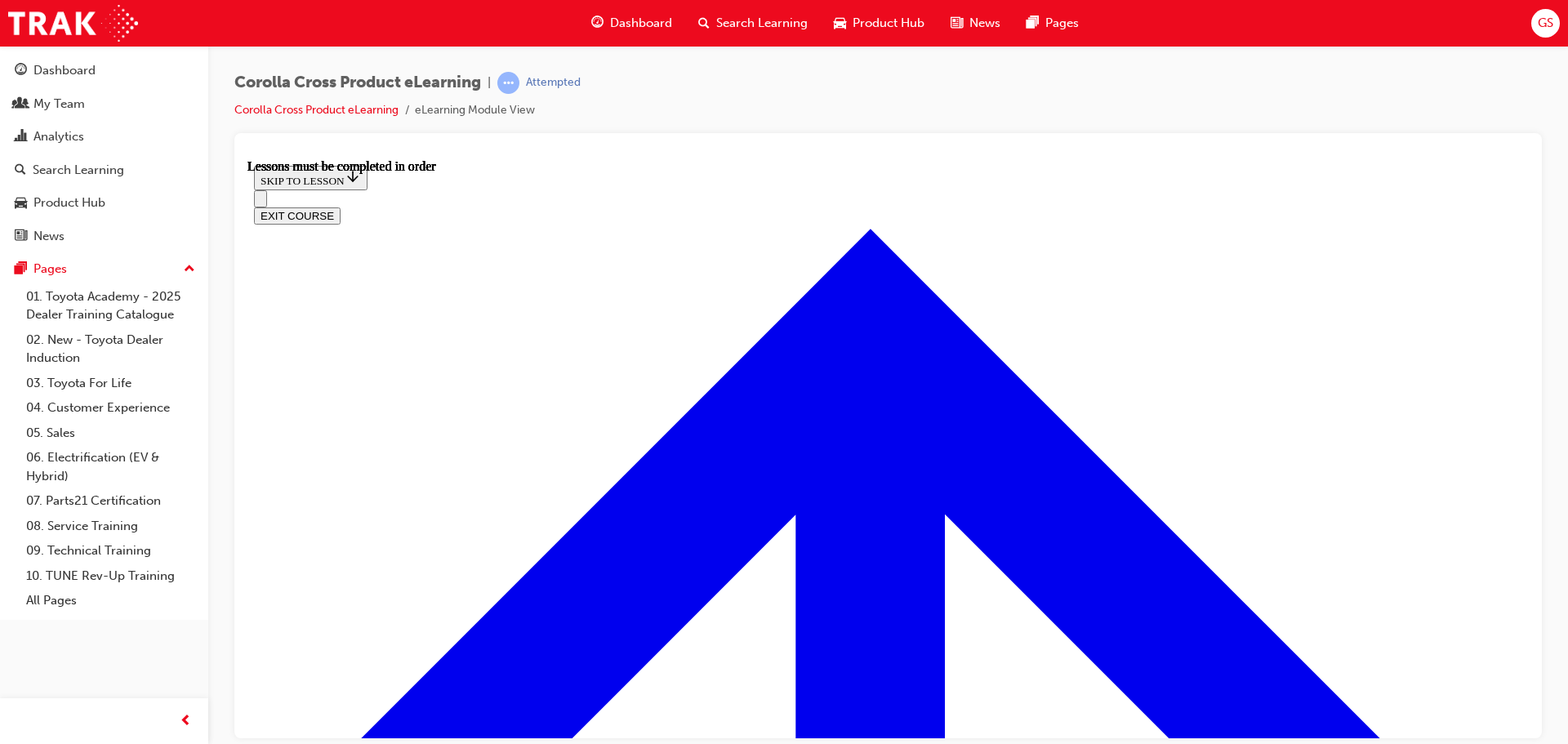
scroll to position [384, 0]
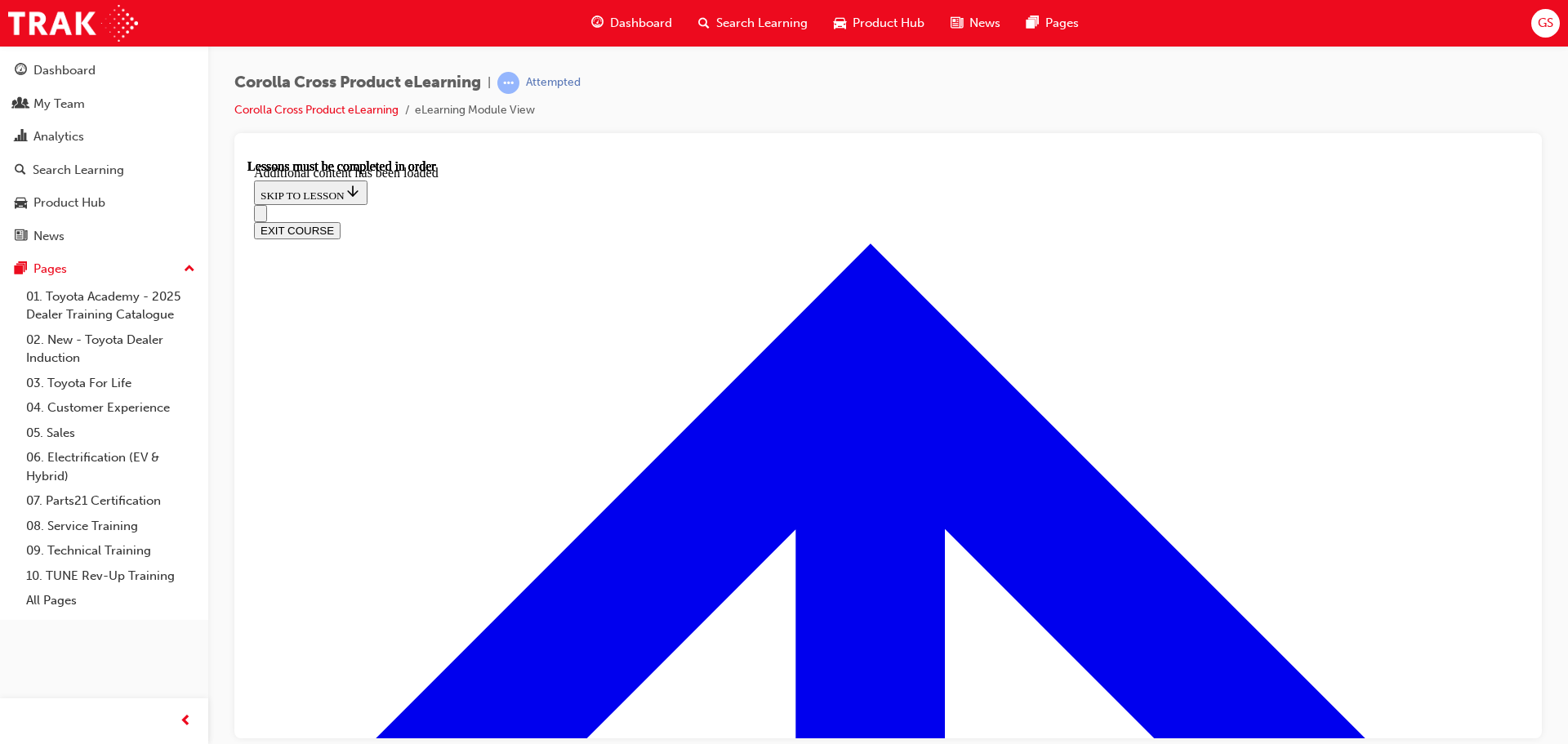
scroll to position [2543, 0]
radio input "true"
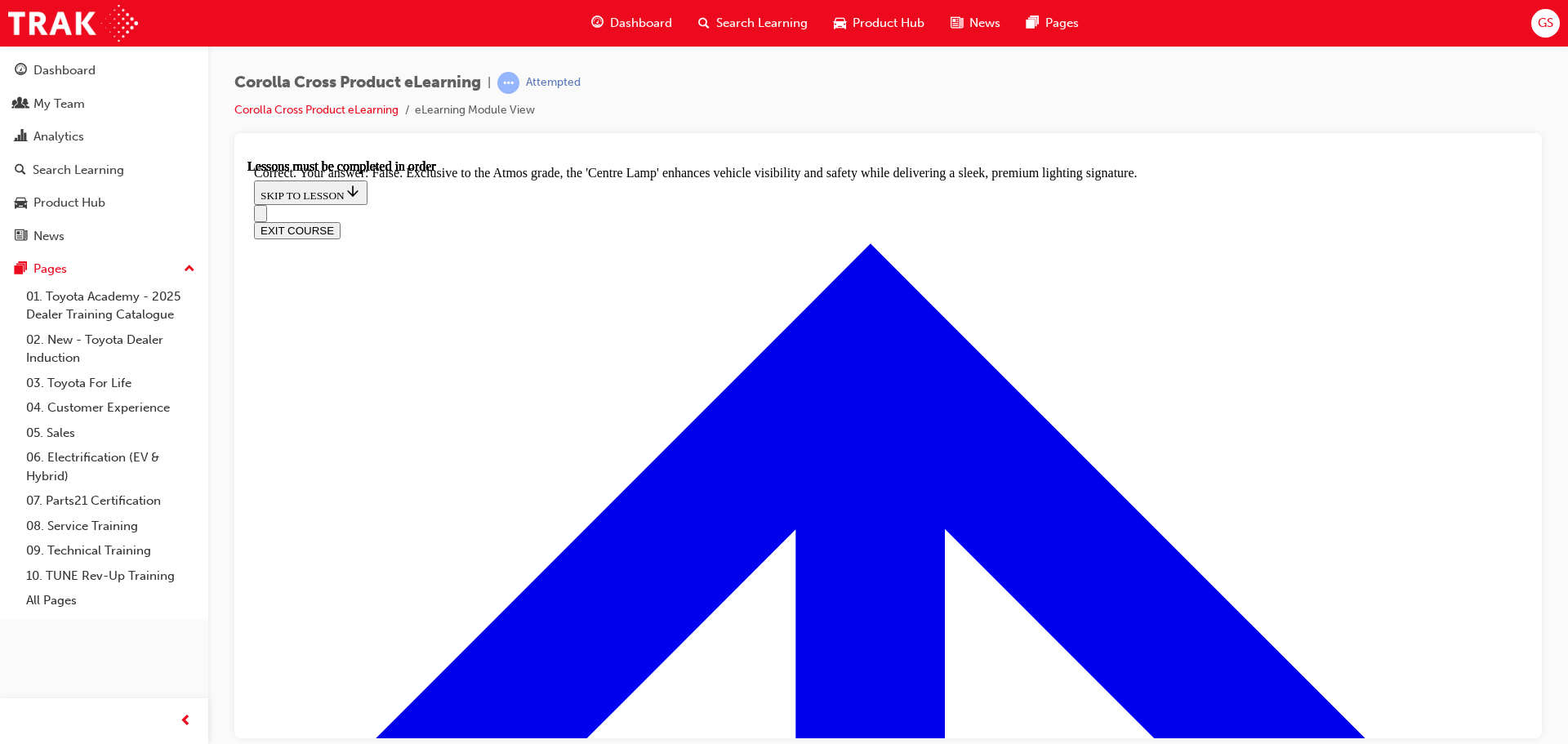
scroll to position [2898, 0]
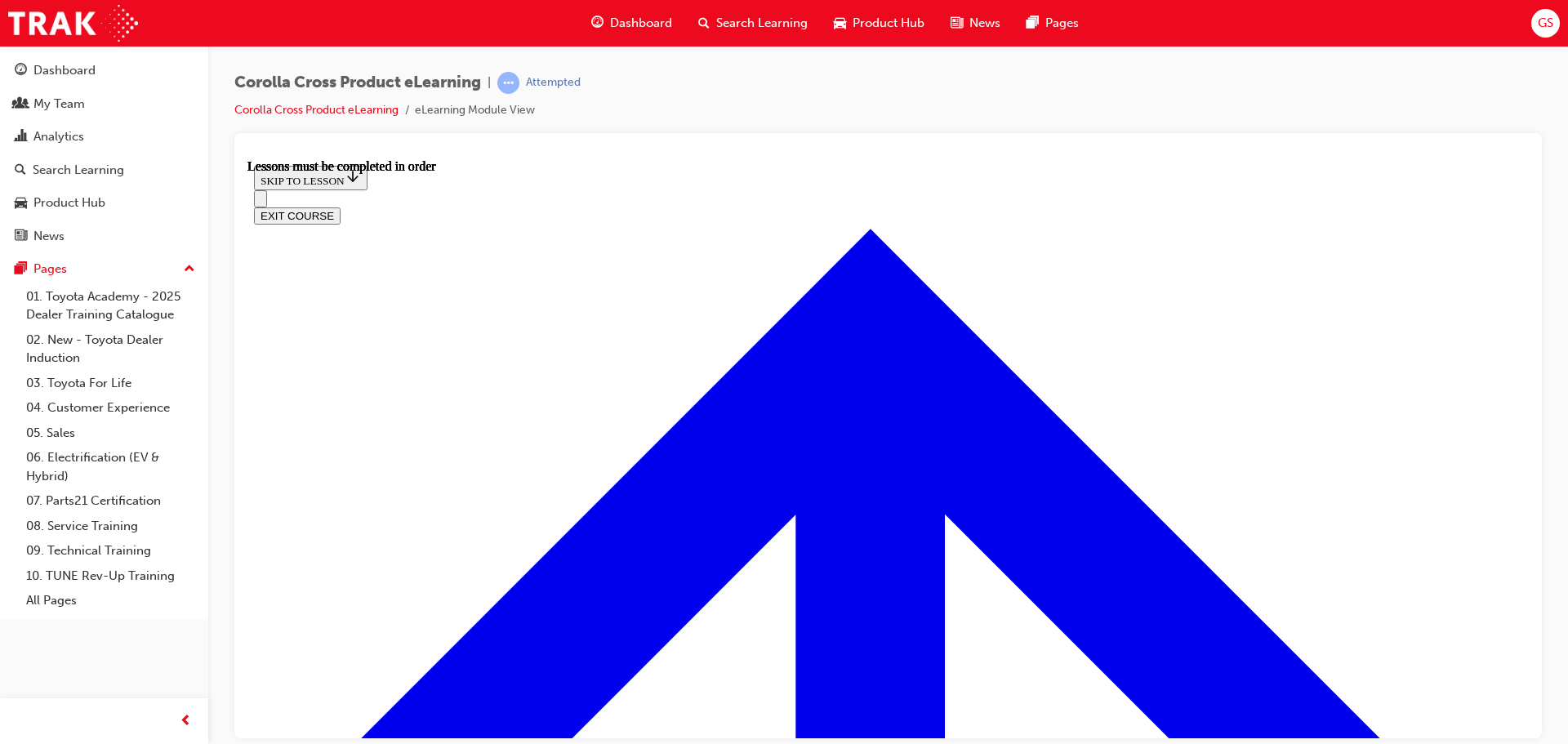
scroll to position [1445, 0]
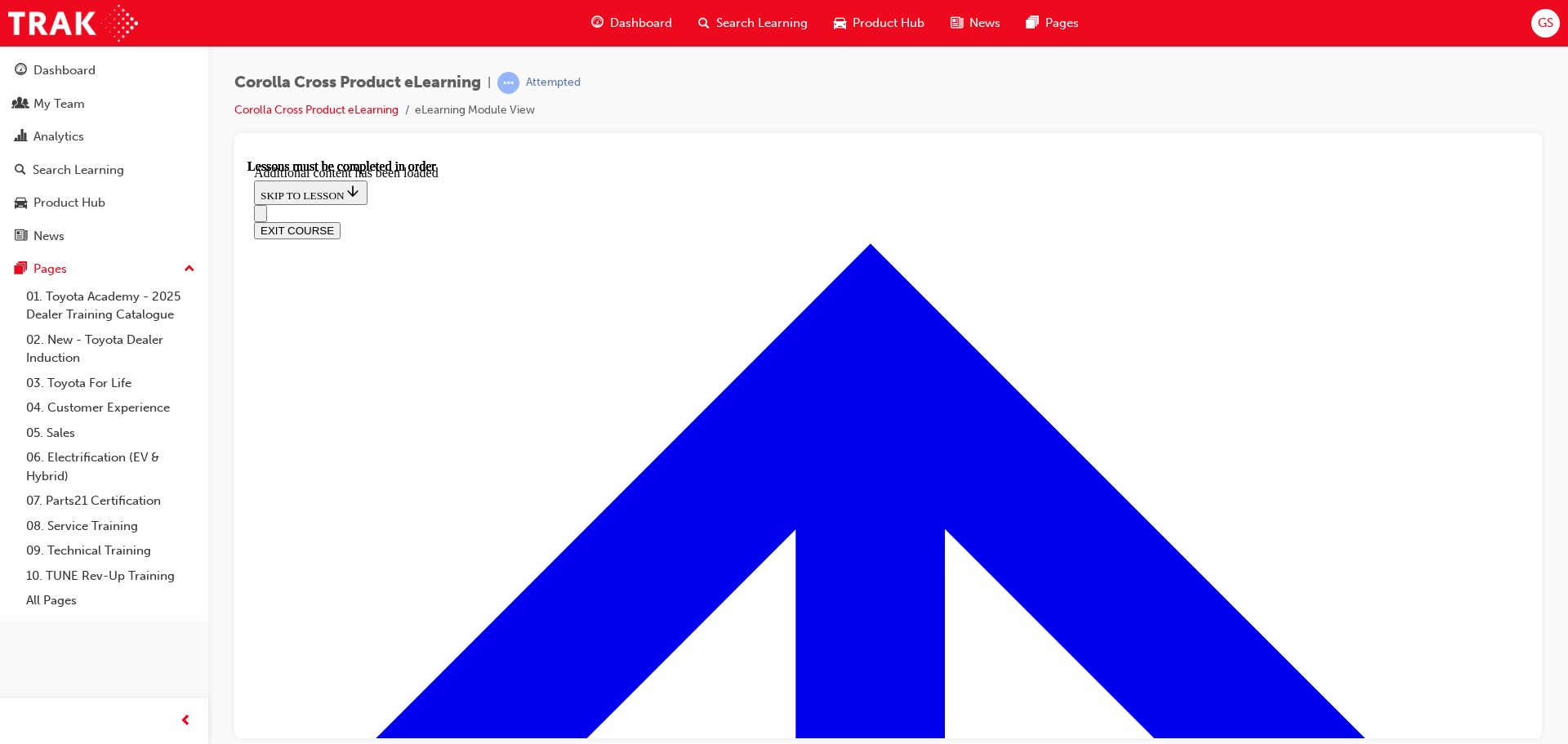
scroll to position [1996, 0]
radio input "true"
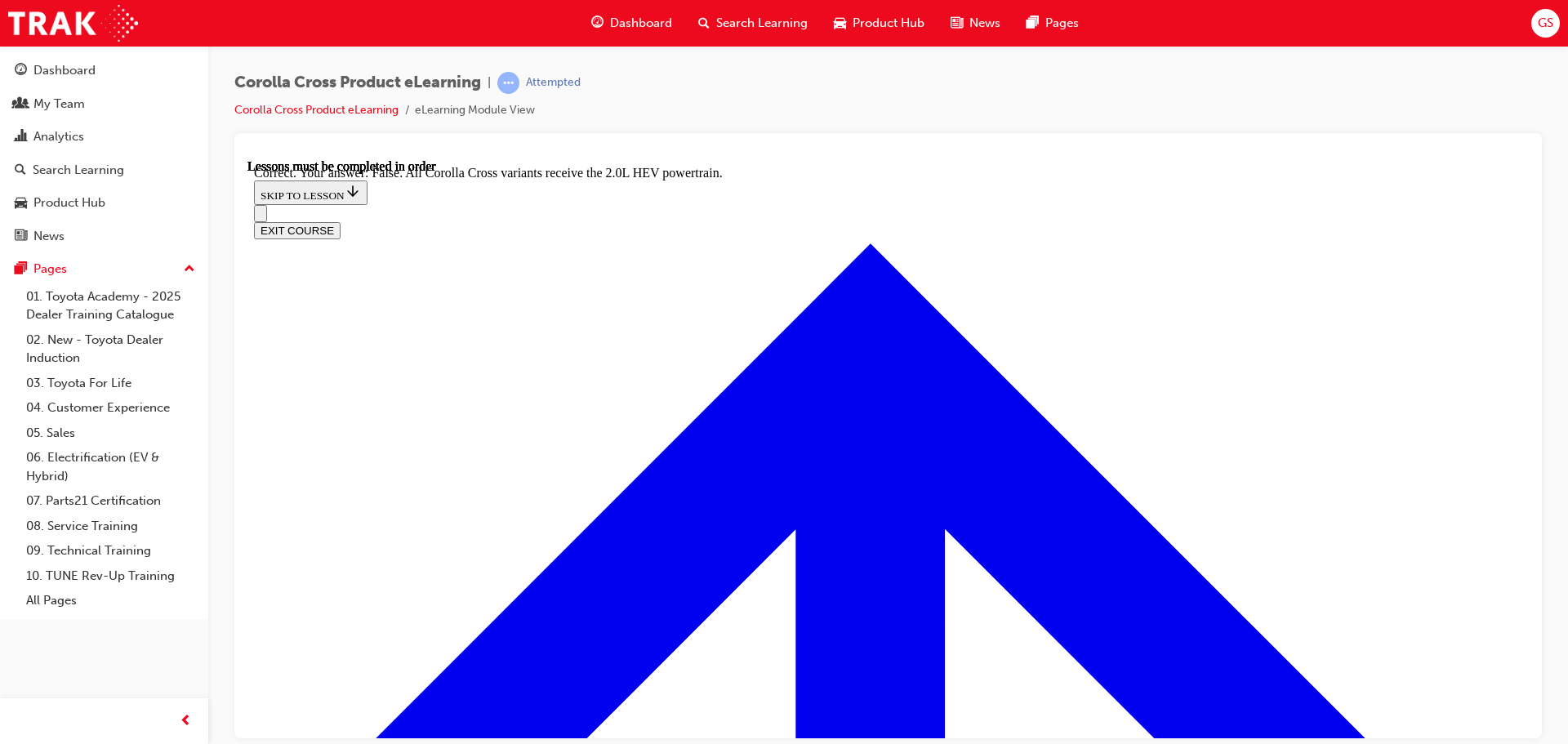
scroll to position [2290, 0]
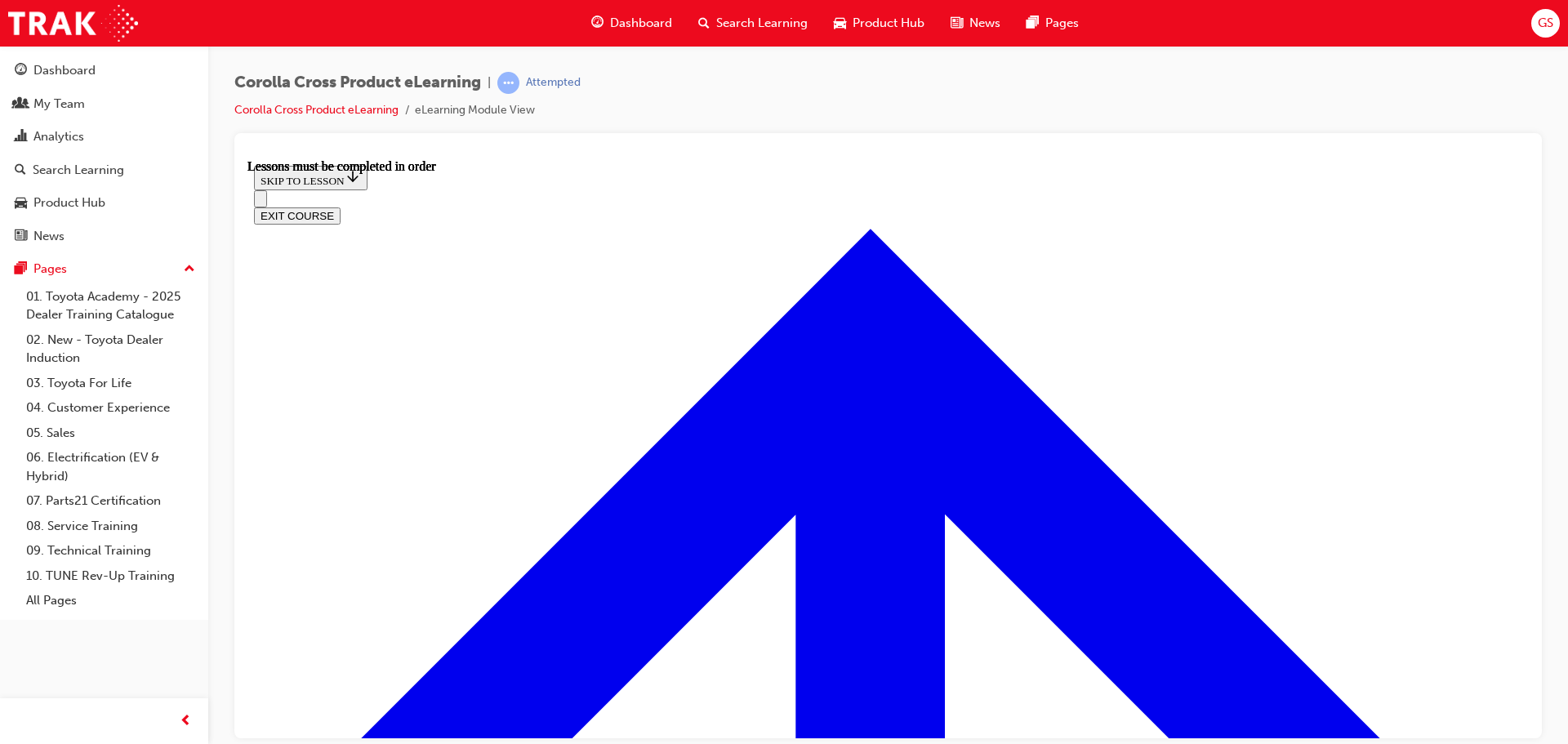
scroll to position [1282, 0]
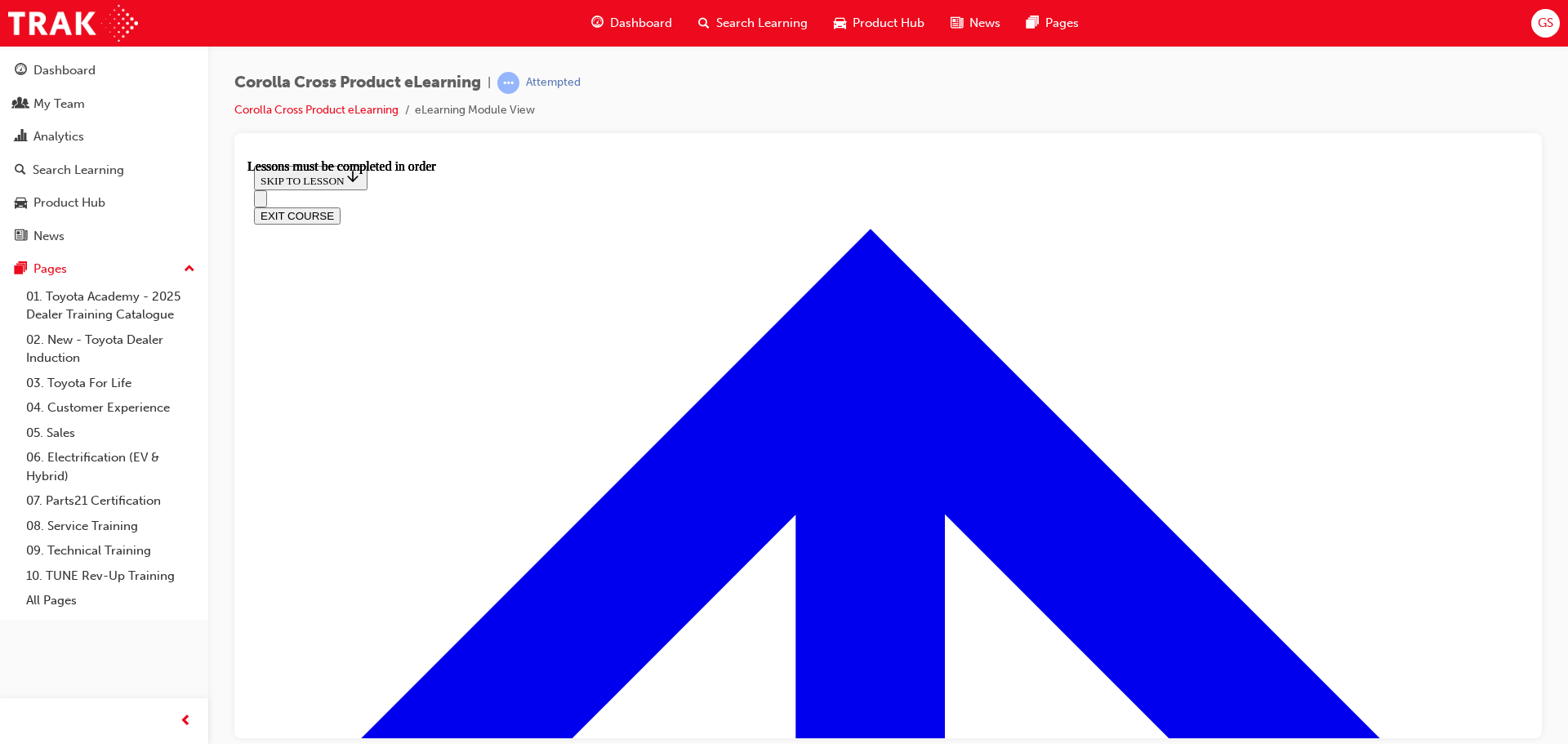
scroll to position [247, 0]
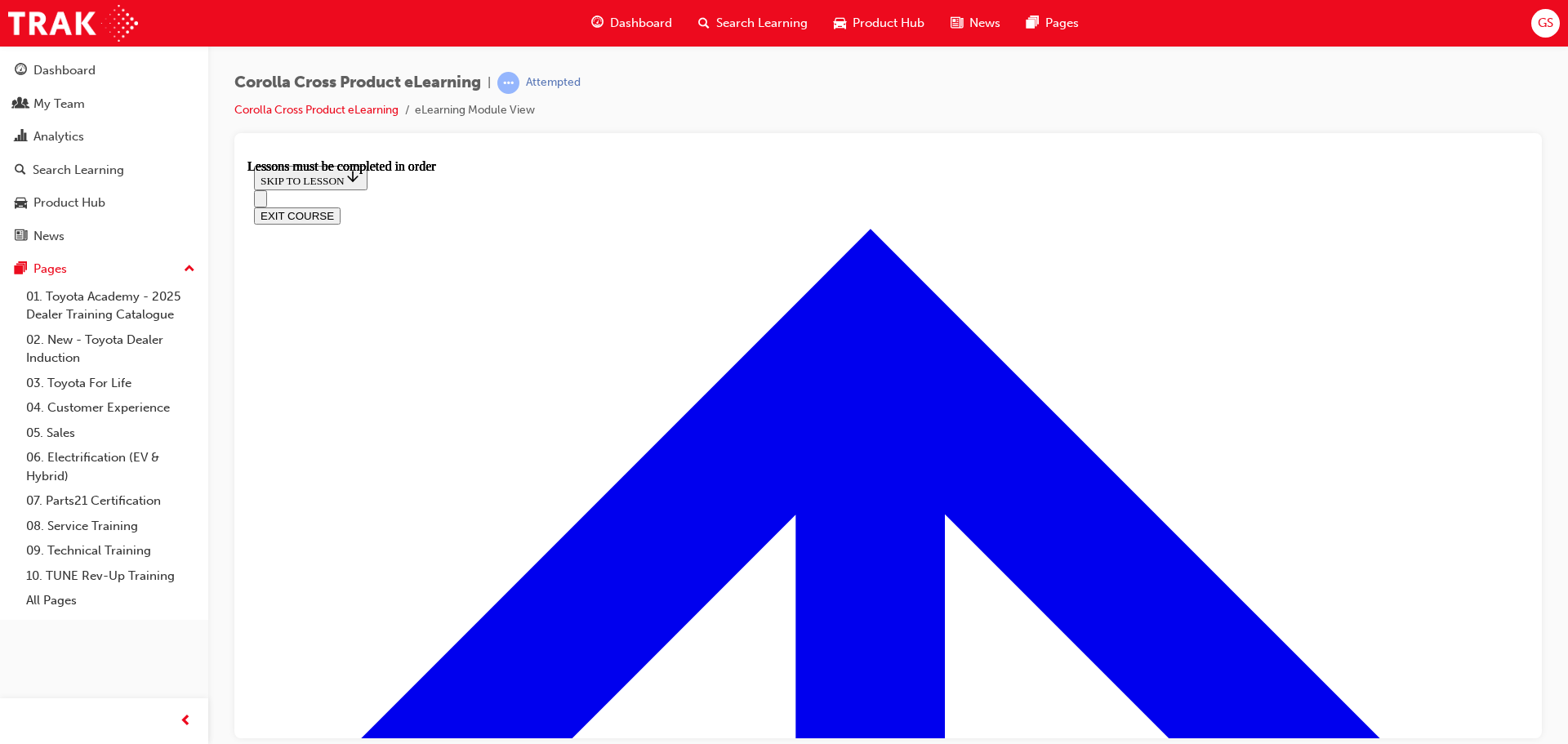
scroll to position [124, 0]
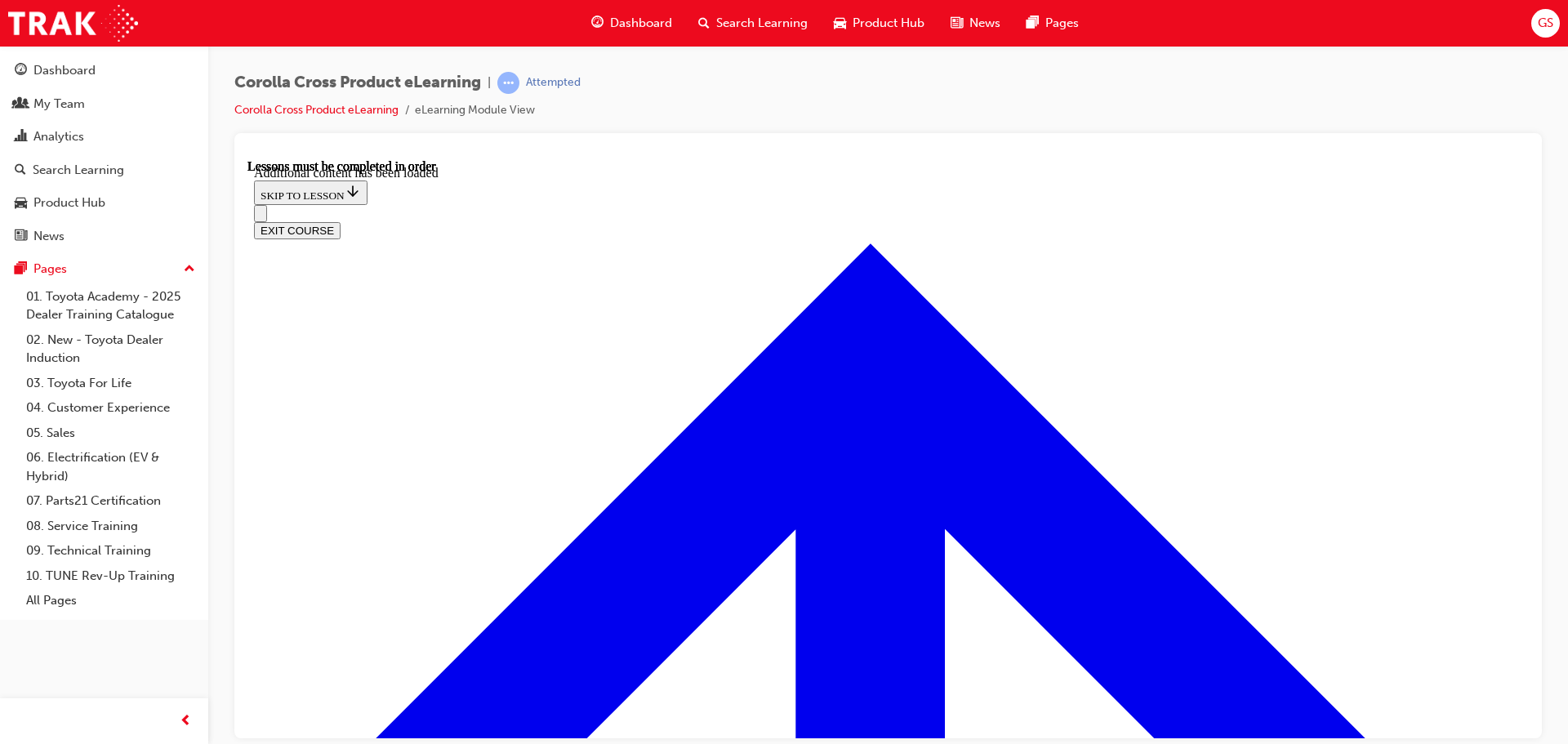
scroll to position [2039, 0]
radio input "true"
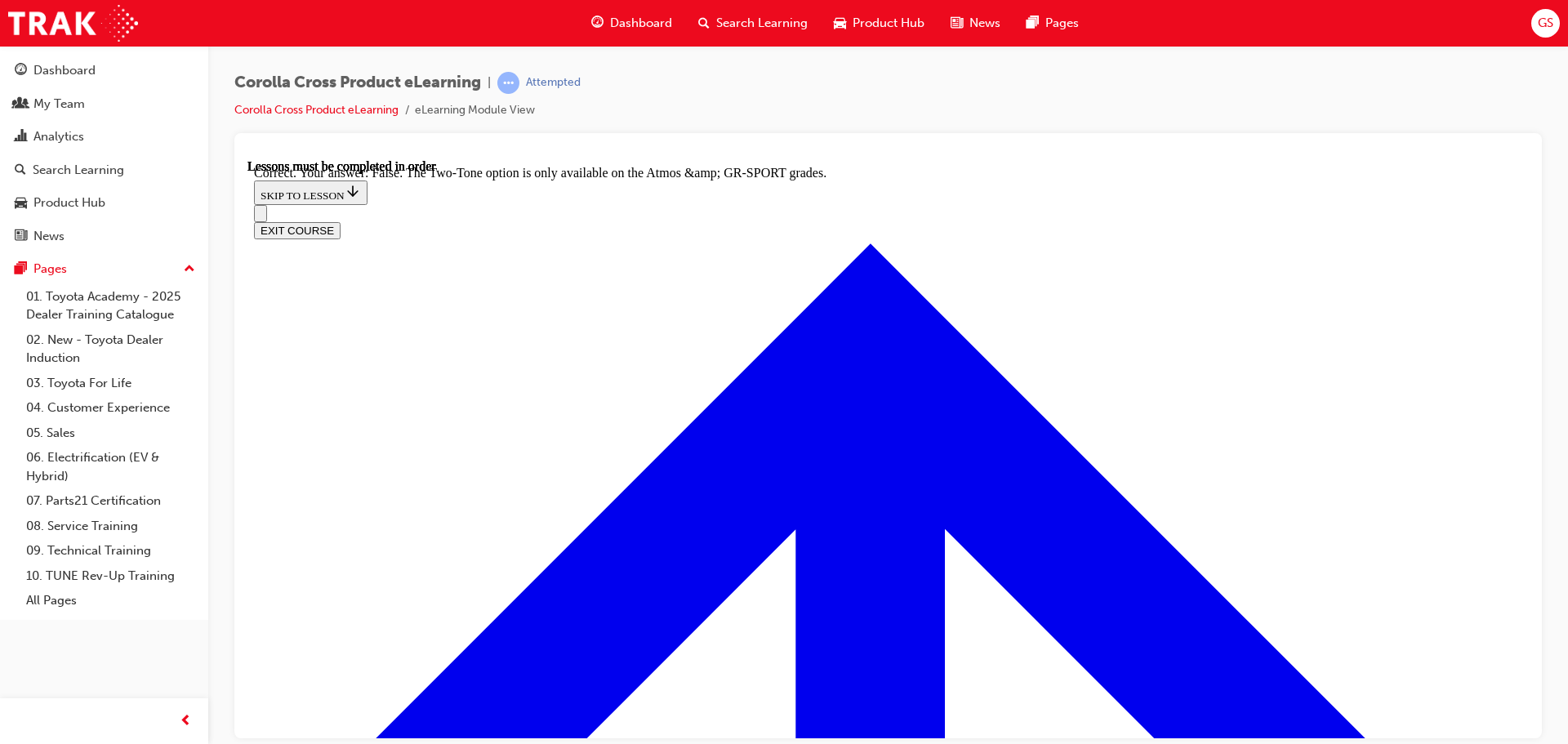
scroll to position [2331, 0]
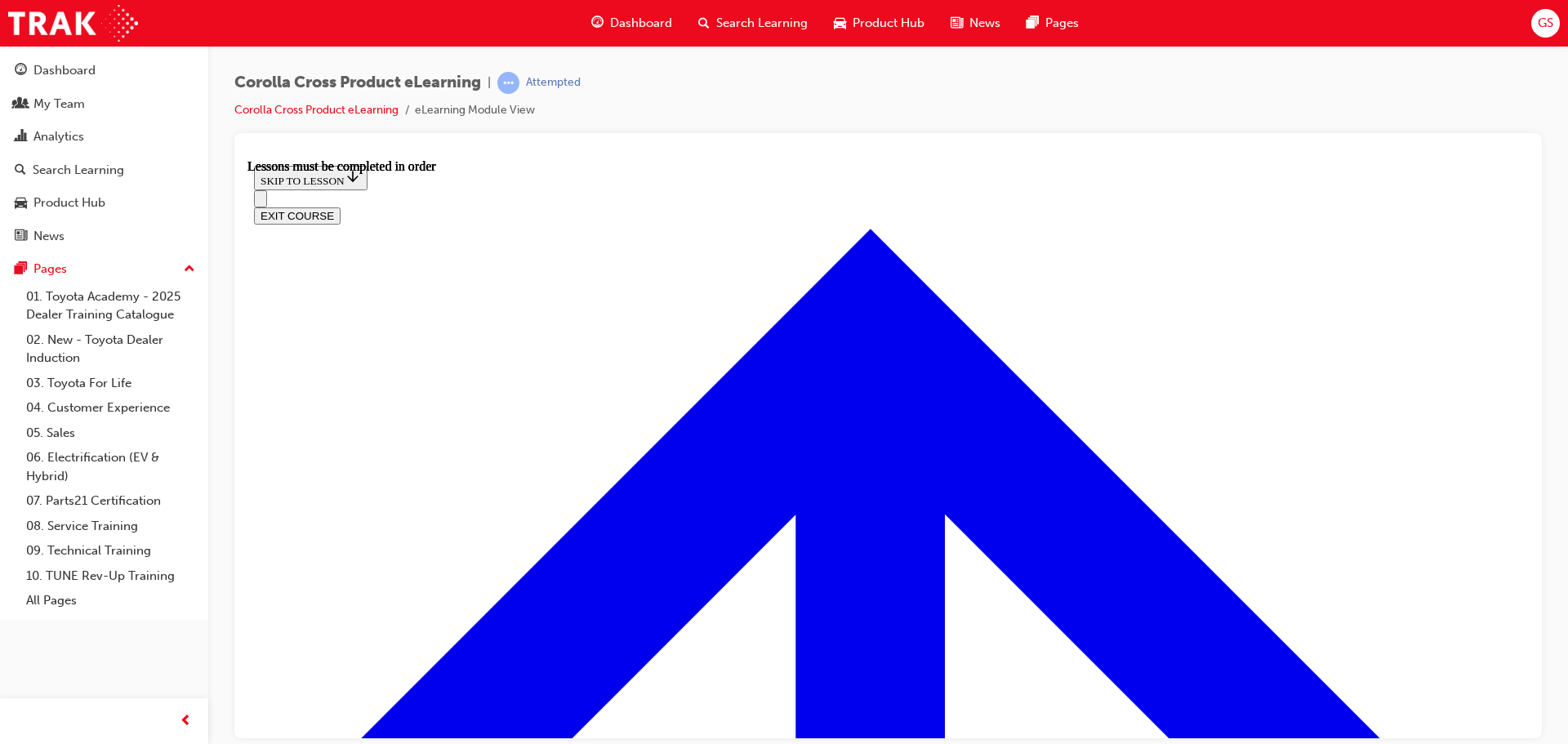
scroll to position [1363, 0]
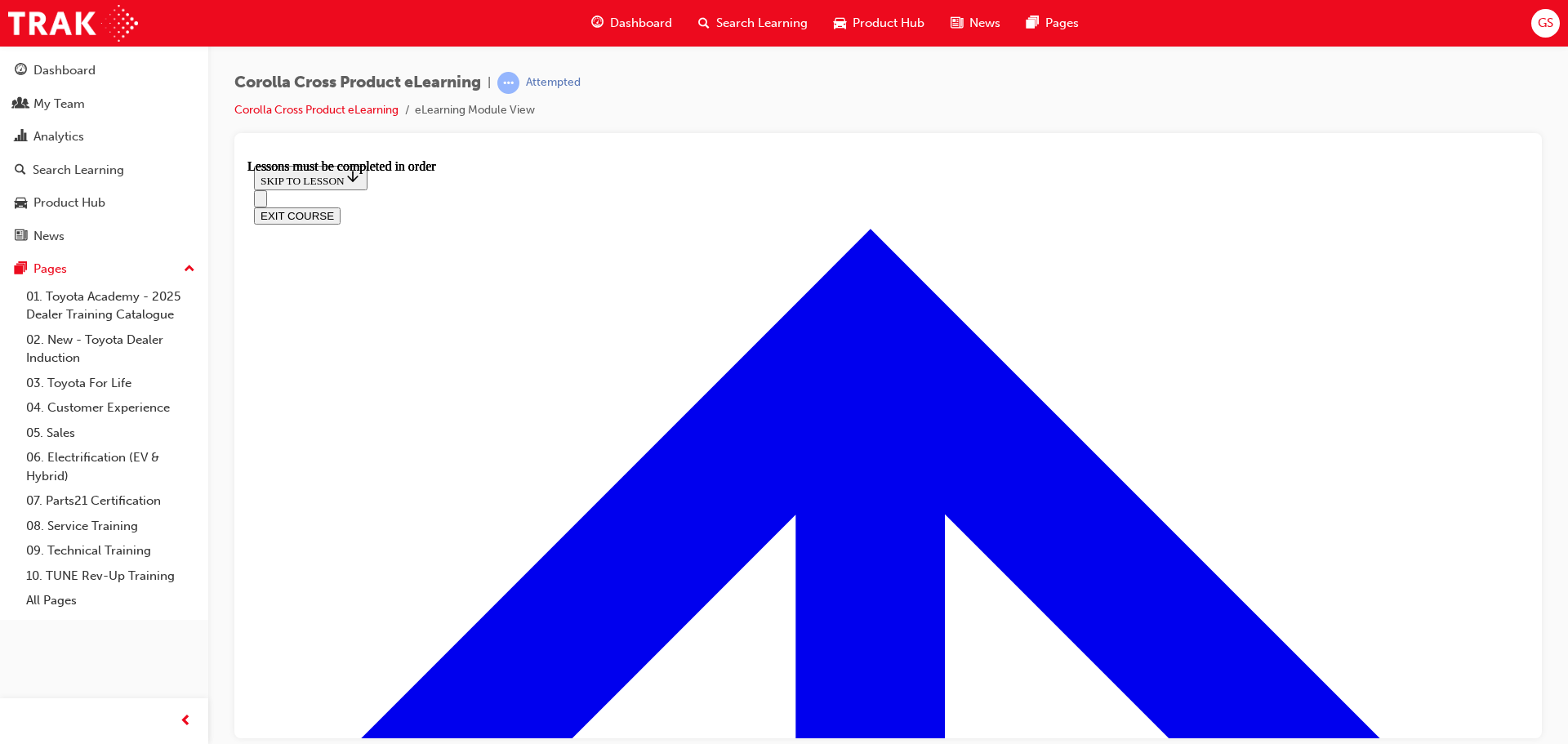
scroll to position [30, 0]
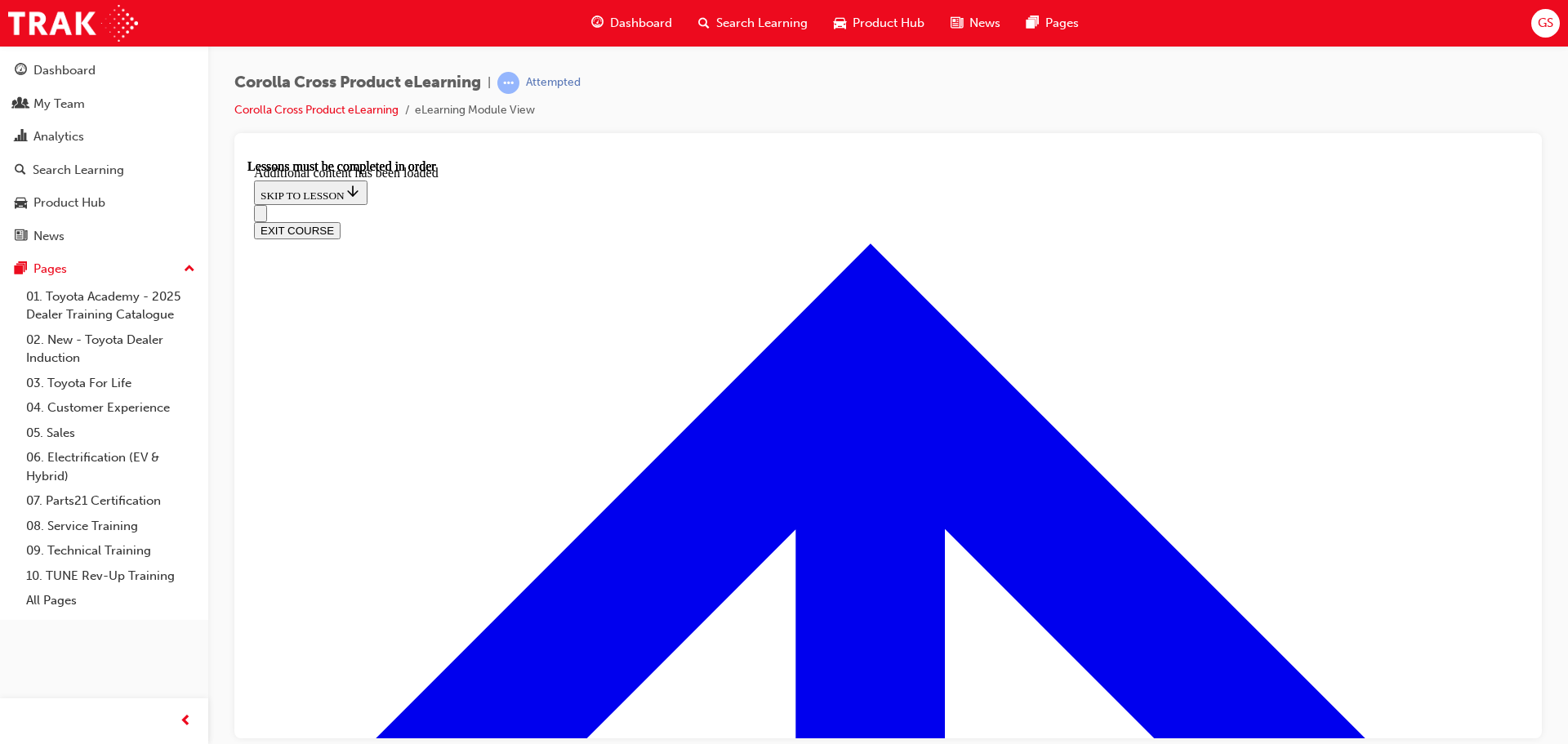
scroll to position [2607, 0]
radio input "true"
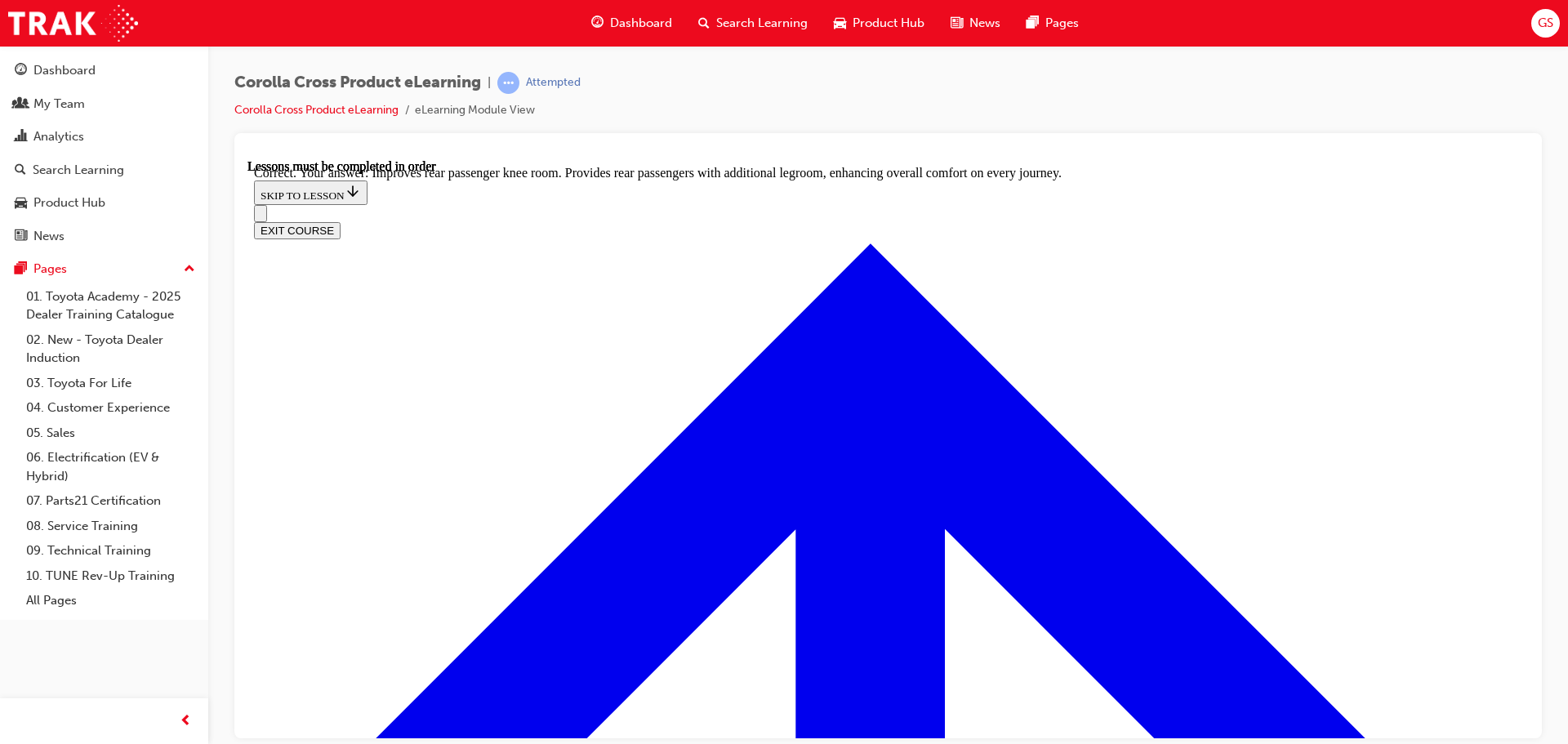
scroll to position [3050, 0]
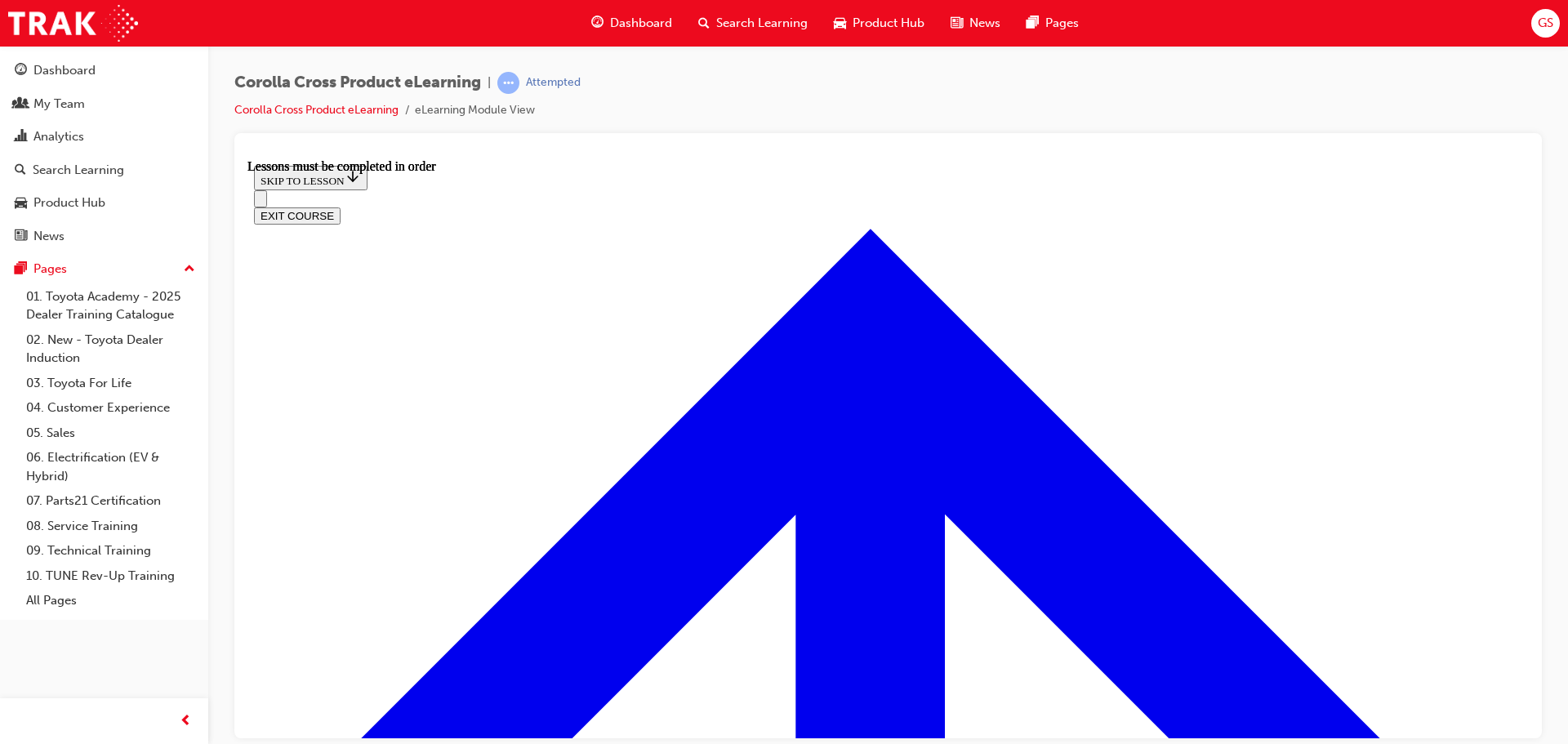
scroll to position [1445, 0]
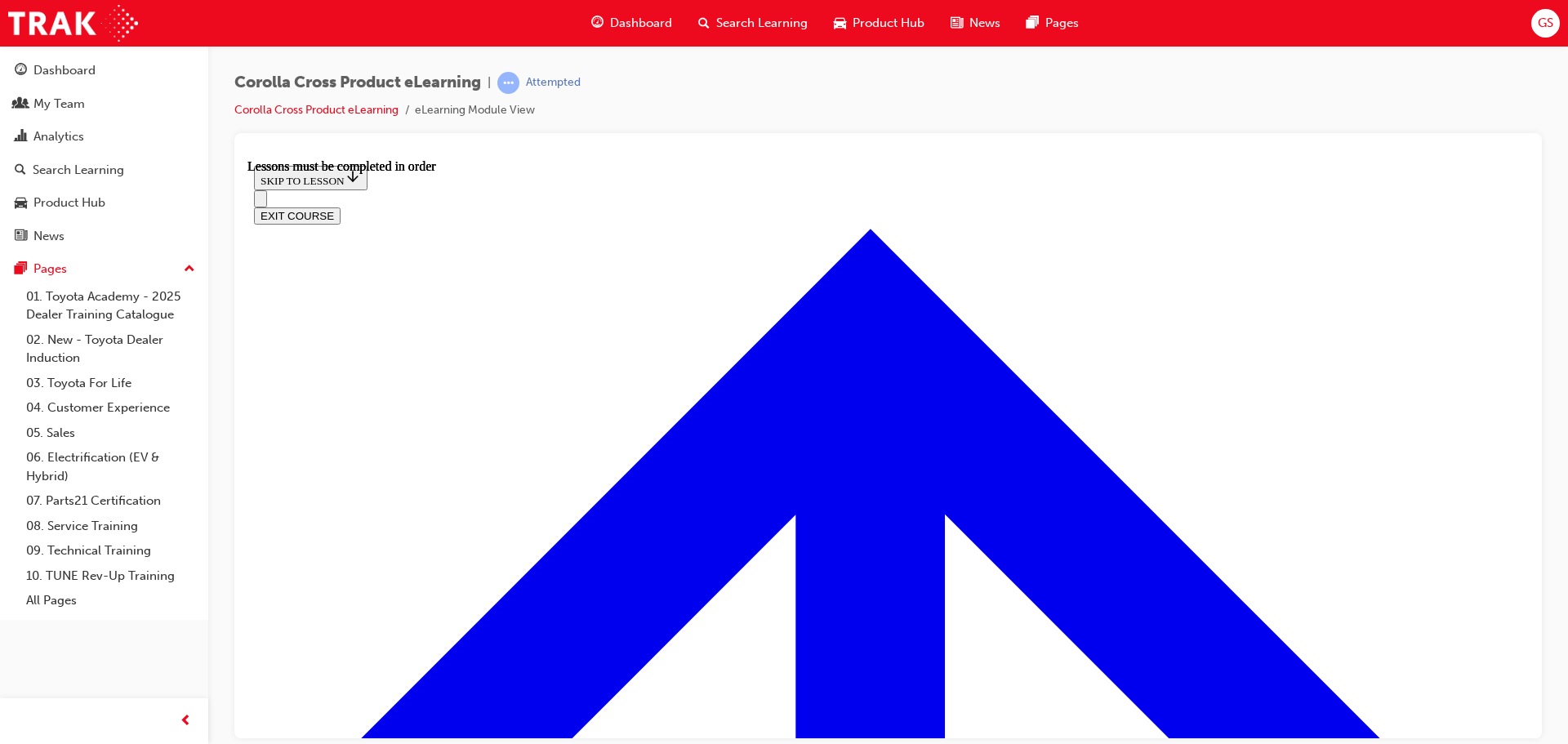
scroll to position [1945, 0]
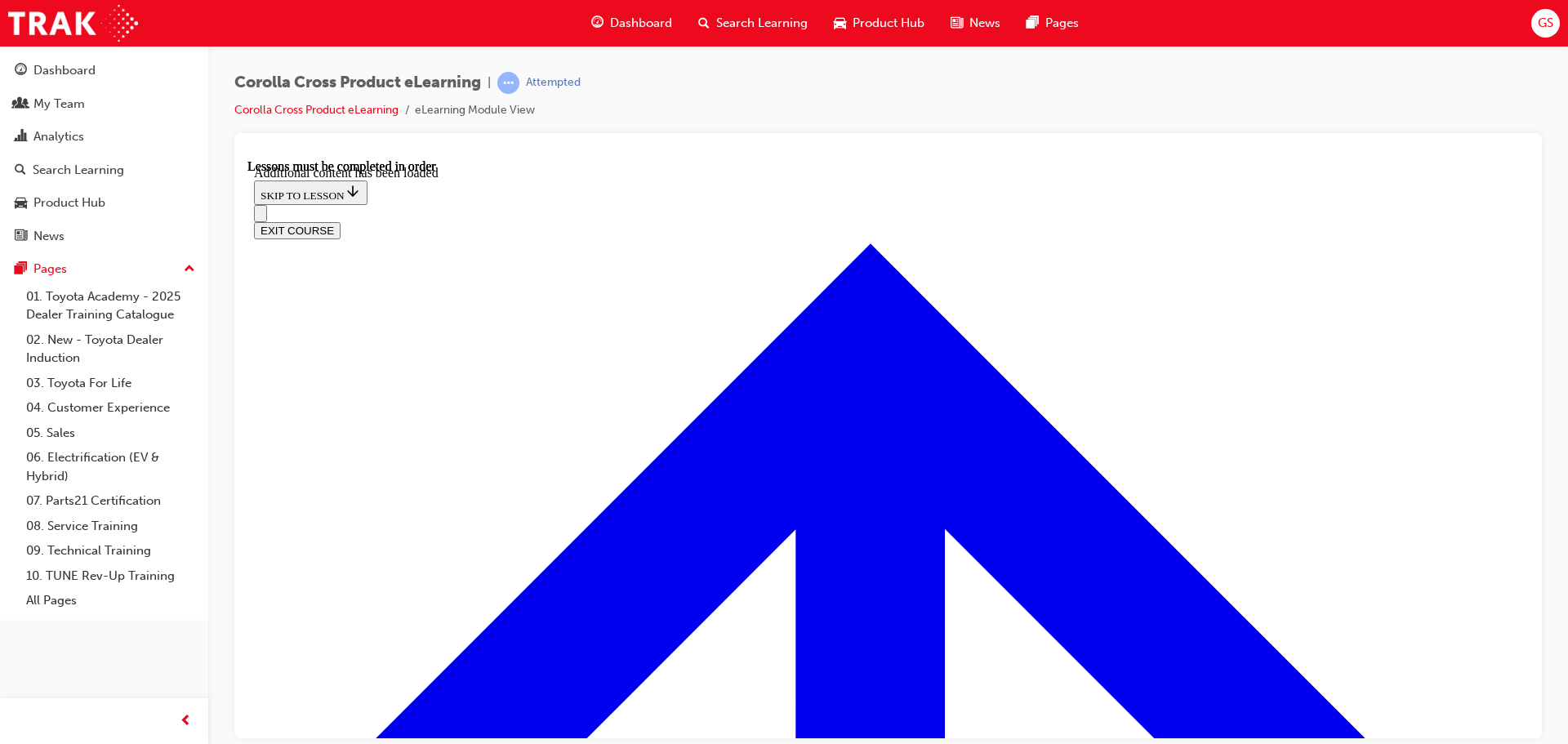
scroll to position [2351, 0]
radio input "true"
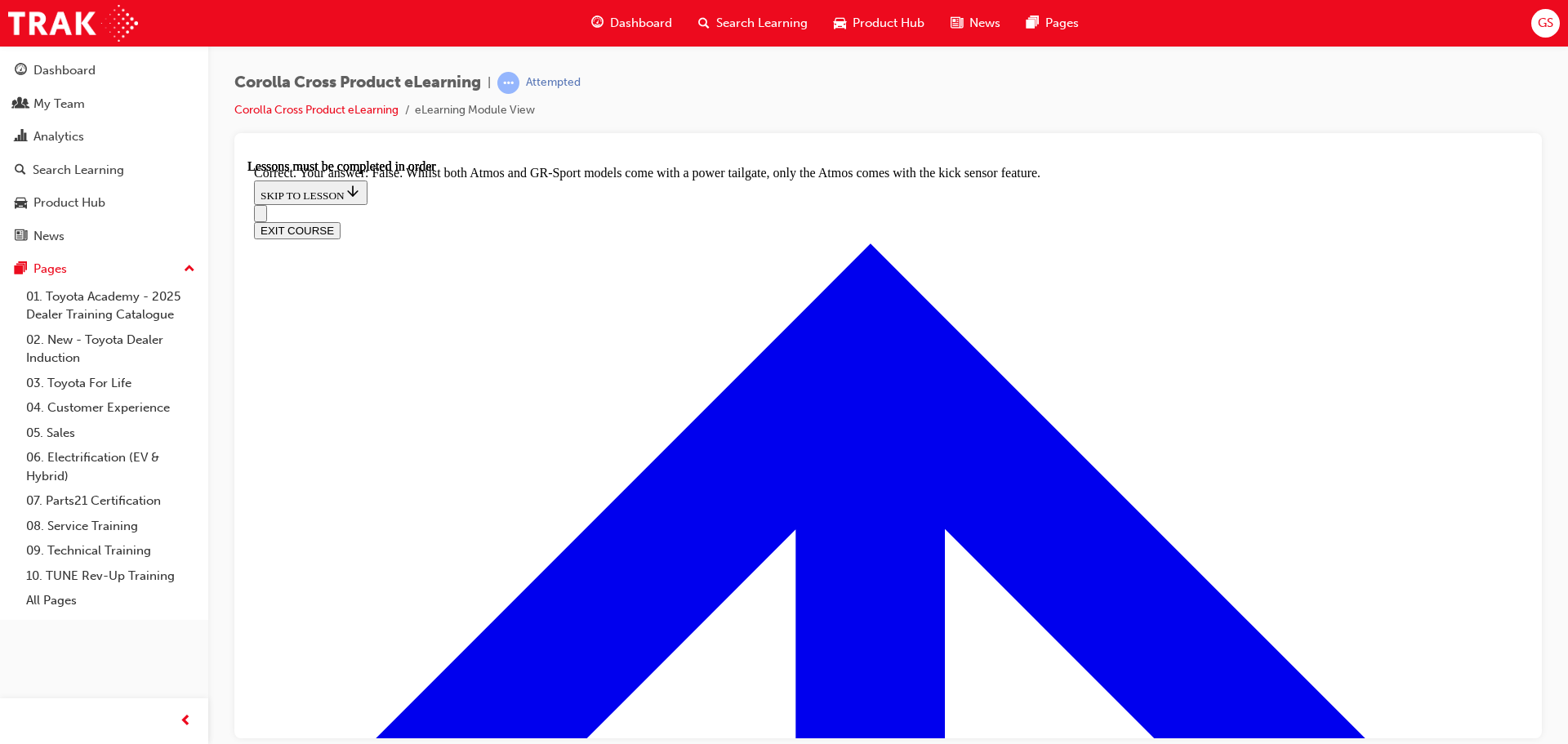
scroll to position [2722, 0]
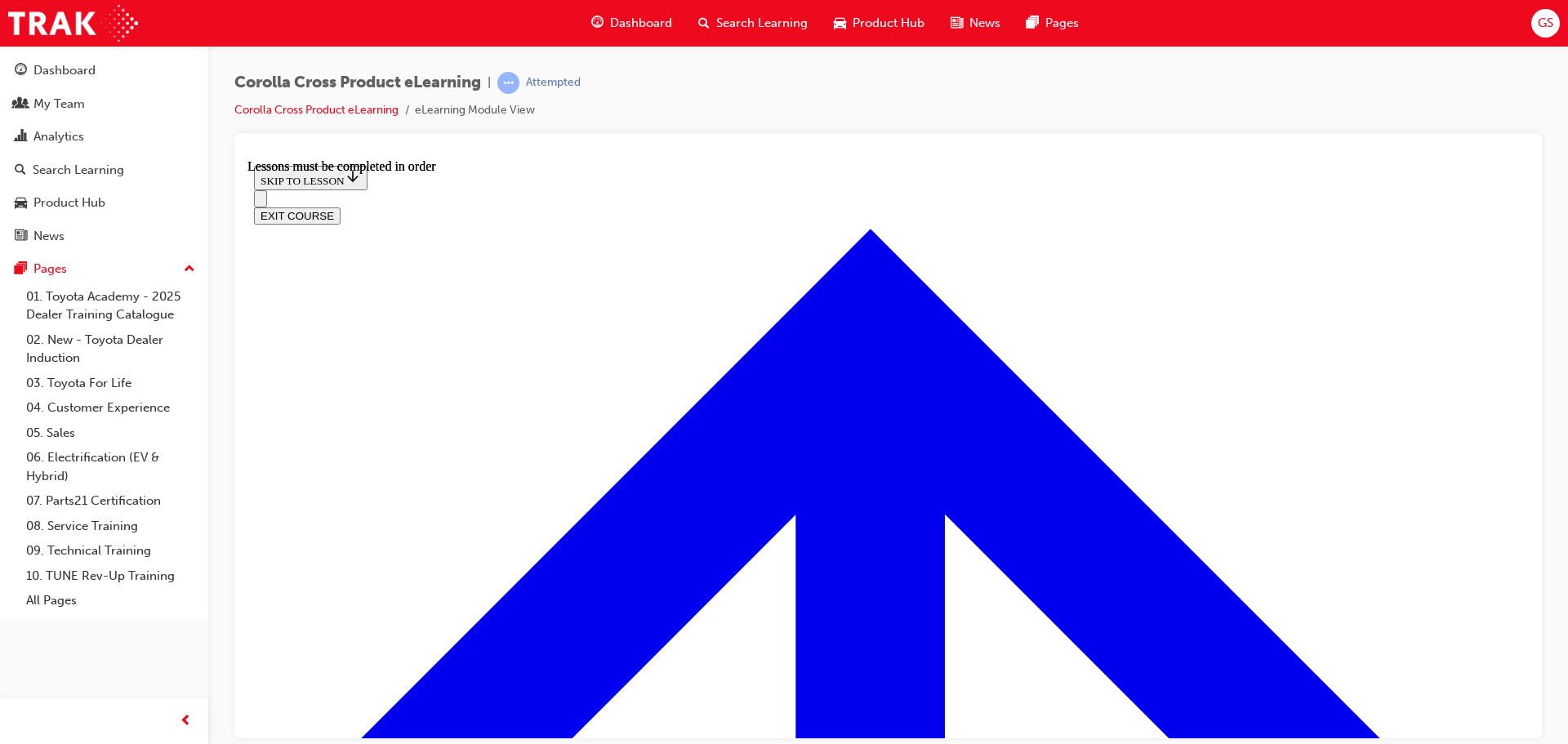
scroll to position [1527, 0]
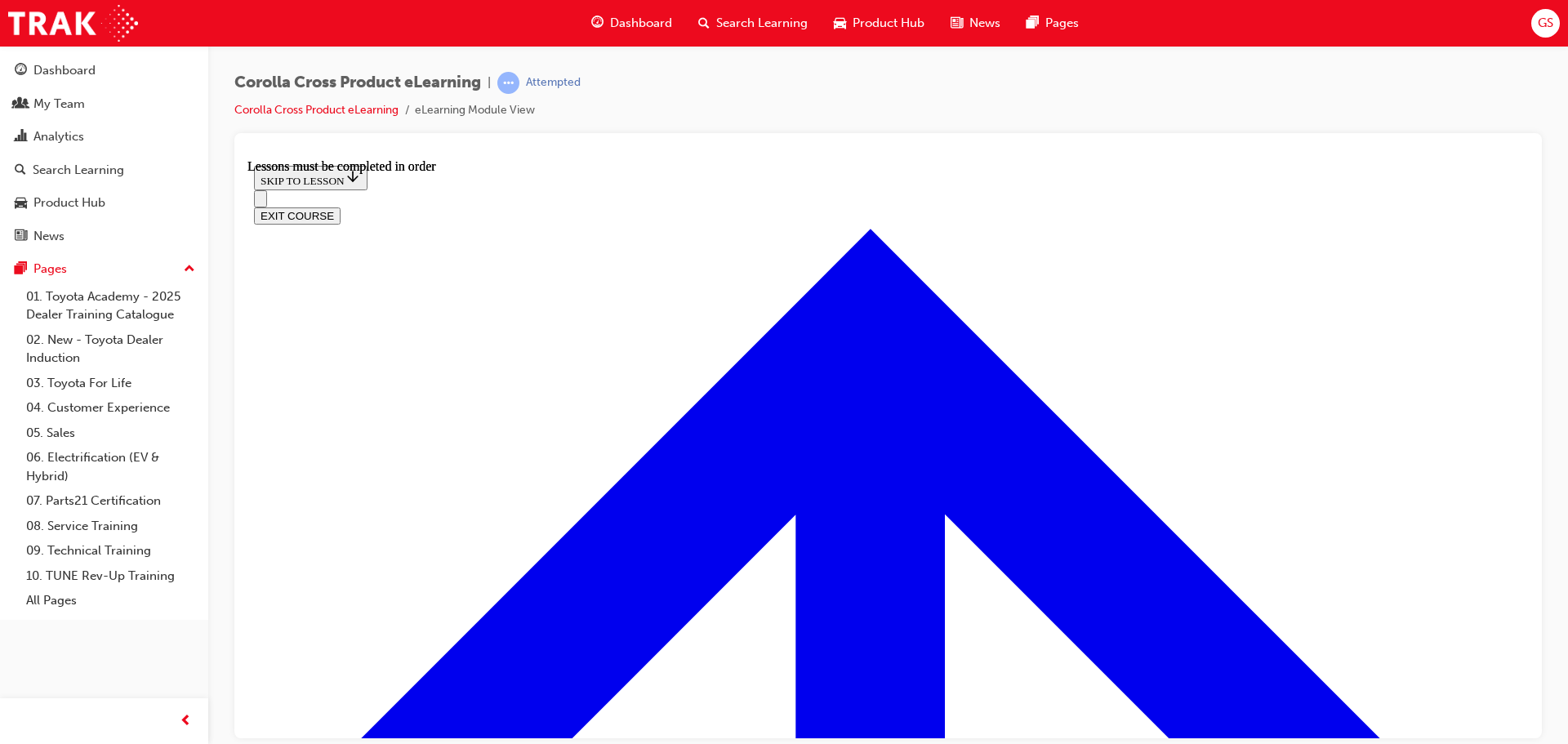
scroll to position [245, 0]
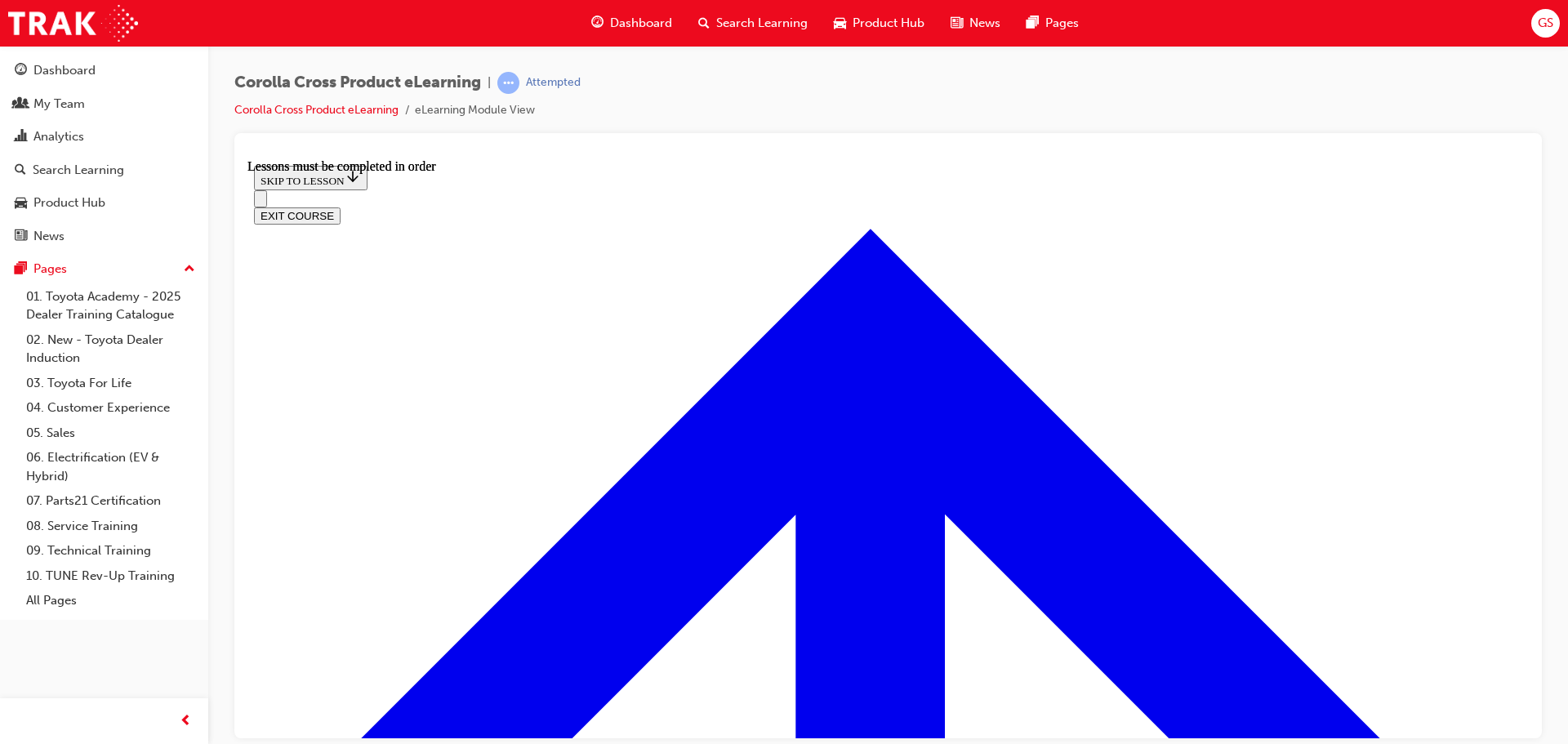
scroll to position [2881, 0]
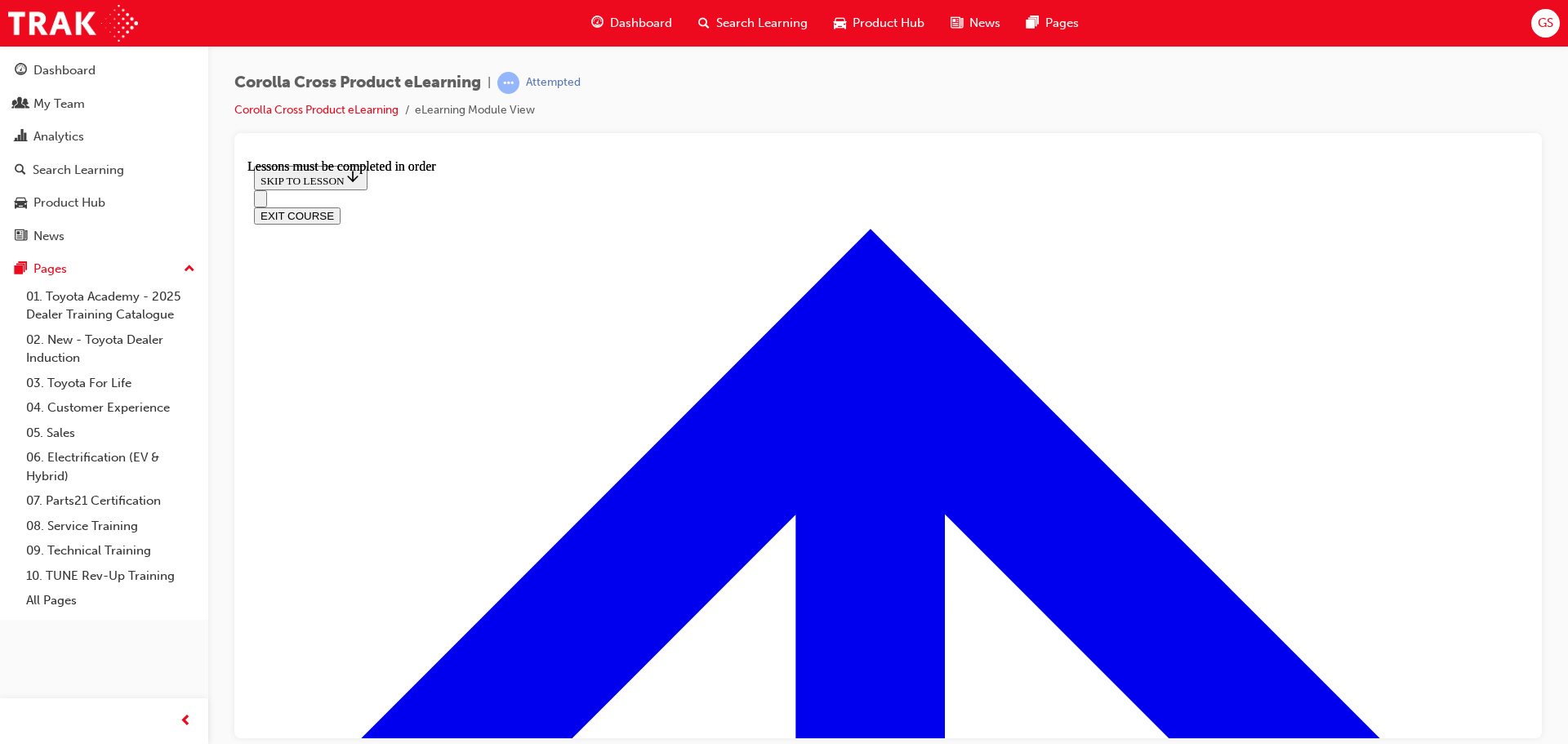
scroll to position [2881, 0]
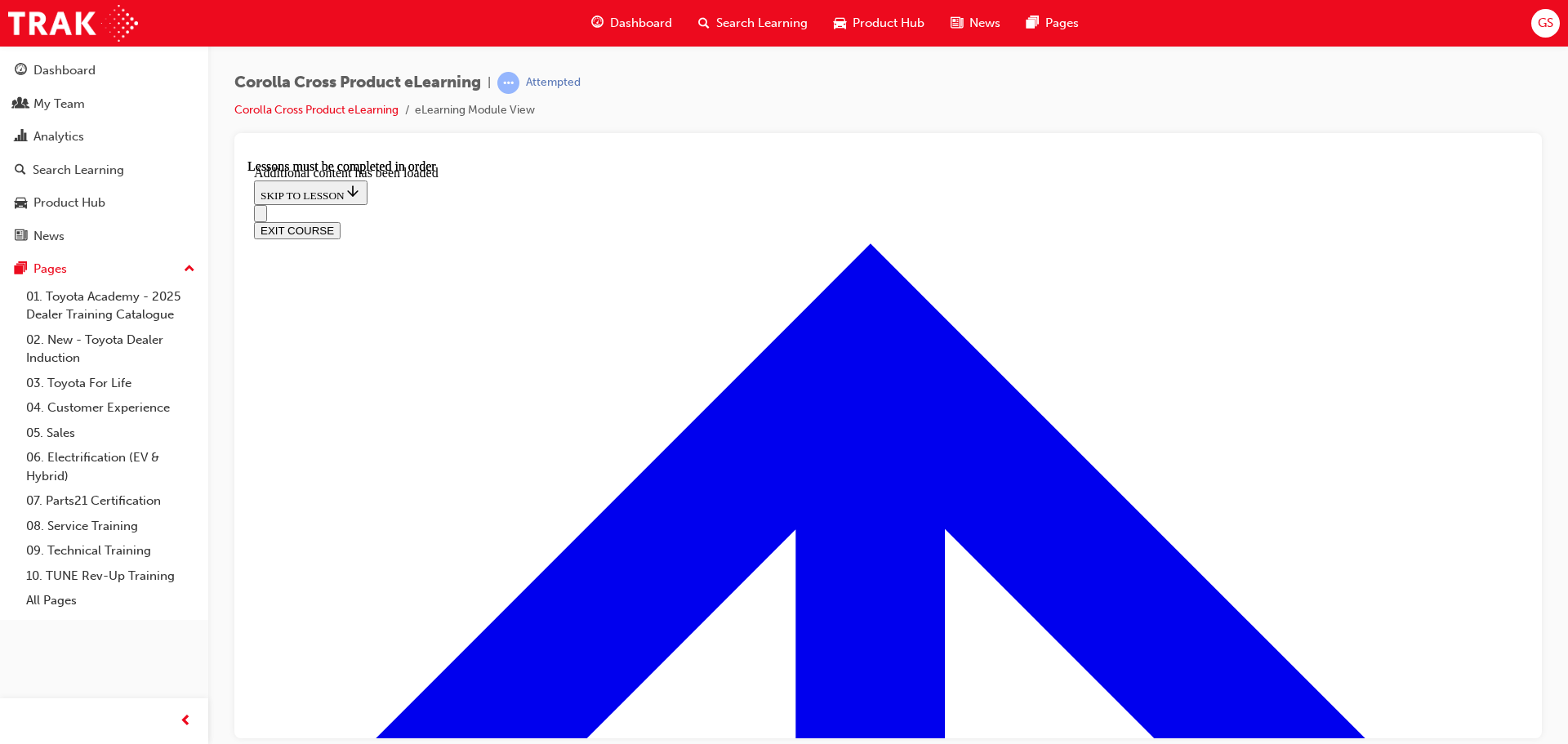
scroll to position [4006, 0]
checkbox input "true"
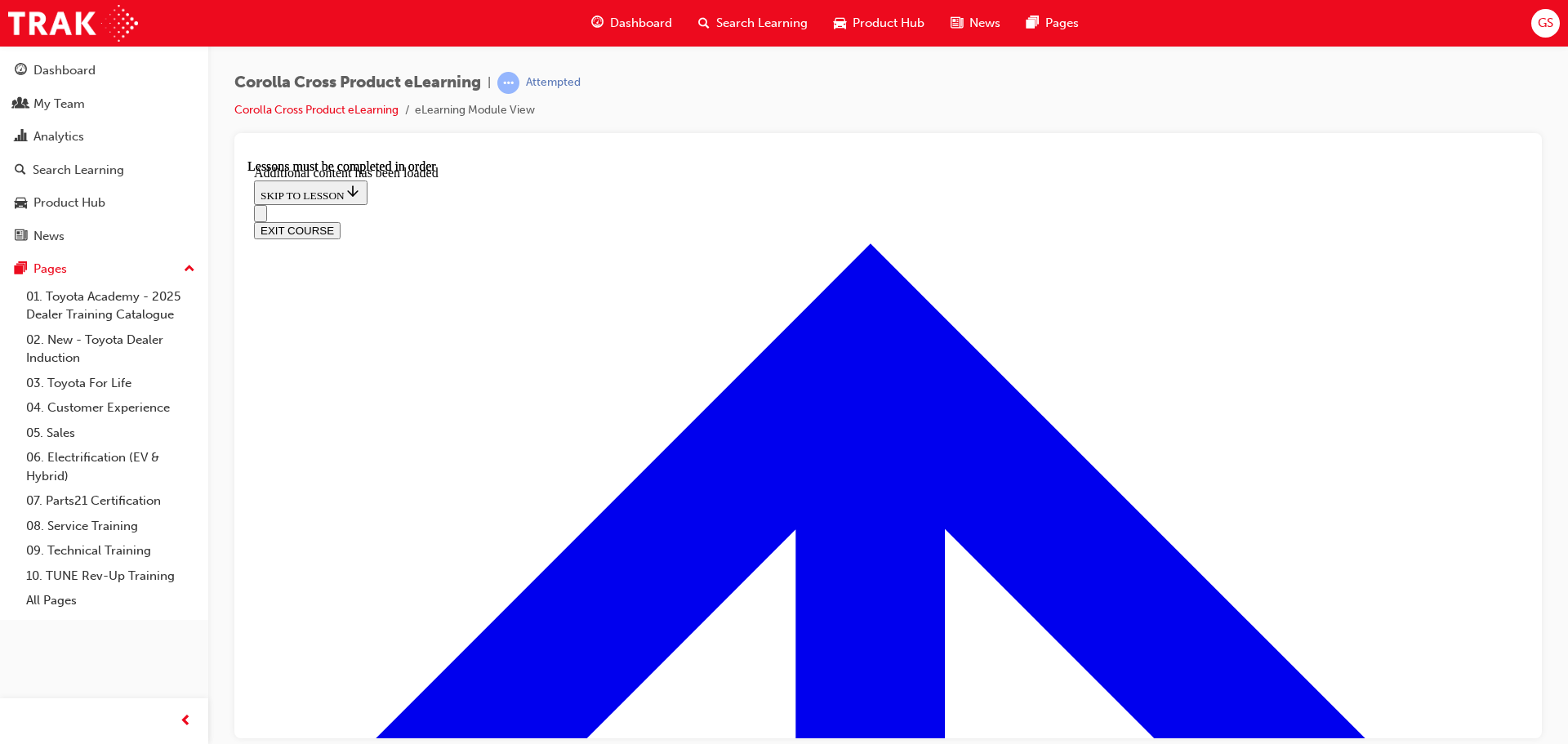
checkbox input "true"
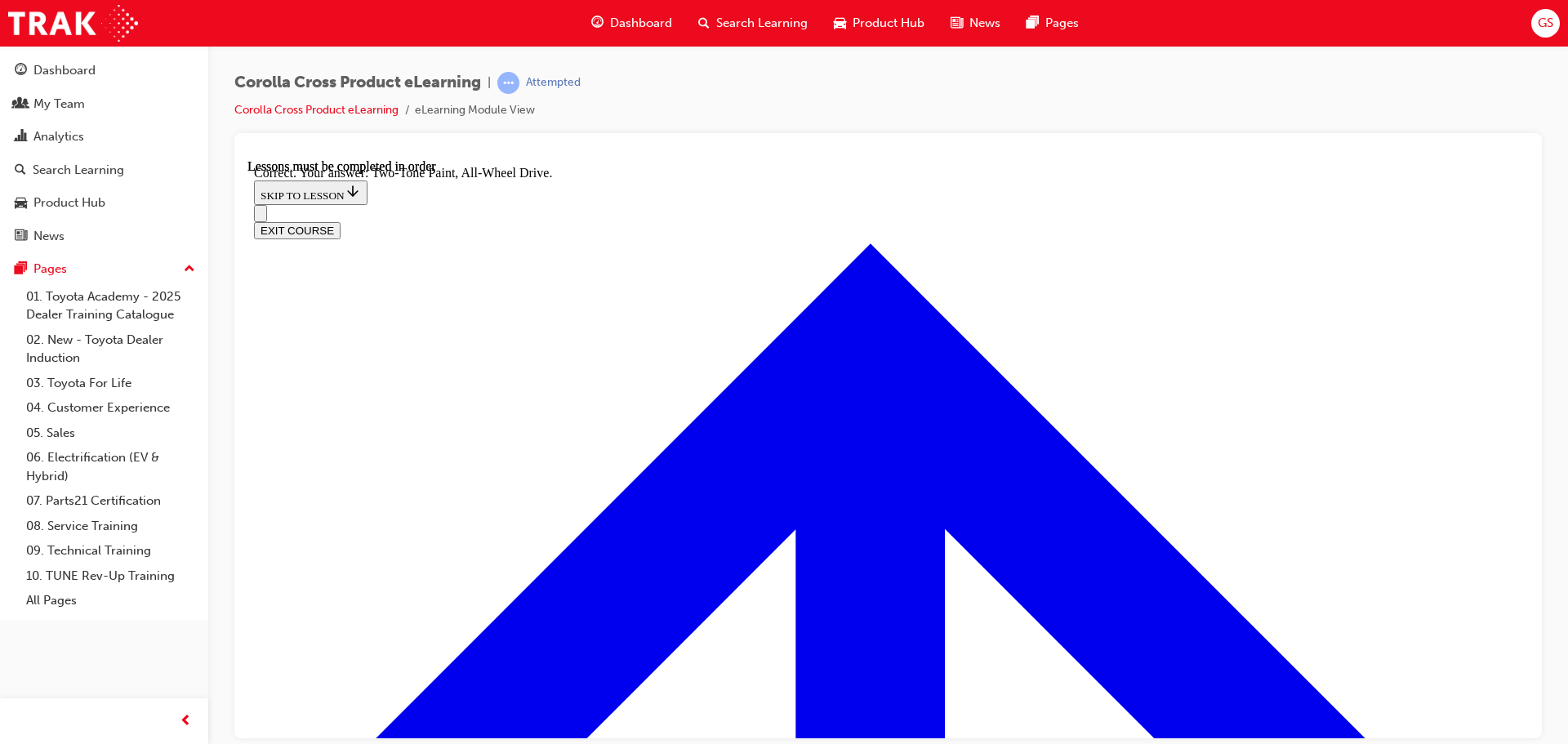
radio input "true"
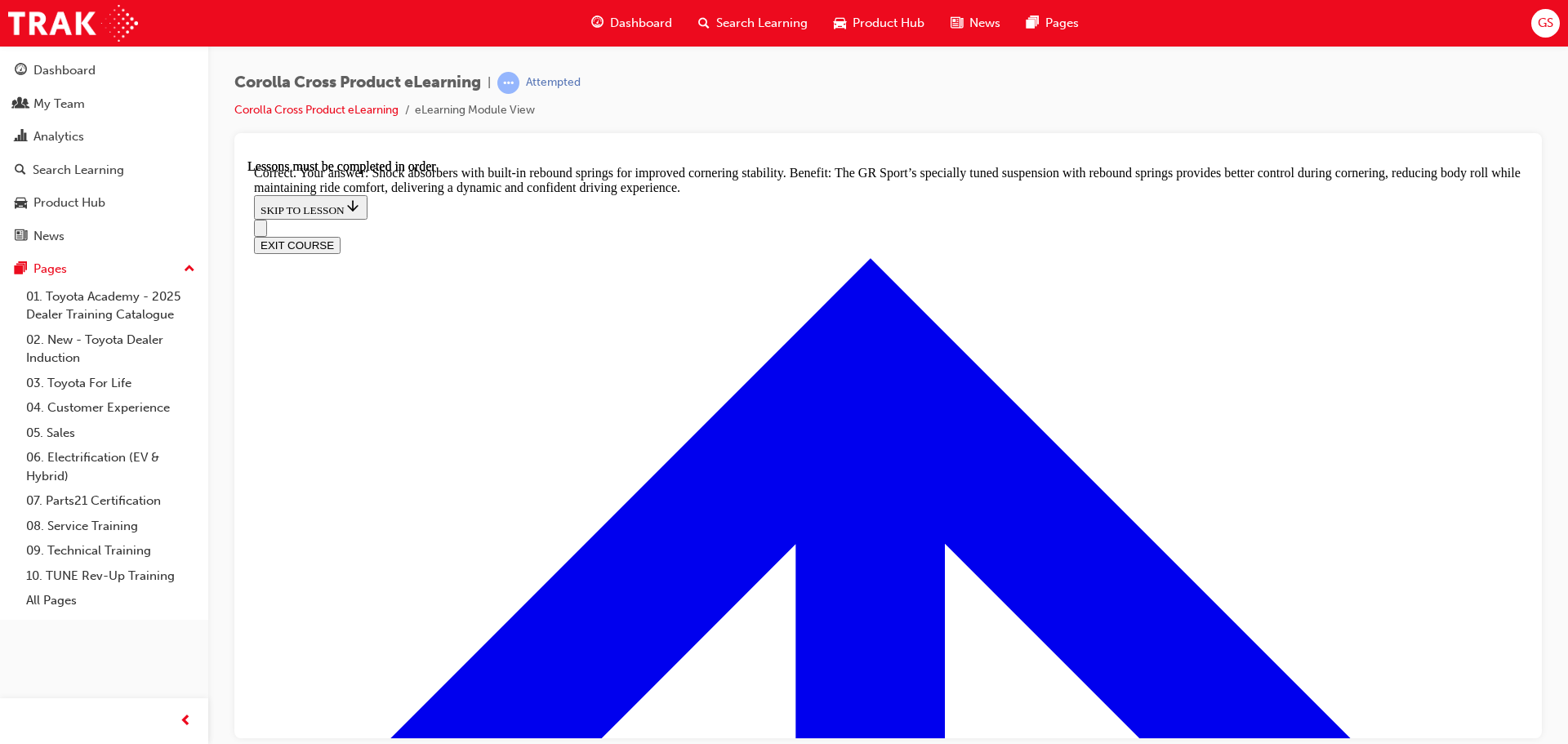
scroll to position [5214, 0]
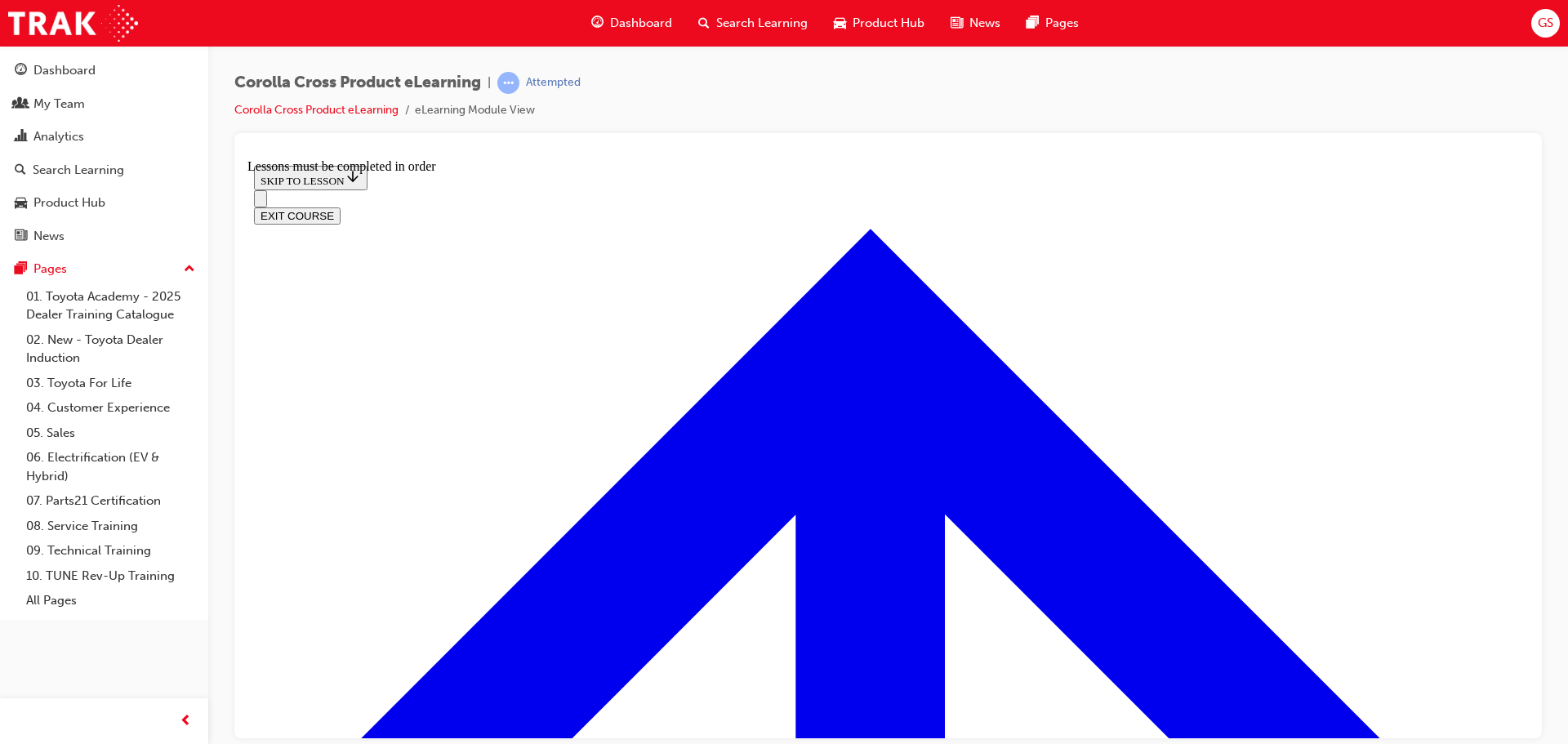
scroll to position [874, 0]
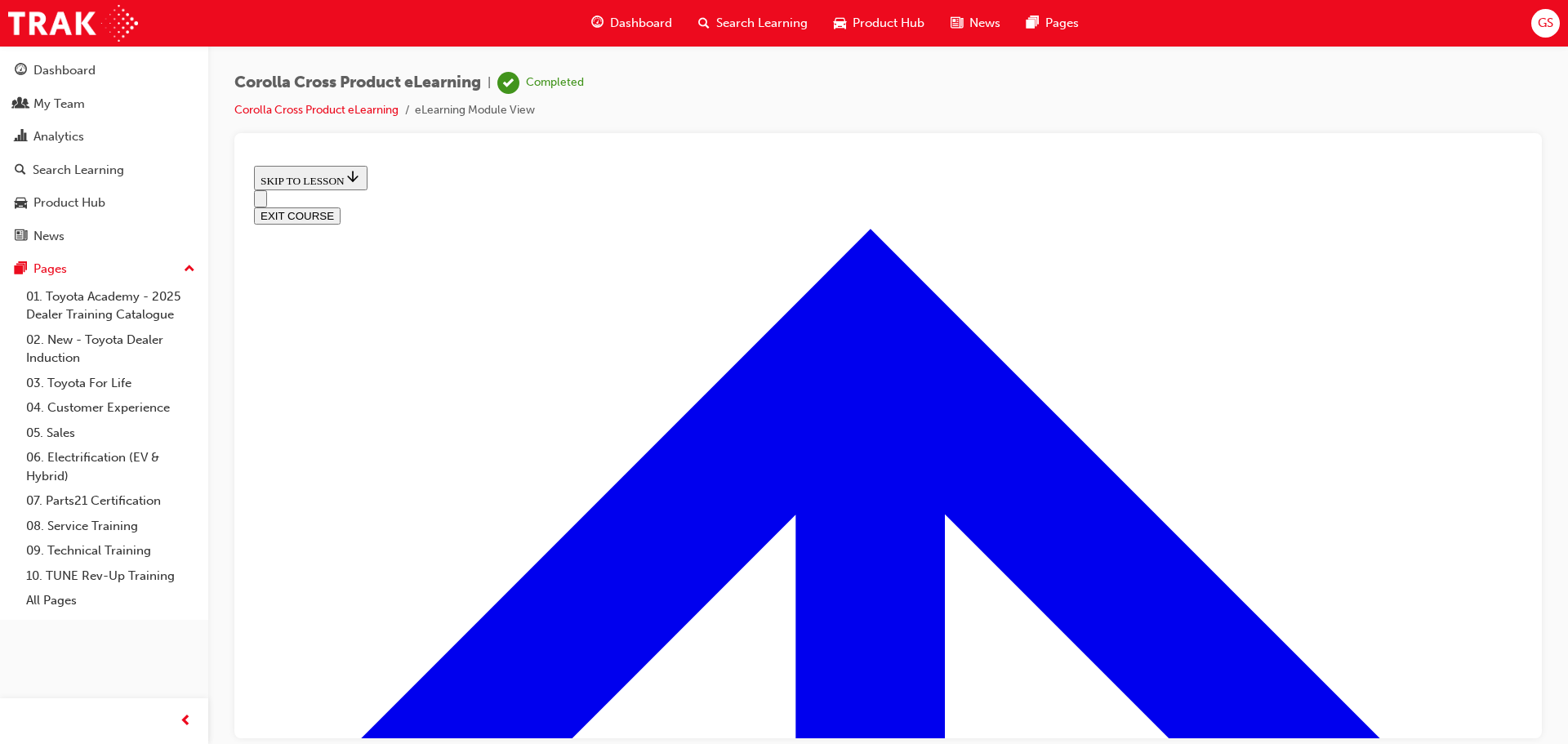
click at [340, 206] on button "EXIT COURSE" at bounding box center [297, 214] width 86 height 17
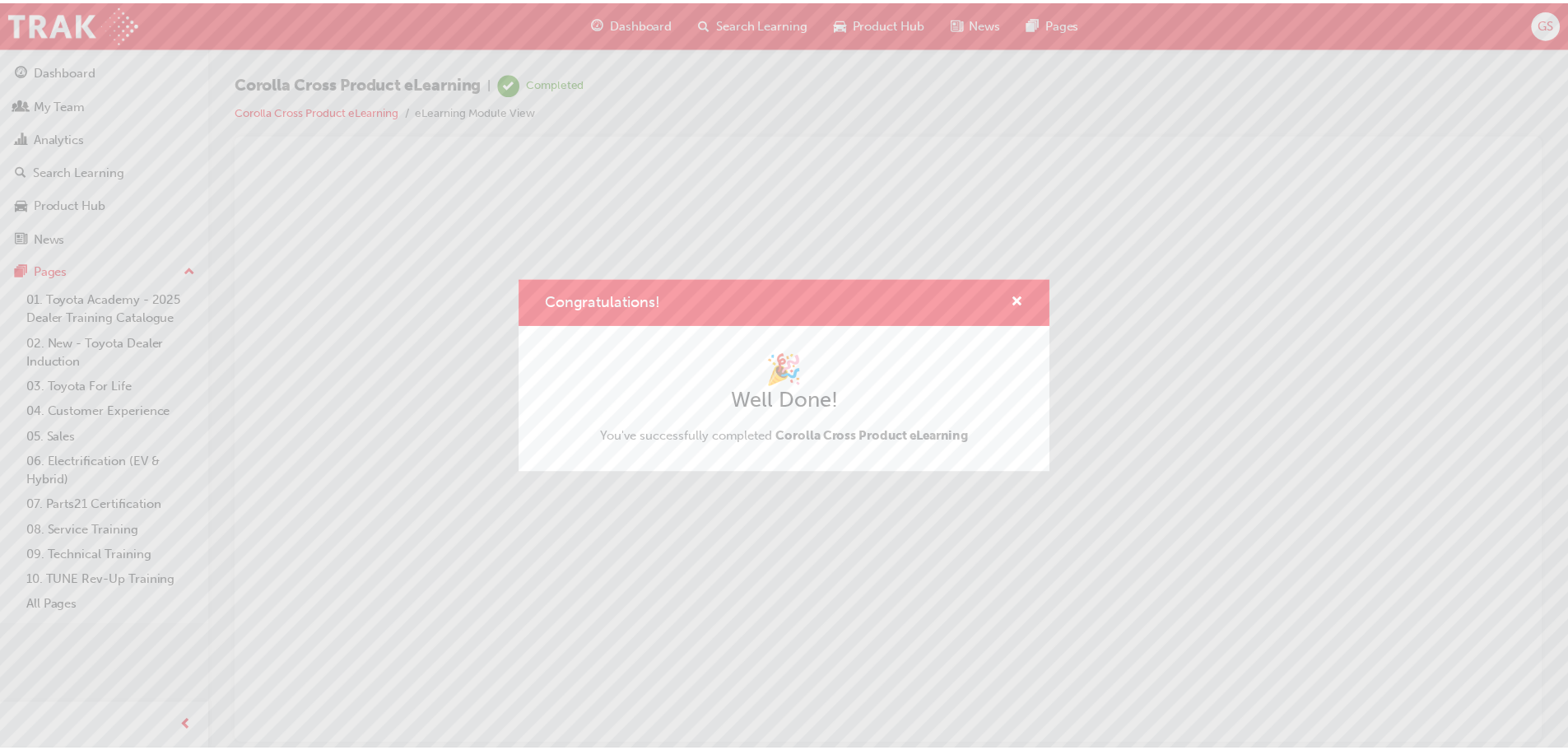
scroll to position [0, 0]
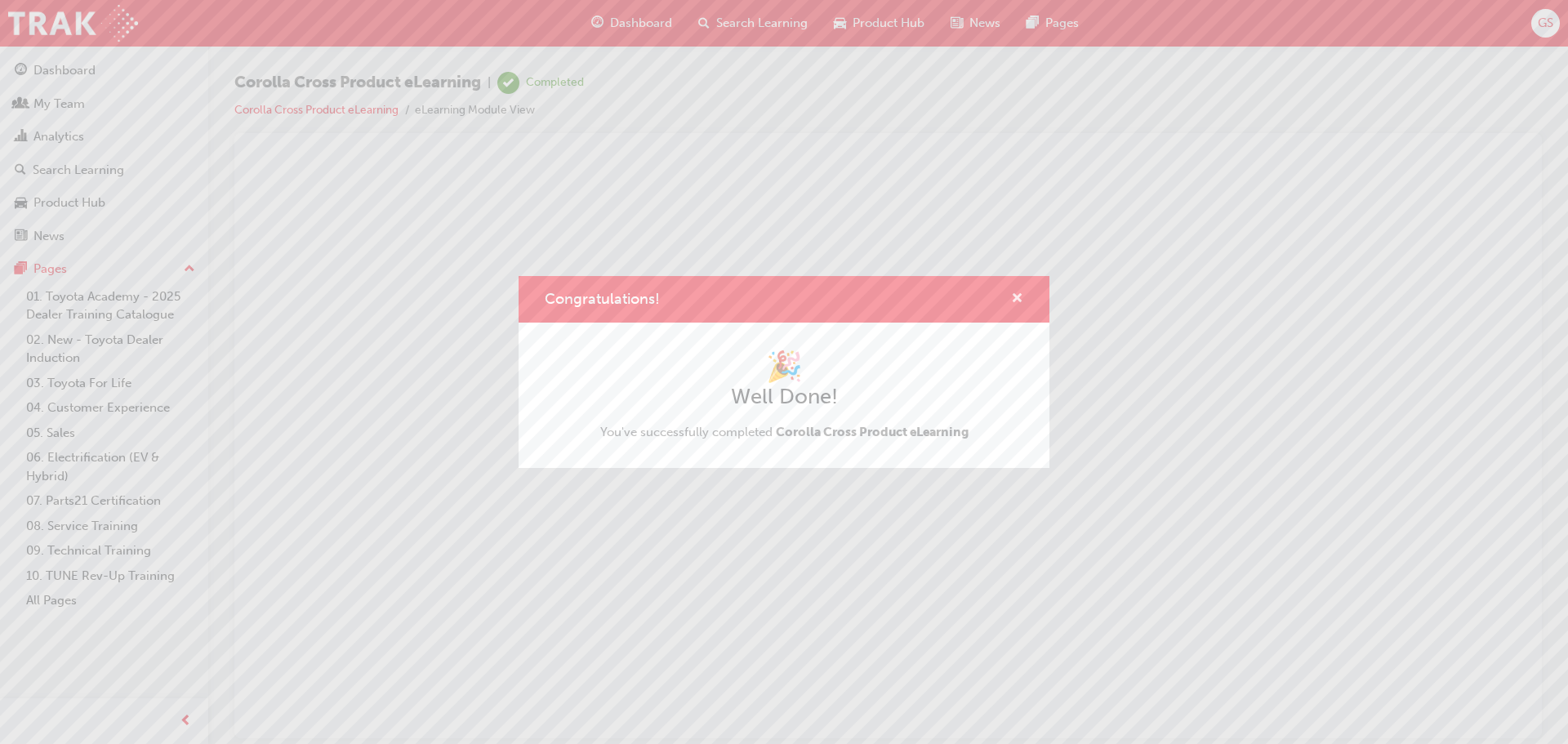
click at [1012, 298] on span "cross-icon" at bounding box center [1017, 300] width 12 height 15
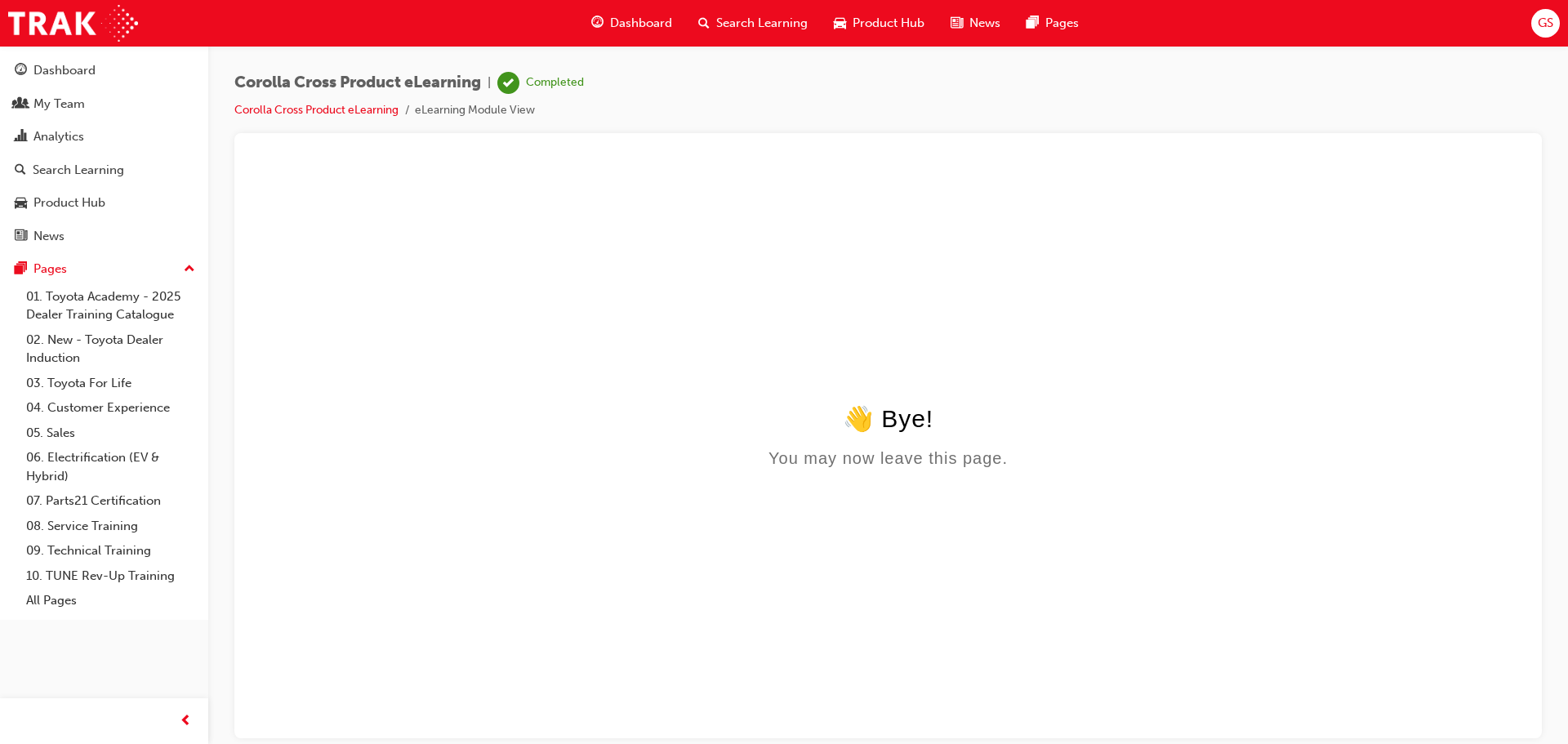
click at [637, 21] on span "Dashboard" at bounding box center [641, 23] width 63 height 19
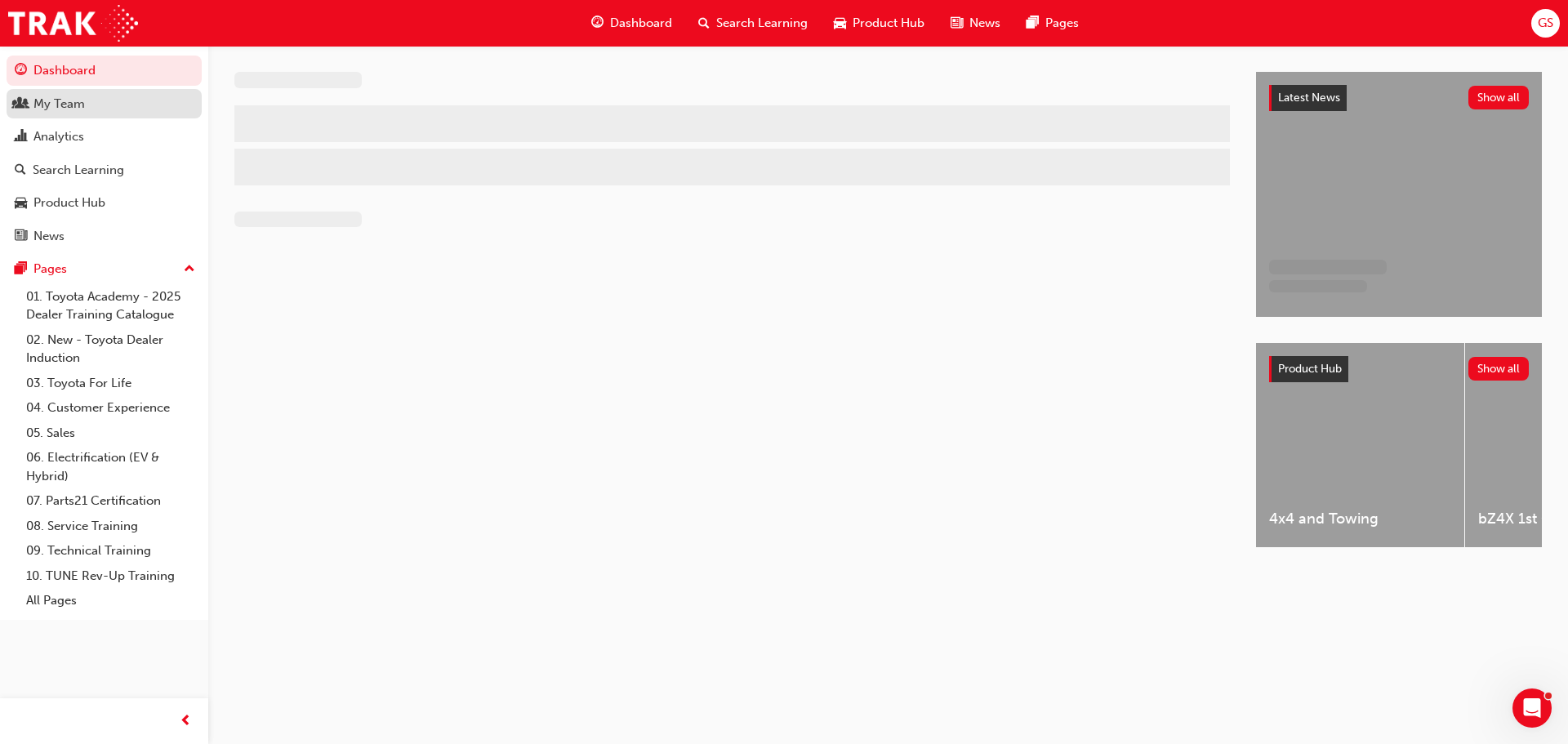
click at [81, 113] on div "My Team" at bounding box center [104, 104] width 179 height 21
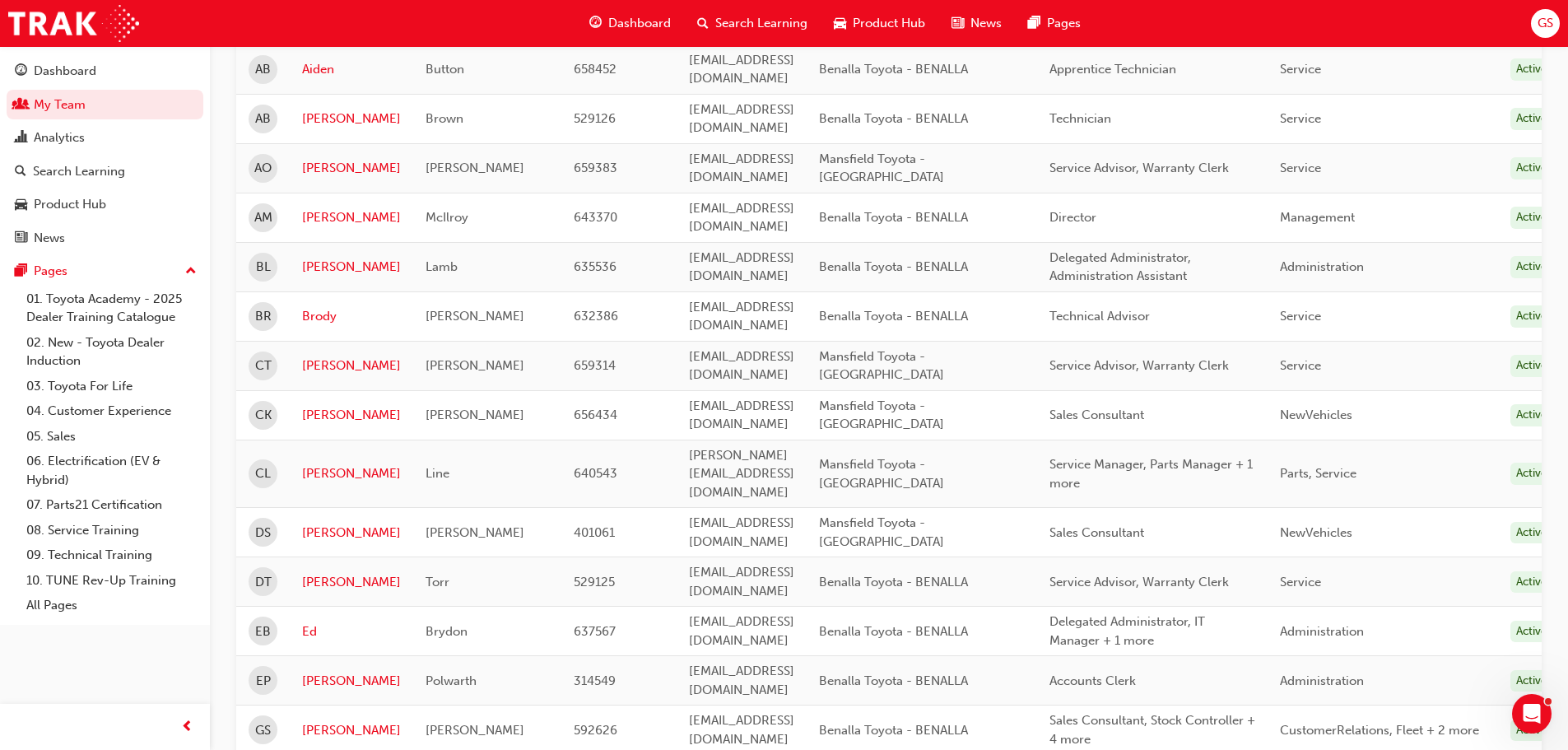
scroll to position [411, 0]
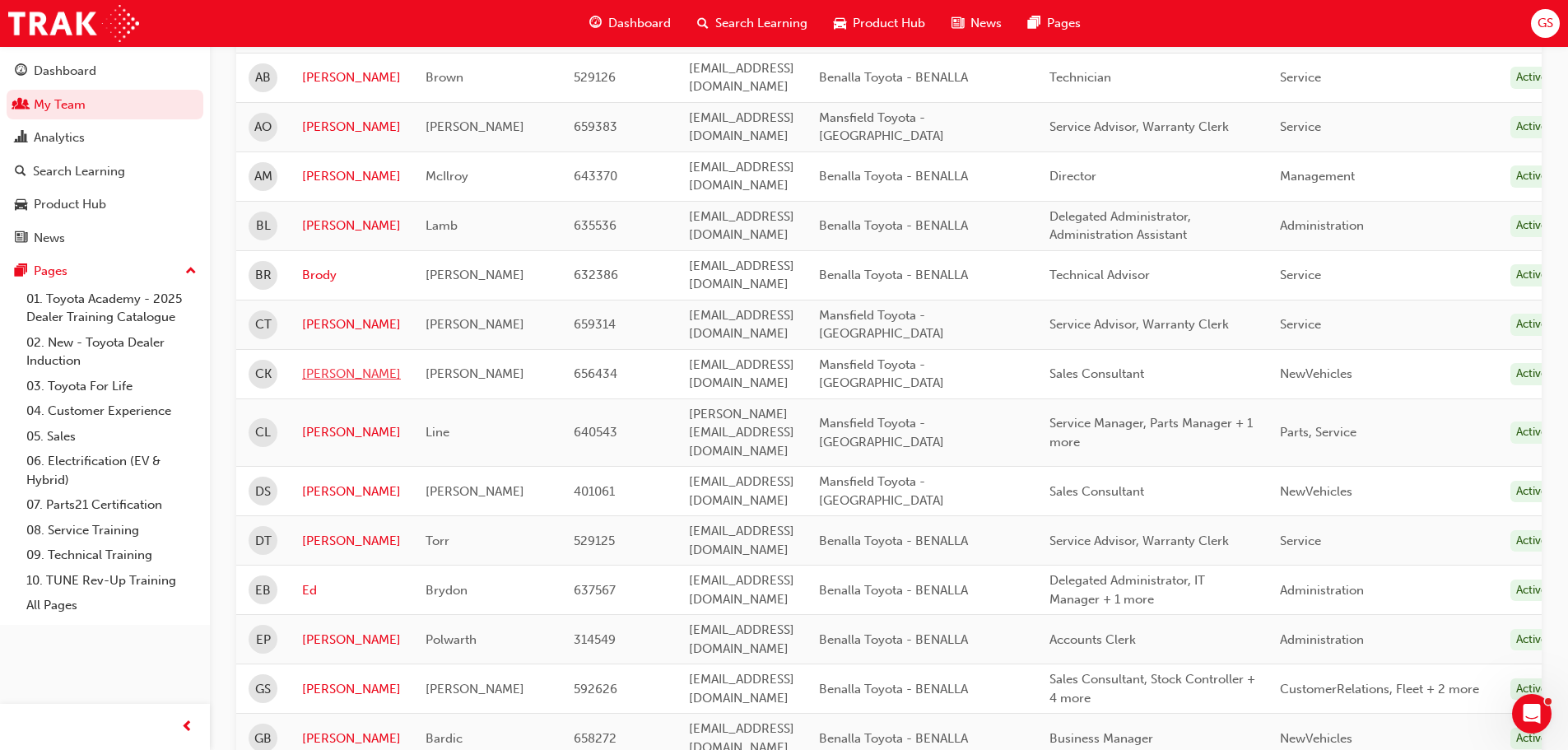
click at [308, 365] on link "Chris" at bounding box center [351, 374] width 99 height 19
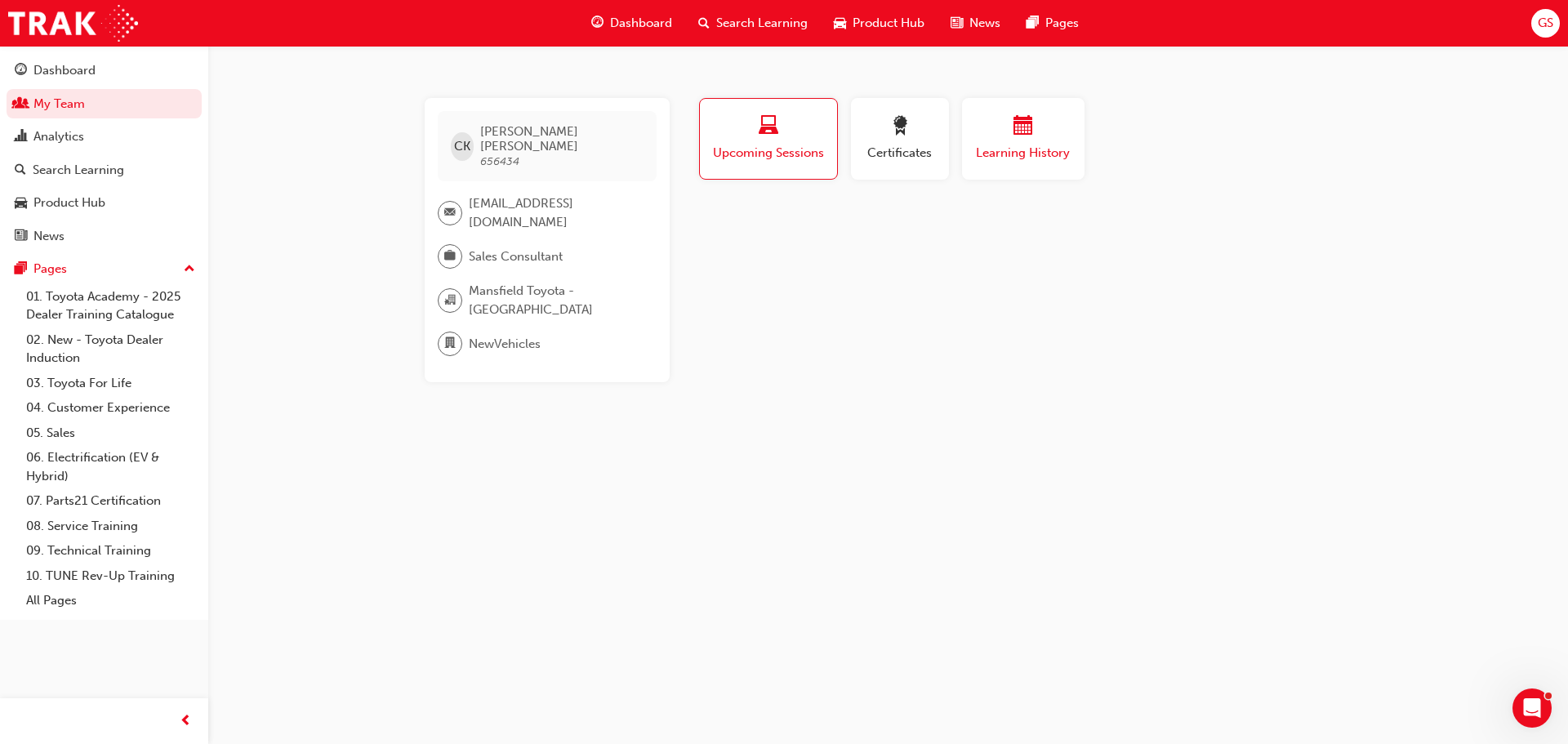
click at [1040, 145] on span "Learning History" at bounding box center [1023, 153] width 98 height 19
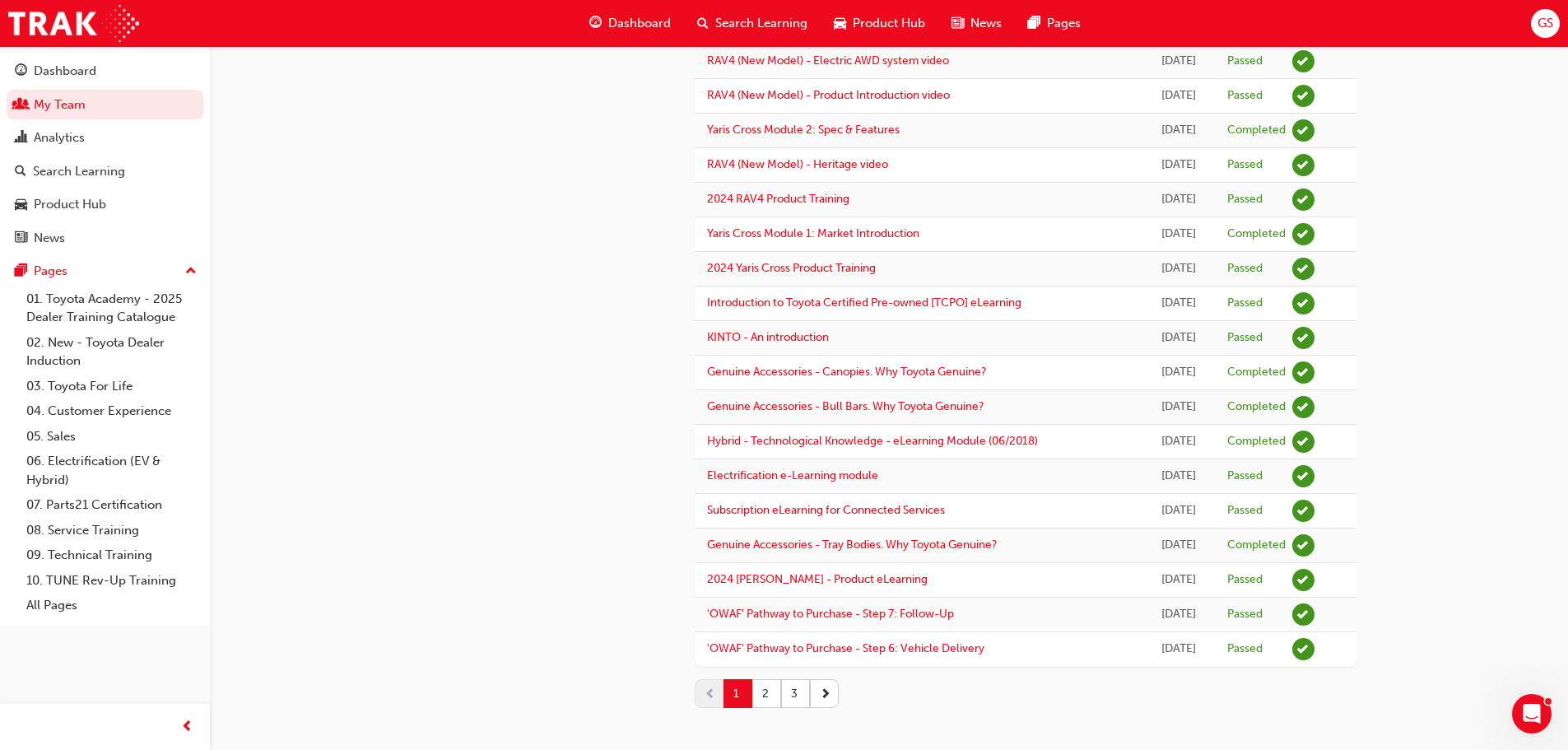
scroll to position [1281, 0]
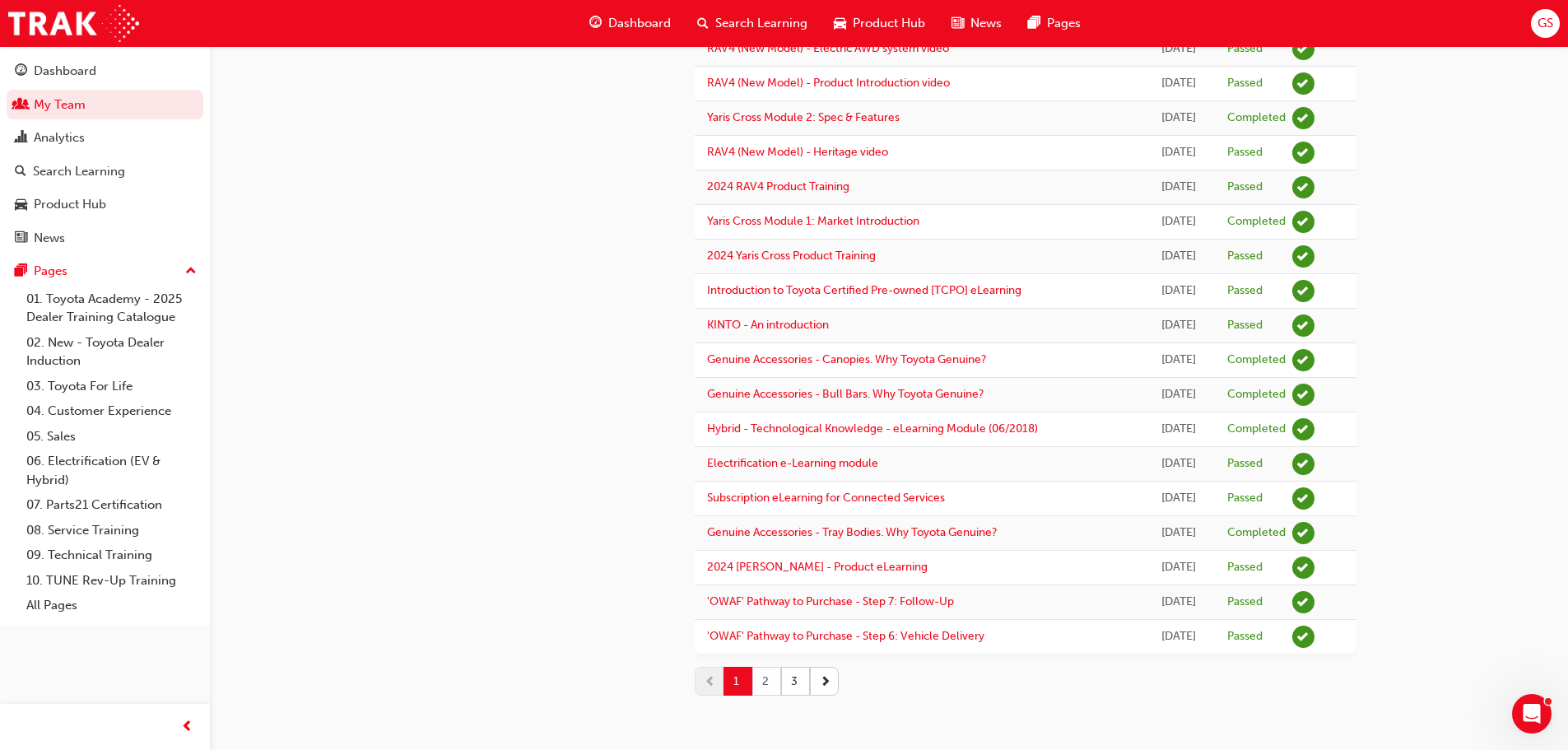
click at [765, 681] on button "2" at bounding box center [766, 681] width 29 height 29
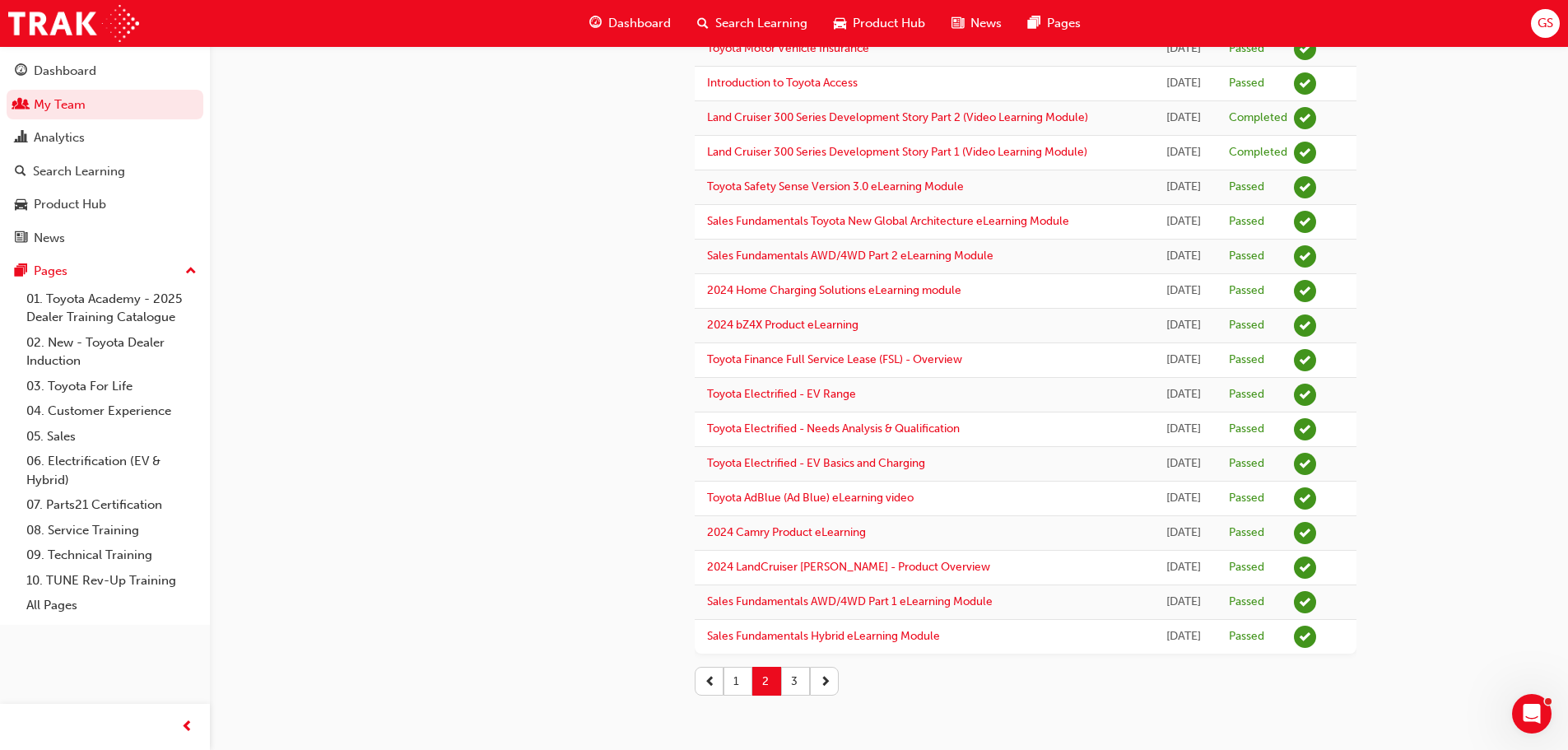
scroll to position [1370, 0]
click at [797, 682] on button "3" at bounding box center [795, 681] width 29 height 29
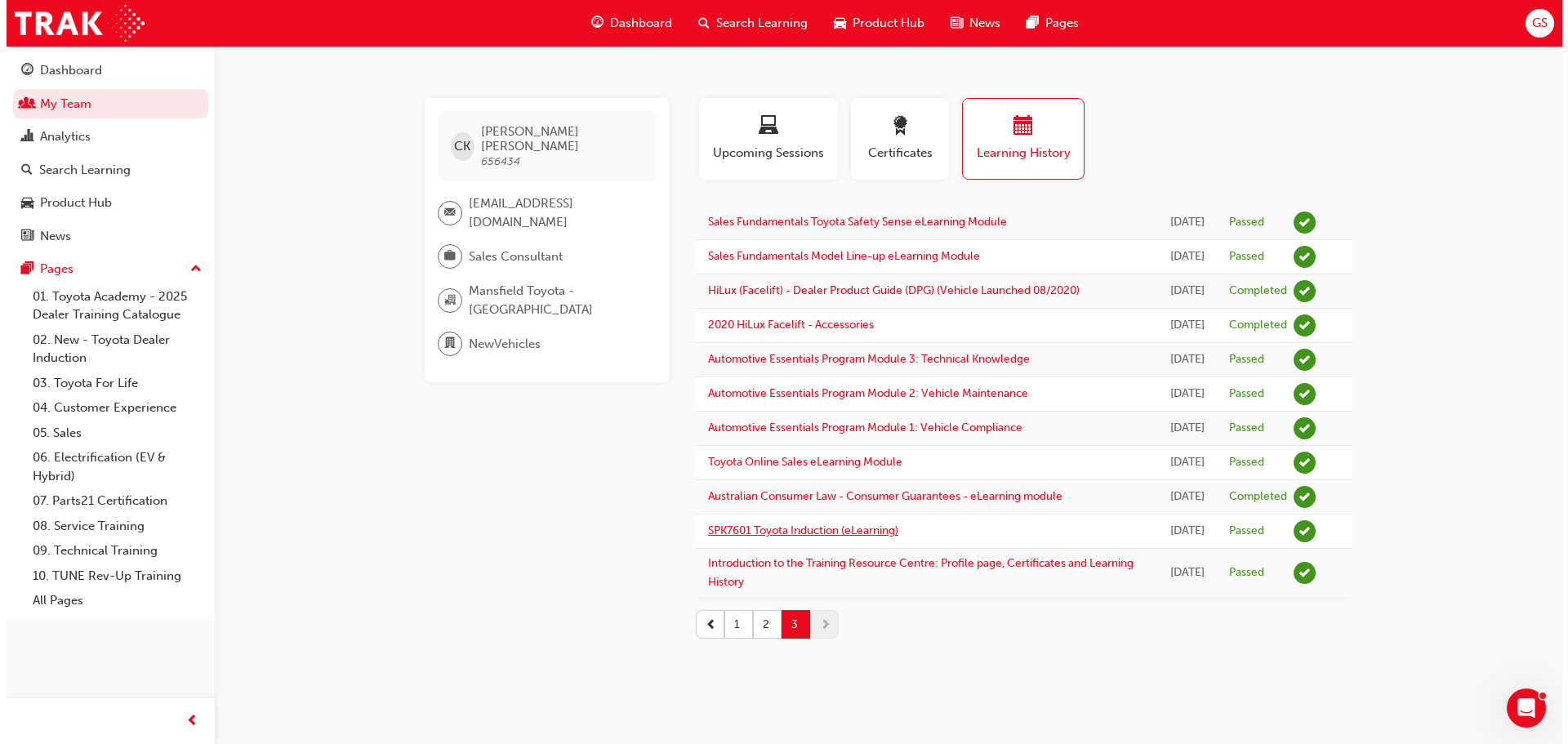
scroll to position [0, 0]
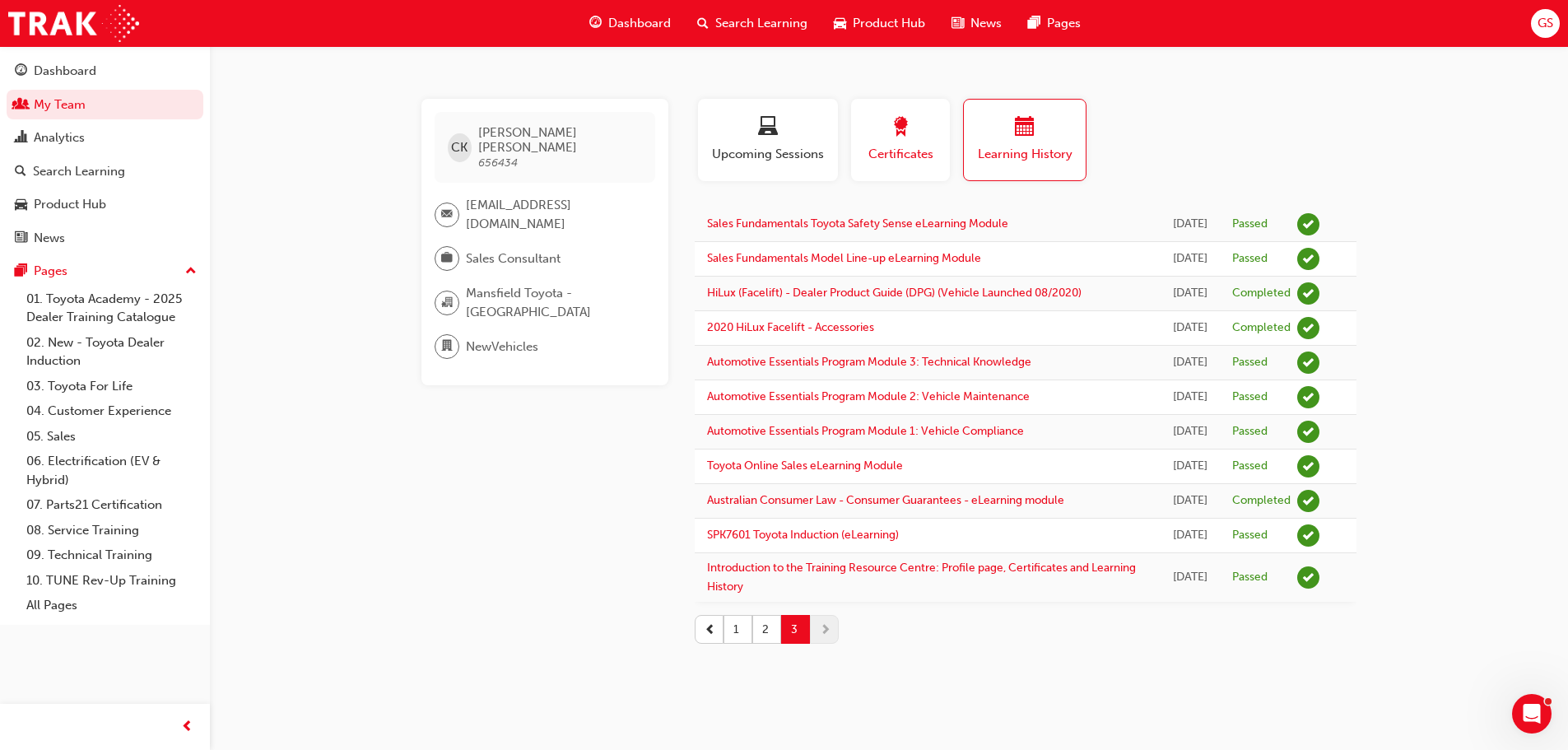
click at [909, 125] on span "award-icon" at bounding box center [900, 128] width 20 height 22
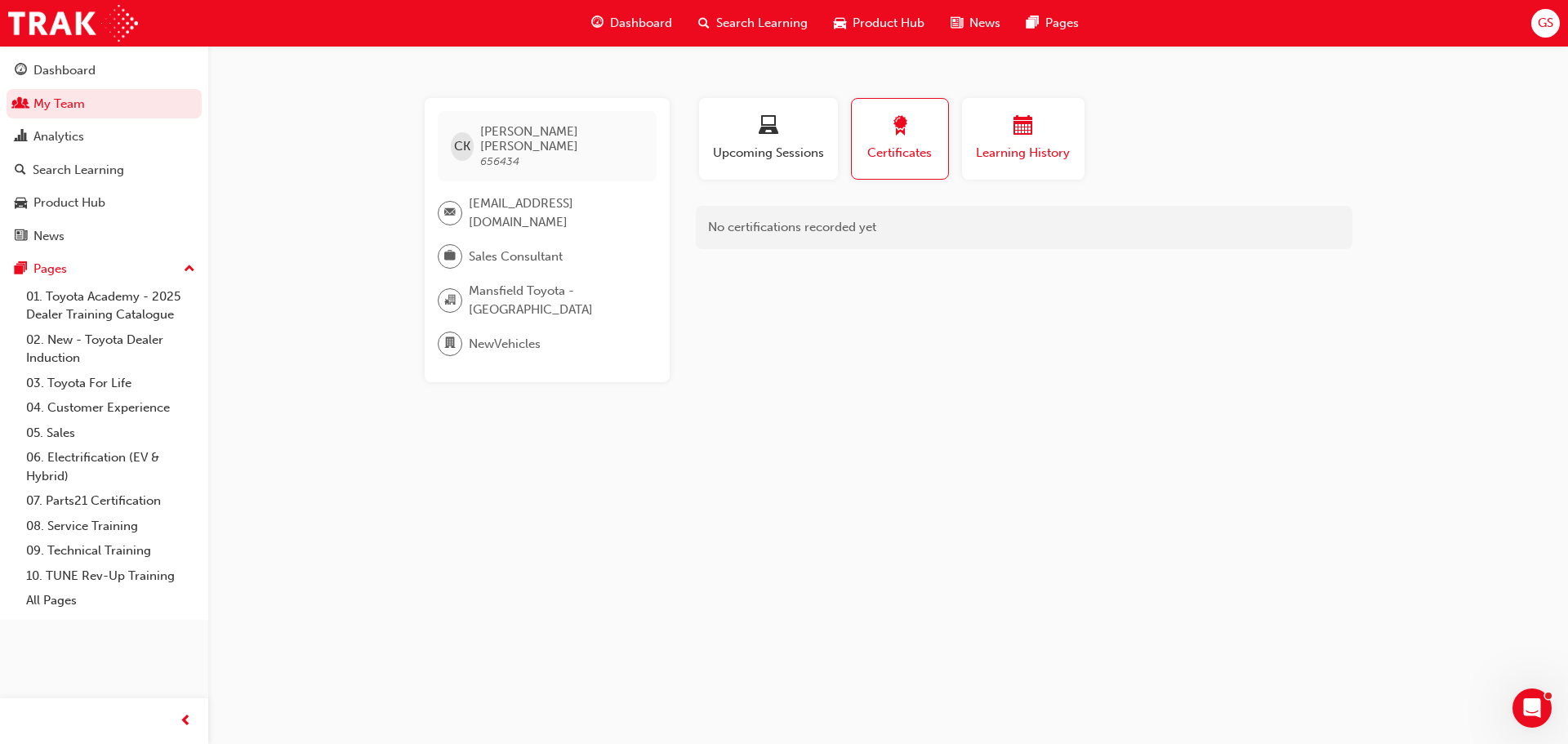
click at [1021, 140] on div "button" at bounding box center [1023, 129] width 98 height 26
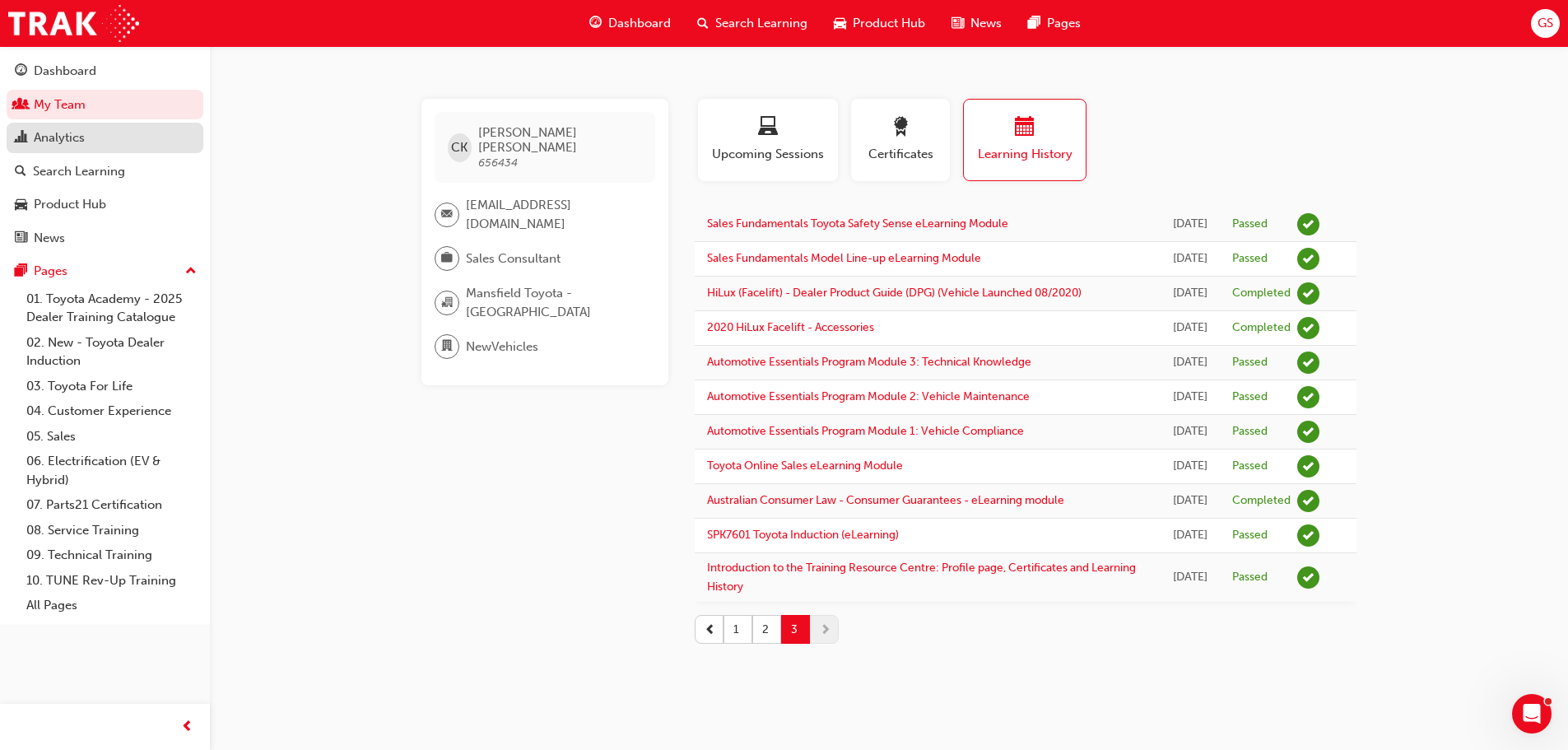
click at [63, 142] on div "Analytics" at bounding box center [59, 137] width 51 height 19
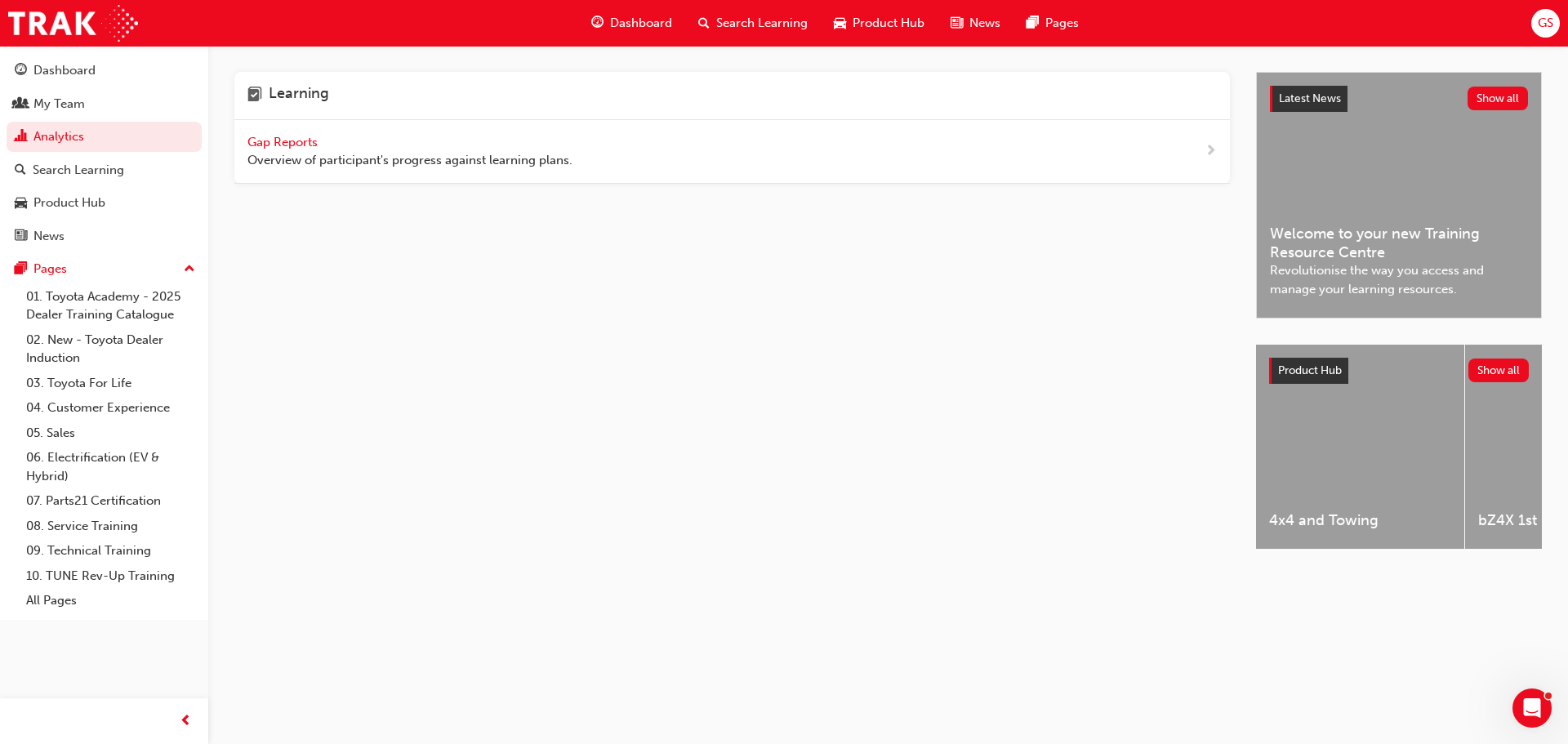
click at [267, 145] on span "Gap Reports" at bounding box center [284, 142] width 73 height 15
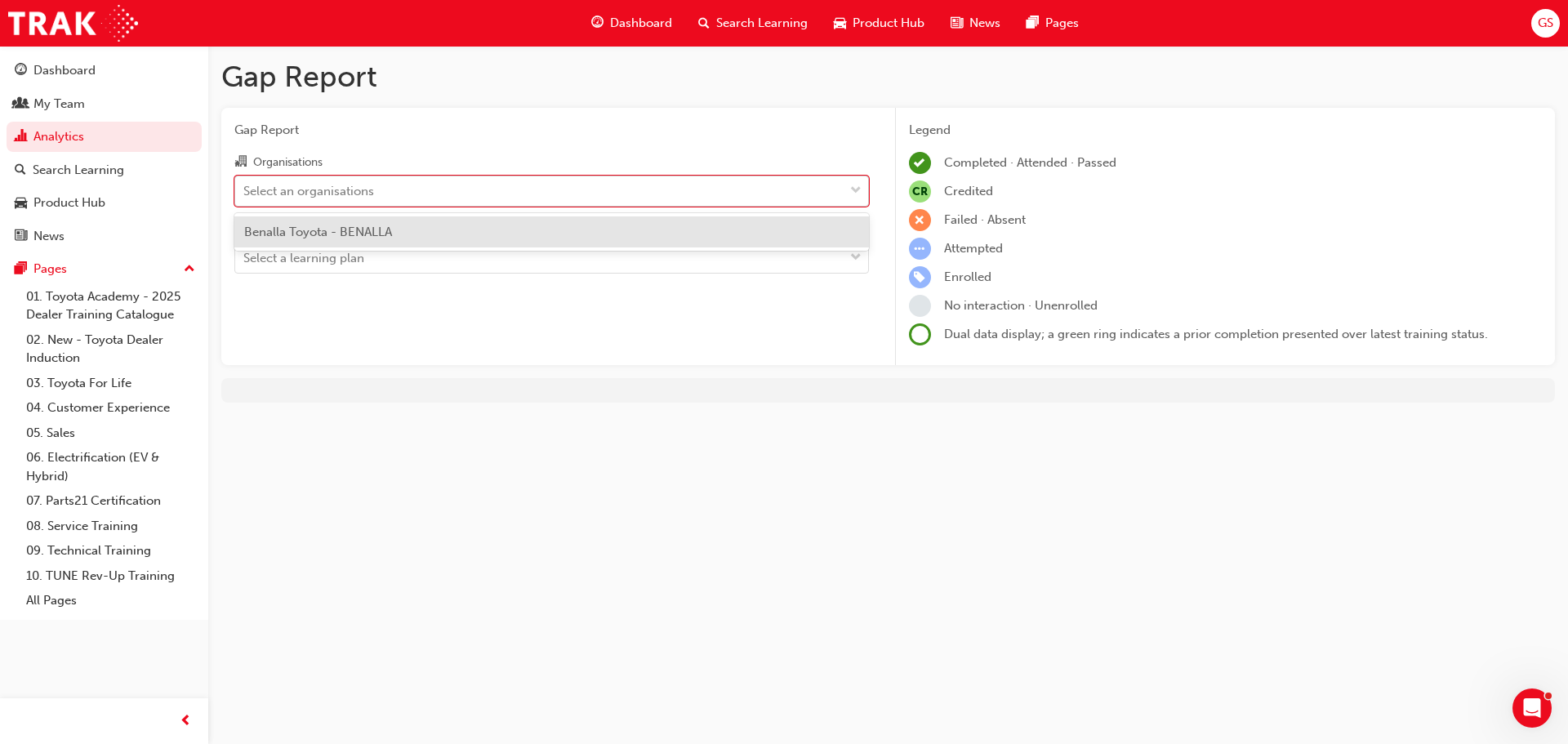
click at [294, 191] on div "Select an organisations" at bounding box center [309, 190] width 131 height 19
click at [245, 191] on input "Organisations option Benalla Toyota - BENALLA focused, 1 of 1. 1 result availab…" at bounding box center [244, 189] width 2 height 14
click at [295, 230] on span "Benalla Toyota - BENALLA" at bounding box center [318, 231] width 148 height 15
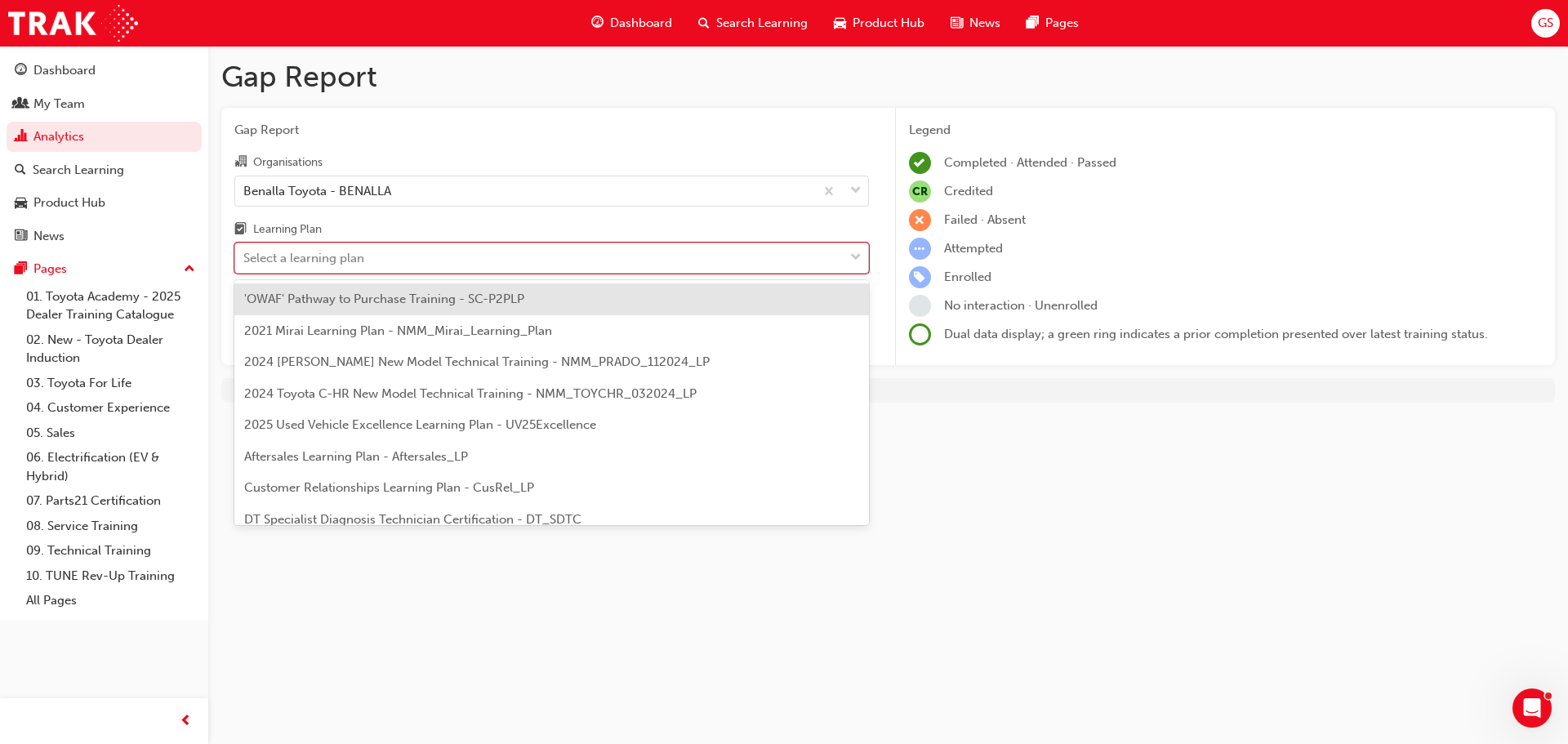
click at [287, 256] on div "Select a learning plan" at bounding box center [304, 258] width 121 height 19
click at [245, 256] on input "Learning Plan option 'OWAF' Pathway to Purchase Training - SC-P2PLP focused, 1 …" at bounding box center [244, 258] width 2 height 14
click at [339, 643] on div "Gap Report Gap Report Organisations Benalla Toyota - BENALLA Learning Plan opti…" at bounding box center [784, 372] width 1568 height 744
click at [392, 255] on div "Select a learning plan" at bounding box center [539, 258] width 608 height 29
click at [245, 255] on input "Learning Plan option 'OWAF' Pathway to Purchase Training - SC-P2PLP focused, 1 …" at bounding box center [244, 258] width 2 height 14
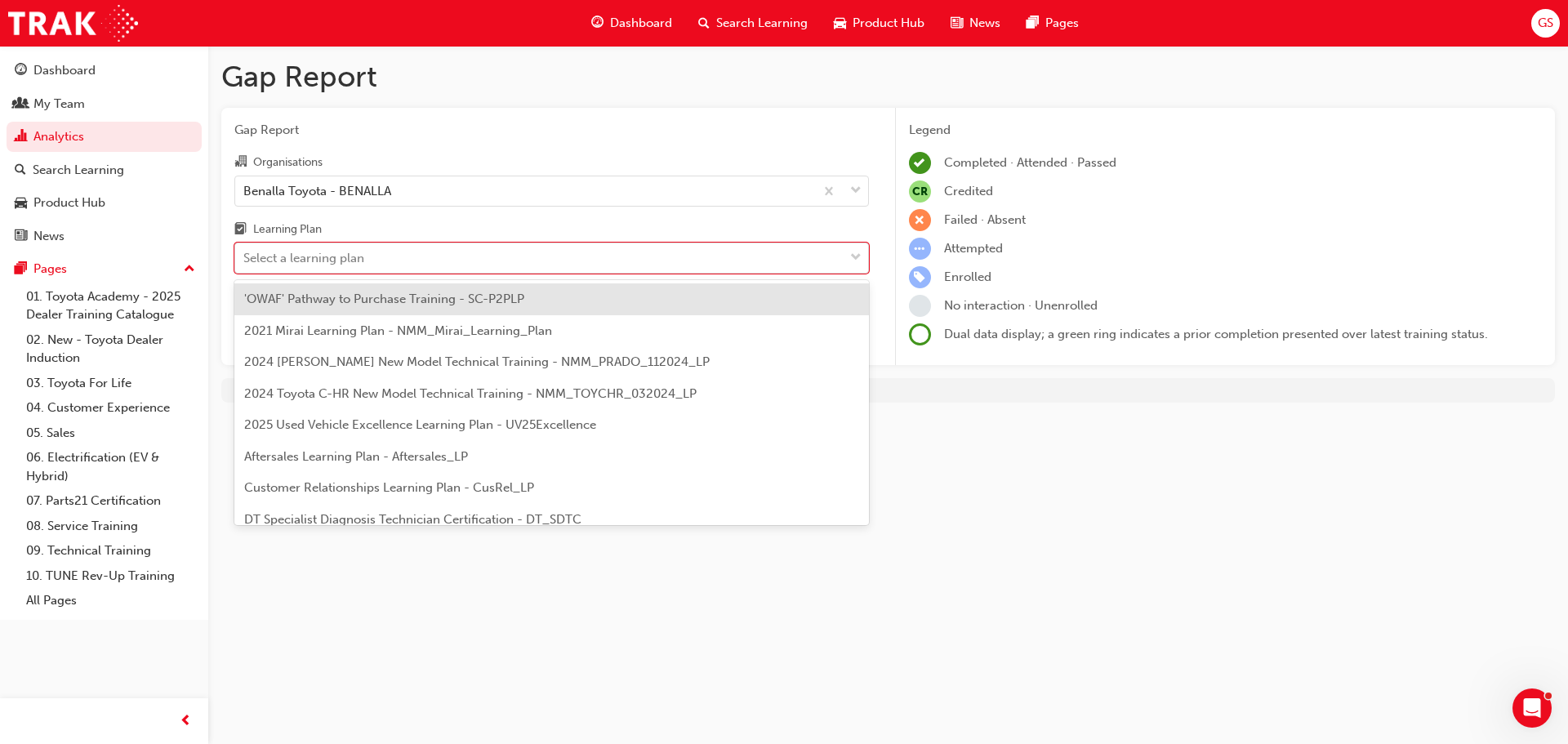
click at [385, 303] on span "'OWAF' Pathway to Purchase Training - SC-P2PLP" at bounding box center [384, 299] width 280 height 15
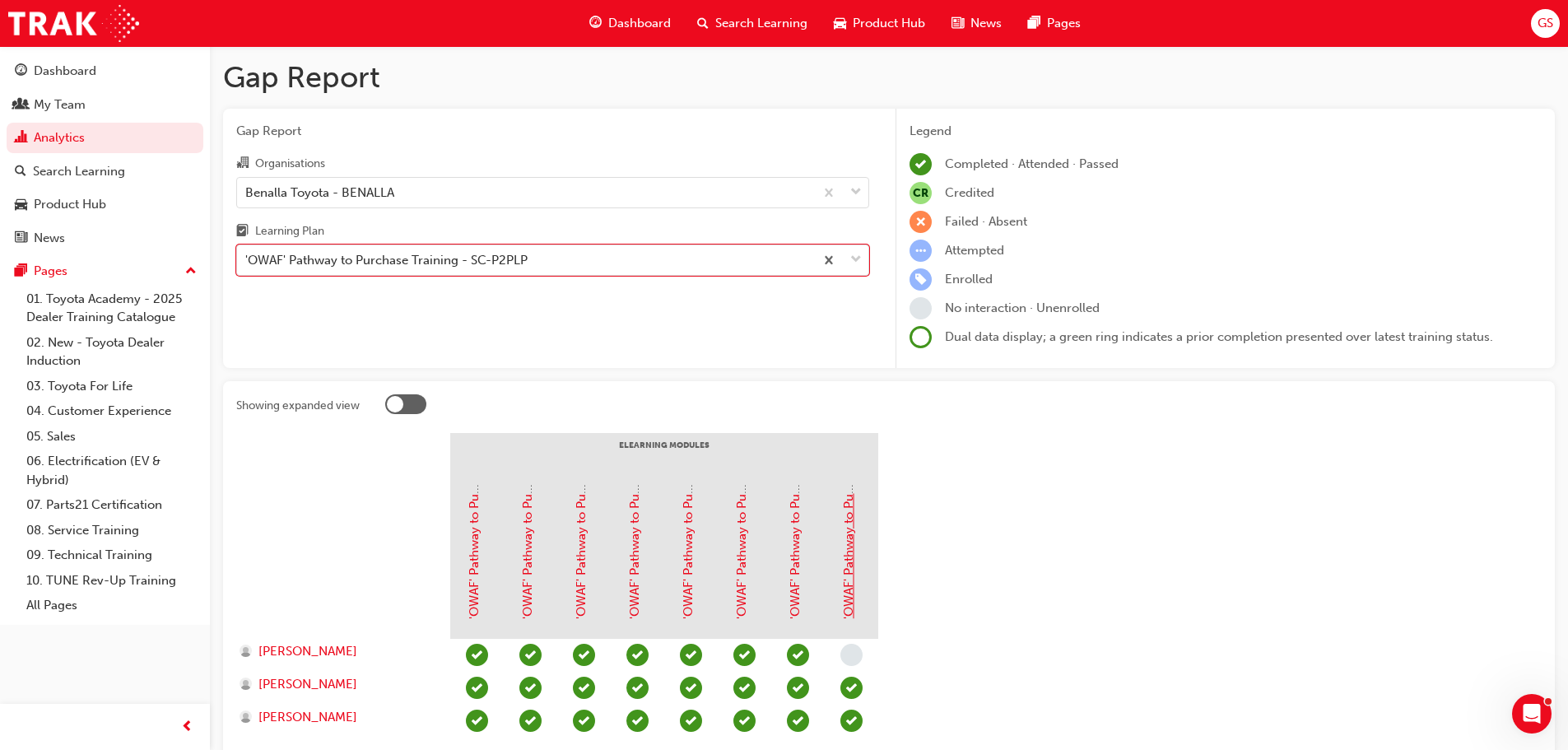
click at [847, 573] on link "'OWAF' Pathway to Purchase - Step 7: Follow-Up" at bounding box center [848, 480] width 15 height 277
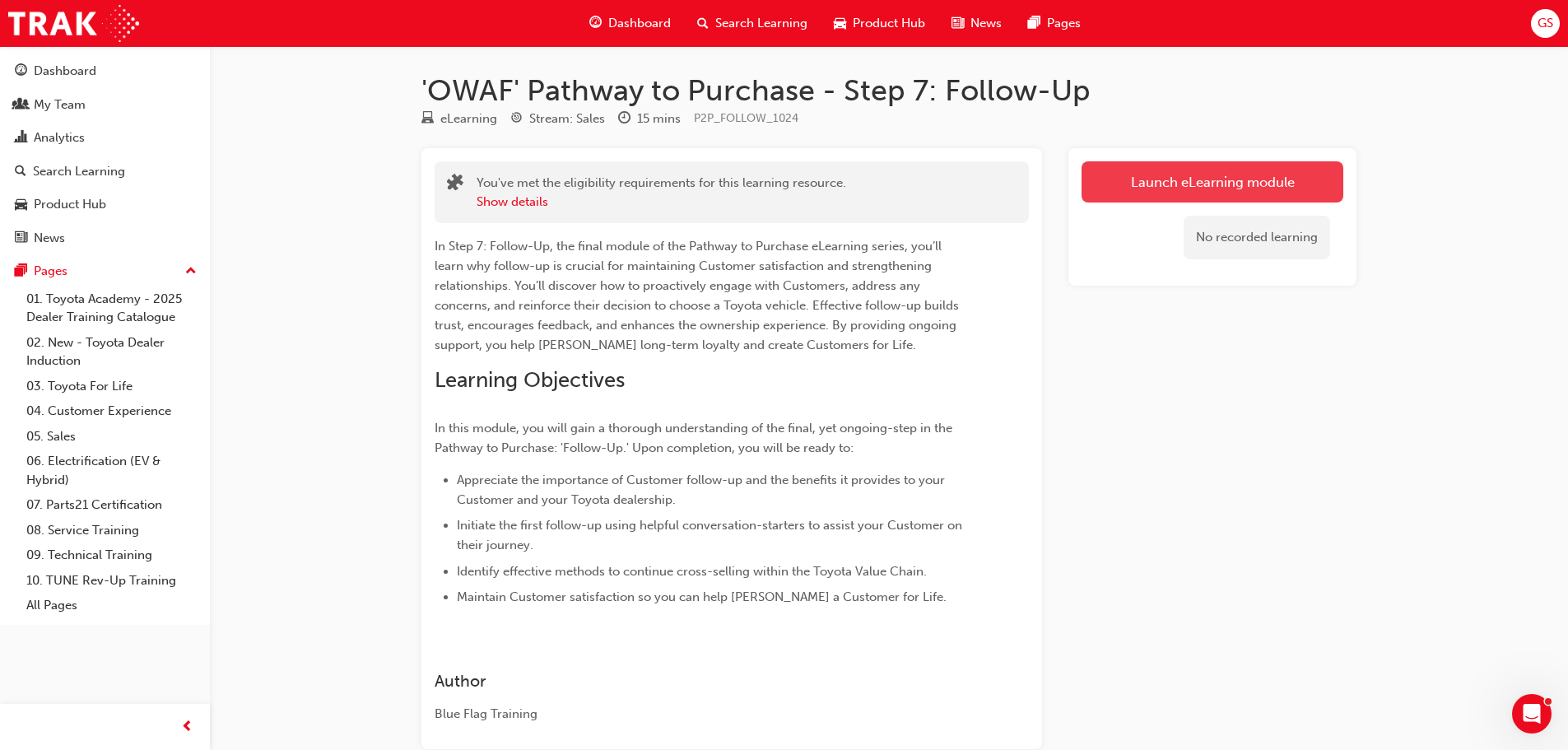
click at [1136, 184] on link "Launch eLearning module" at bounding box center [1212, 181] width 262 height 41
